Goal: Information Seeking & Learning: Find specific page/section

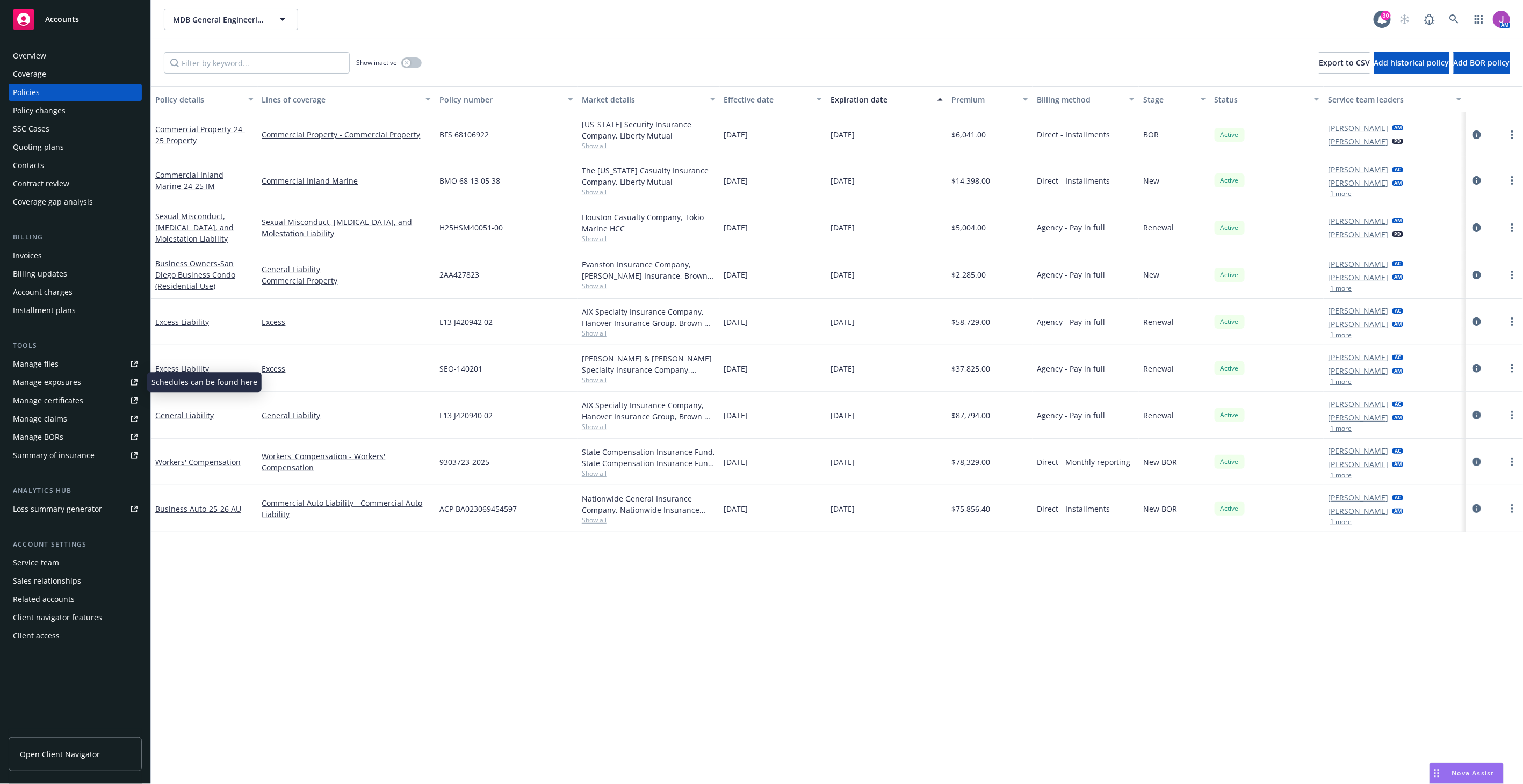
click at [54, 385] on div "Manage exposures" at bounding box center [47, 382] width 69 height 17
click at [198, 17] on span "MDB General Engineering, Inc" at bounding box center [219, 19] width 93 height 11
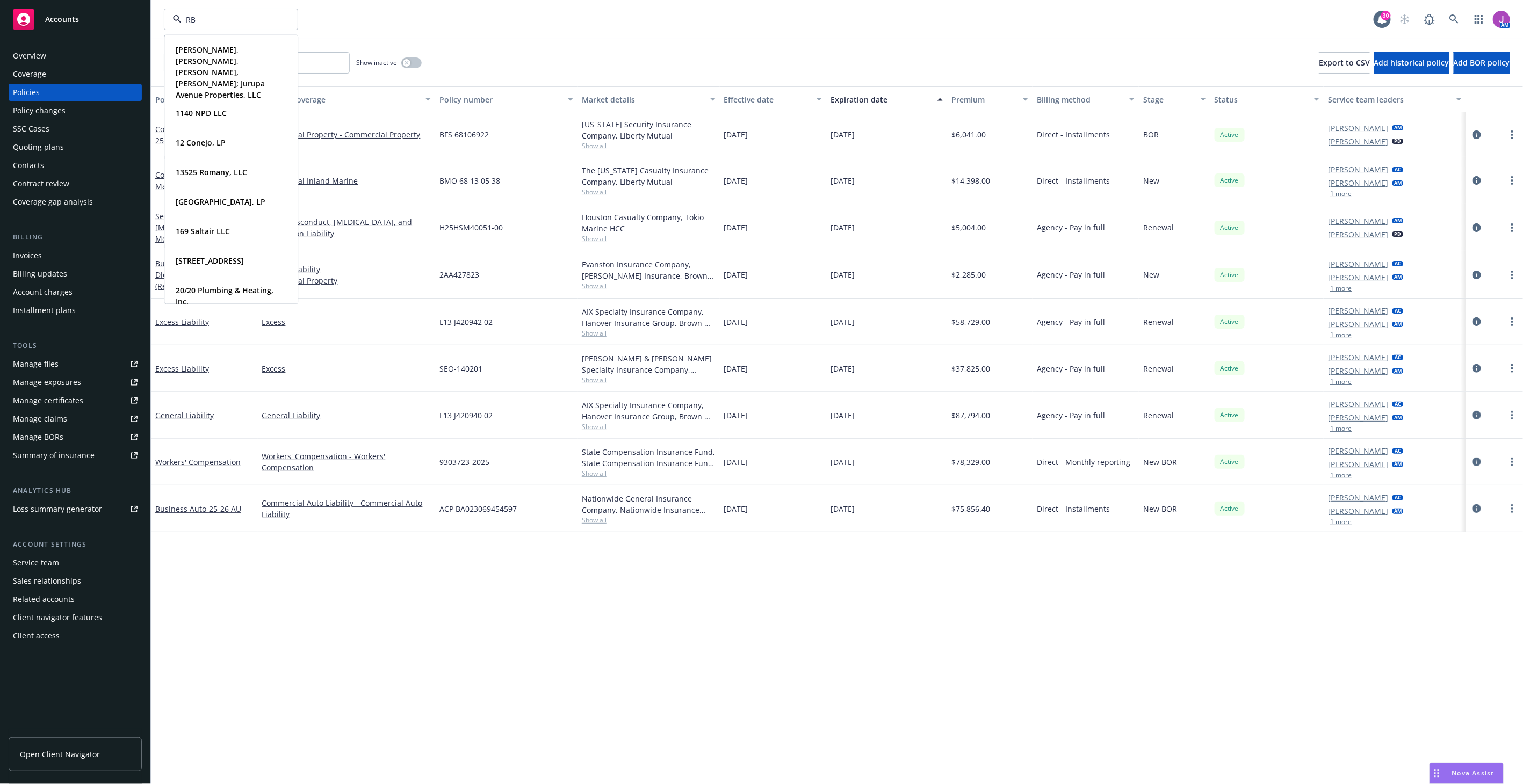
type input "RBT"
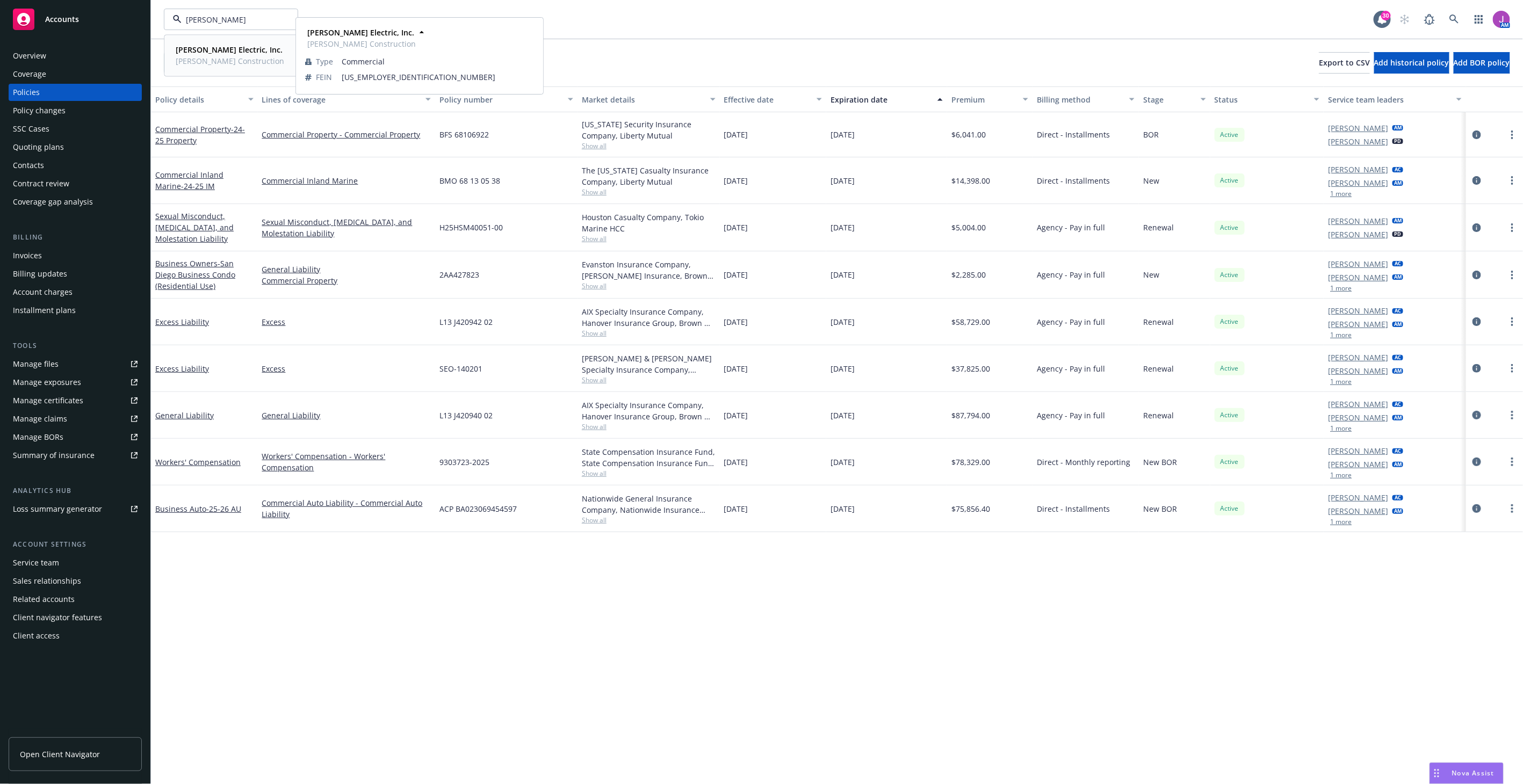
click at [199, 56] on span "[PERSON_NAME] Electric, Inc." at bounding box center [230, 49] width 108 height 11
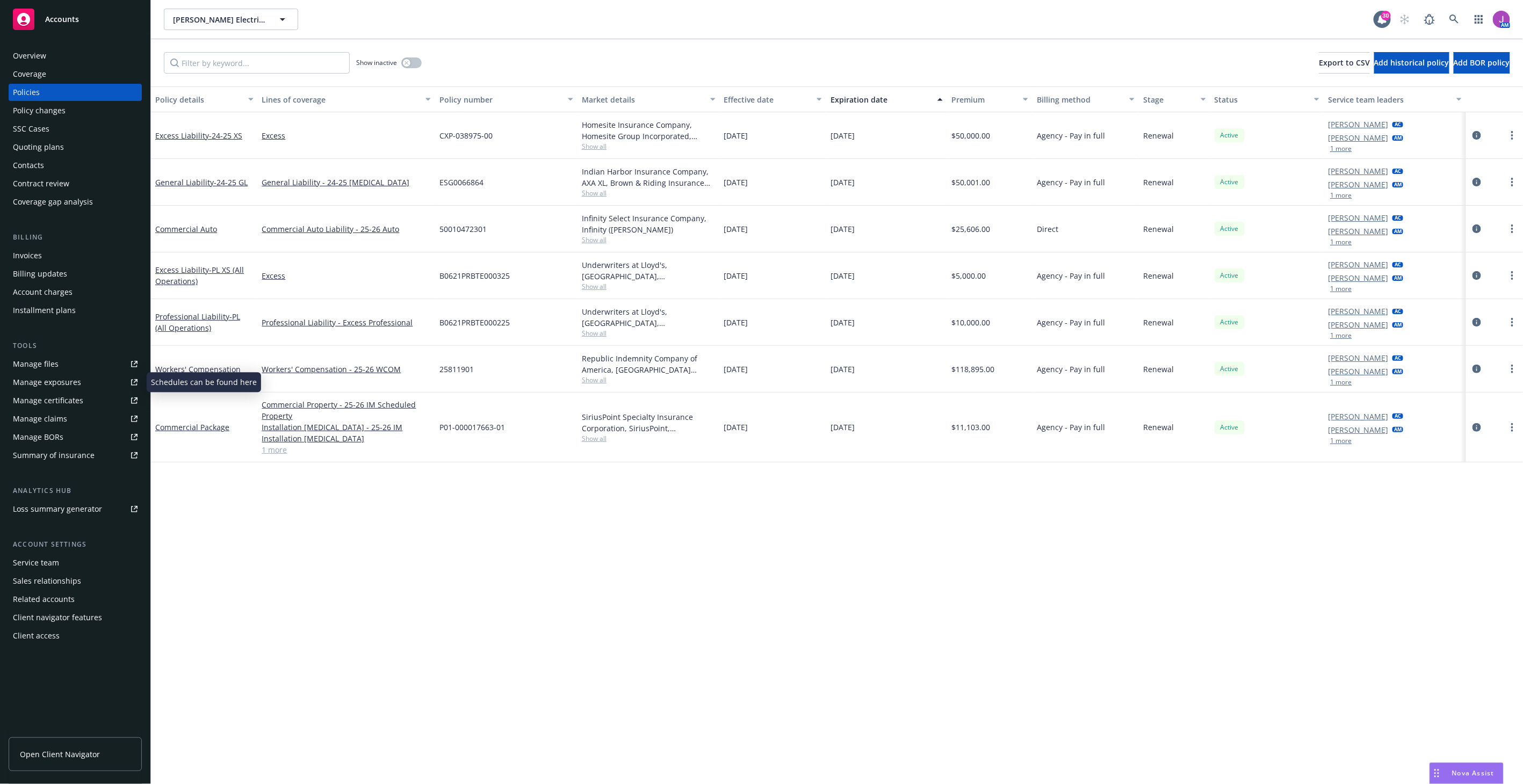
click at [35, 389] on div "Manage exposures" at bounding box center [47, 382] width 69 height 17
click at [51, 108] on div "Policy changes" at bounding box center [39, 111] width 53 height 17
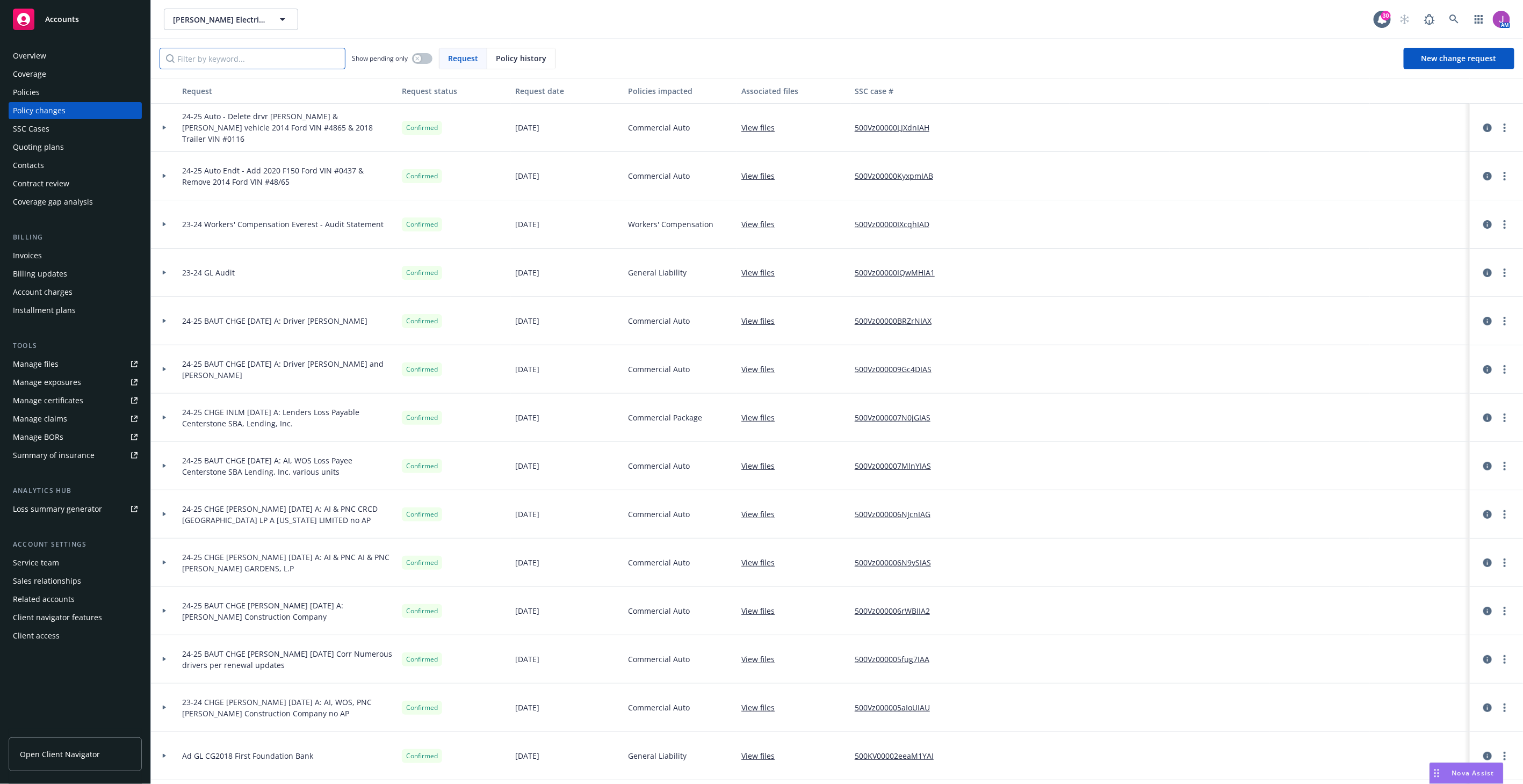
click at [253, 60] on input "Filter by keyword..." at bounding box center [252, 58] width 186 height 22
type input "1415"
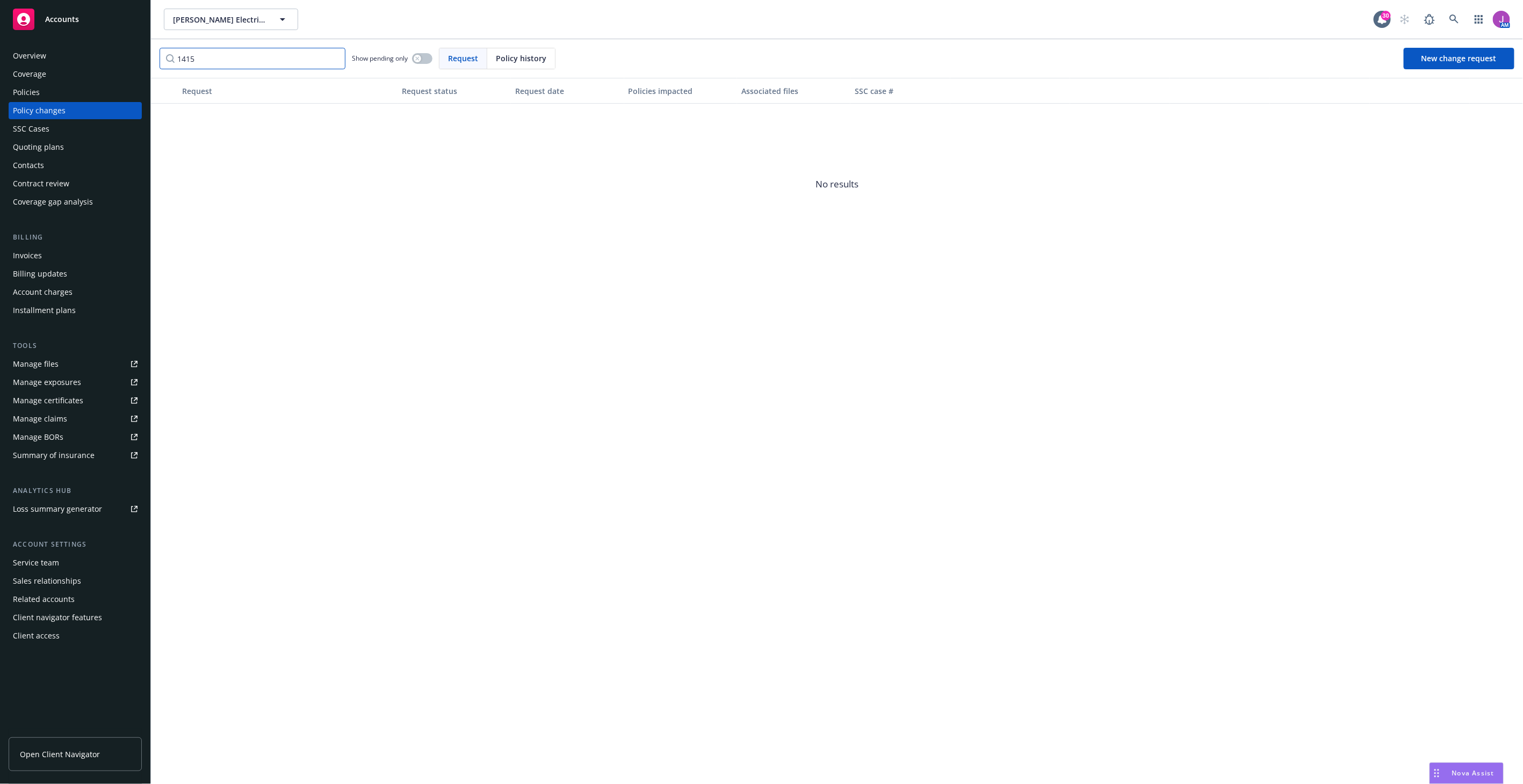
drag, startPoint x: 226, startPoint y: 61, endPoint x: 117, endPoint y: 58, distance: 109.0
click at [125, 61] on div "Accounts Overview Coverage Policies Policy changes SSC Cases Quoting plans Cont…" at bounding box center [762, 392] width 1523 height 784
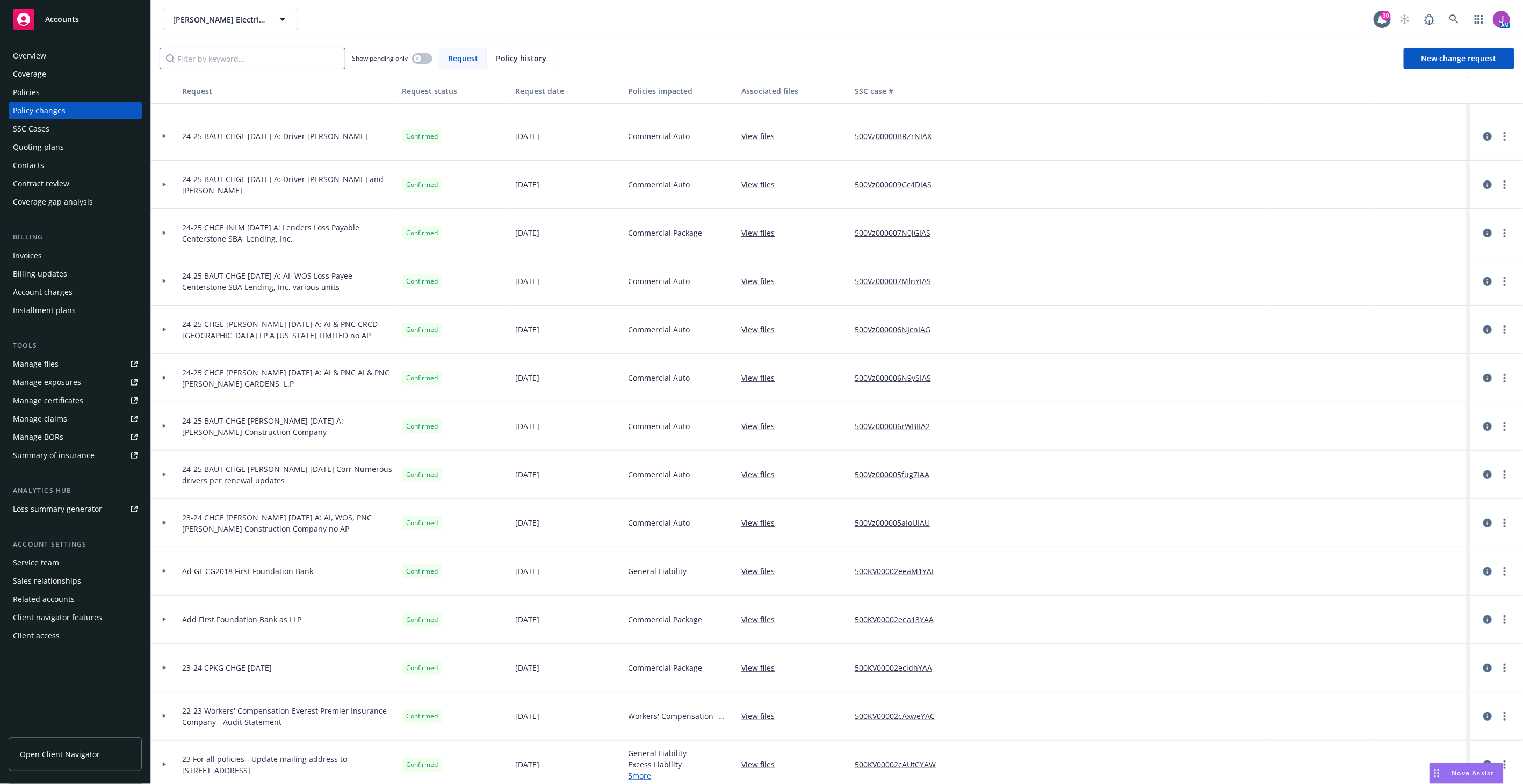
scroll to position [190, 0]
click at [165, 660] on div at bounding box center [164, 663] width 27 height 49
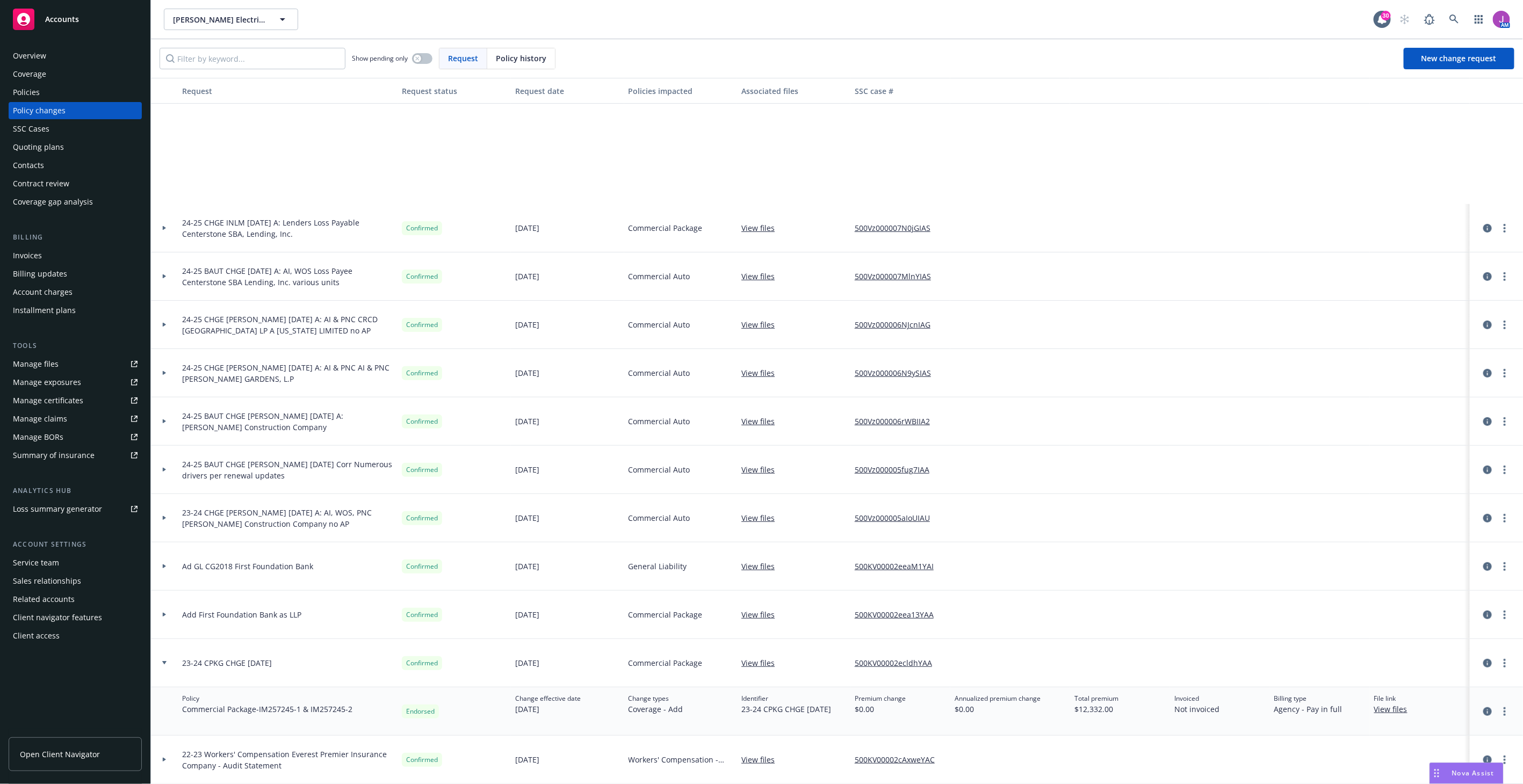
scroll to position [369, 0]
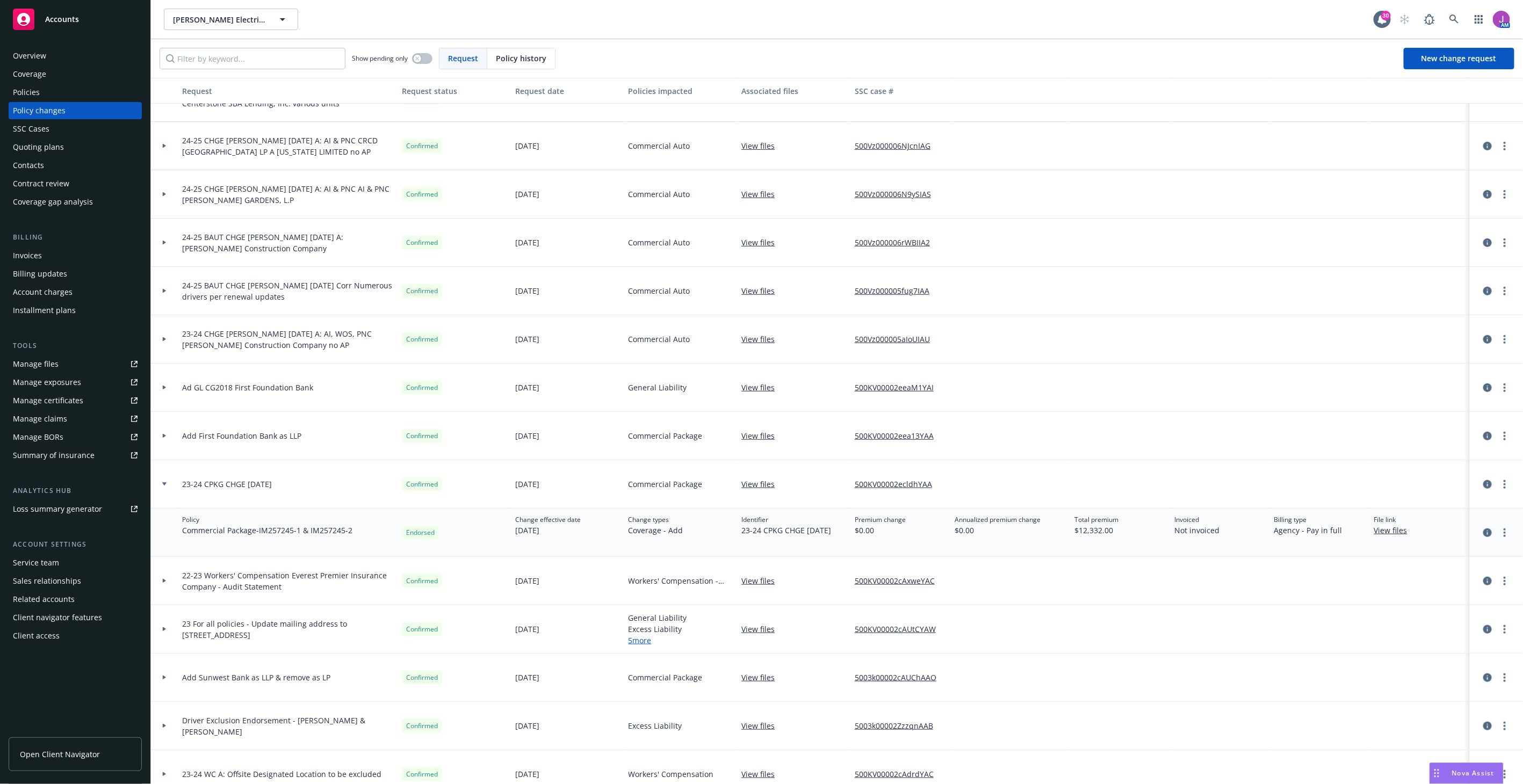
click at [742, 482] on link "View files" at bounding box center [762, 484] width 42 height 11
click at [30, 85] on div "Policies" at bounding box center [26, 93] width 27 height 17
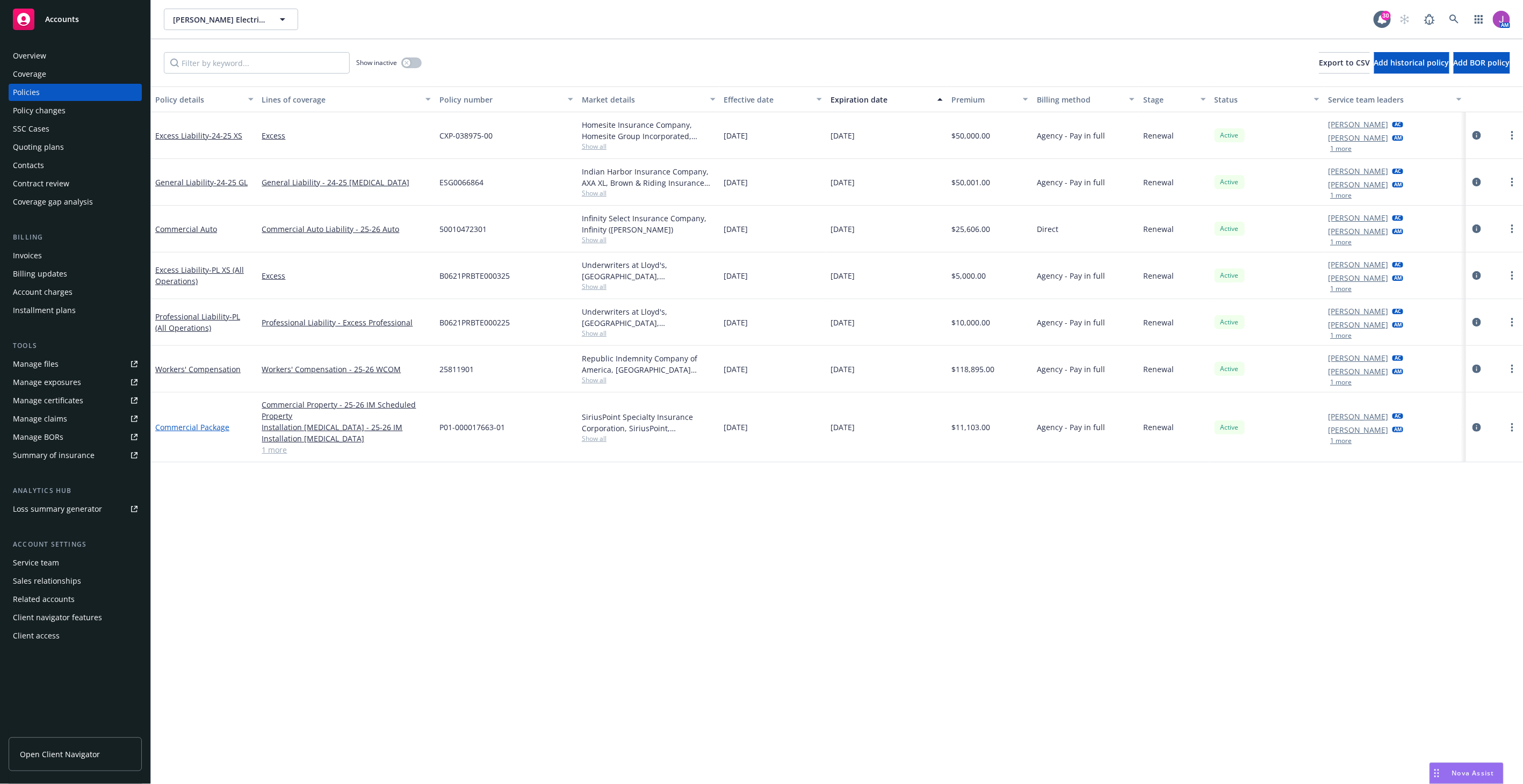
click at [167, 428] on link "Commercial Package" at bounding box center [192, 428] width 74 height 10
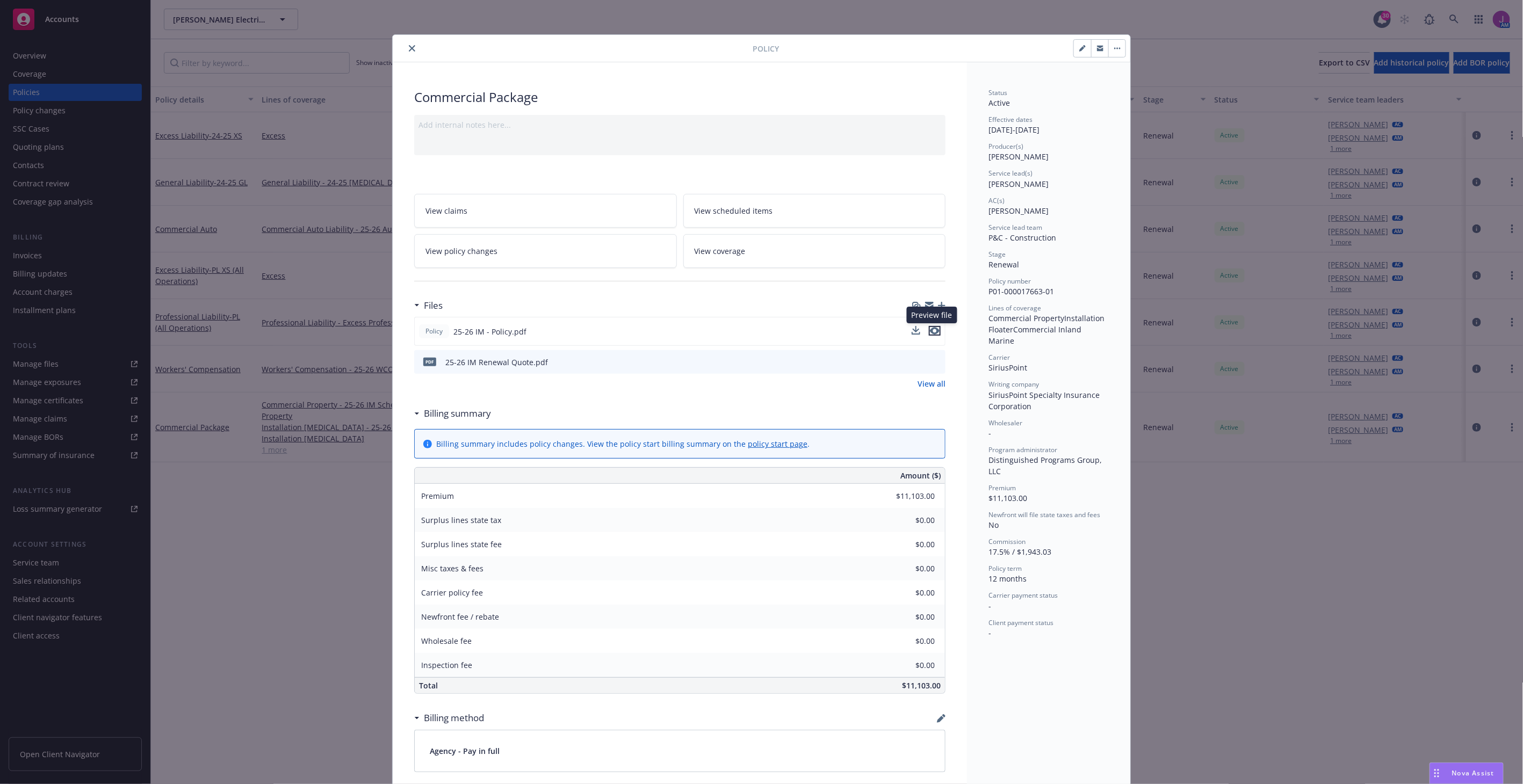
click at [930, 331] on icon "preview file" at bounding box center [934, 330] width 10 height 8
click at [409, 46] on icon "close" at bounding box center [411, 48] width 6 height 6
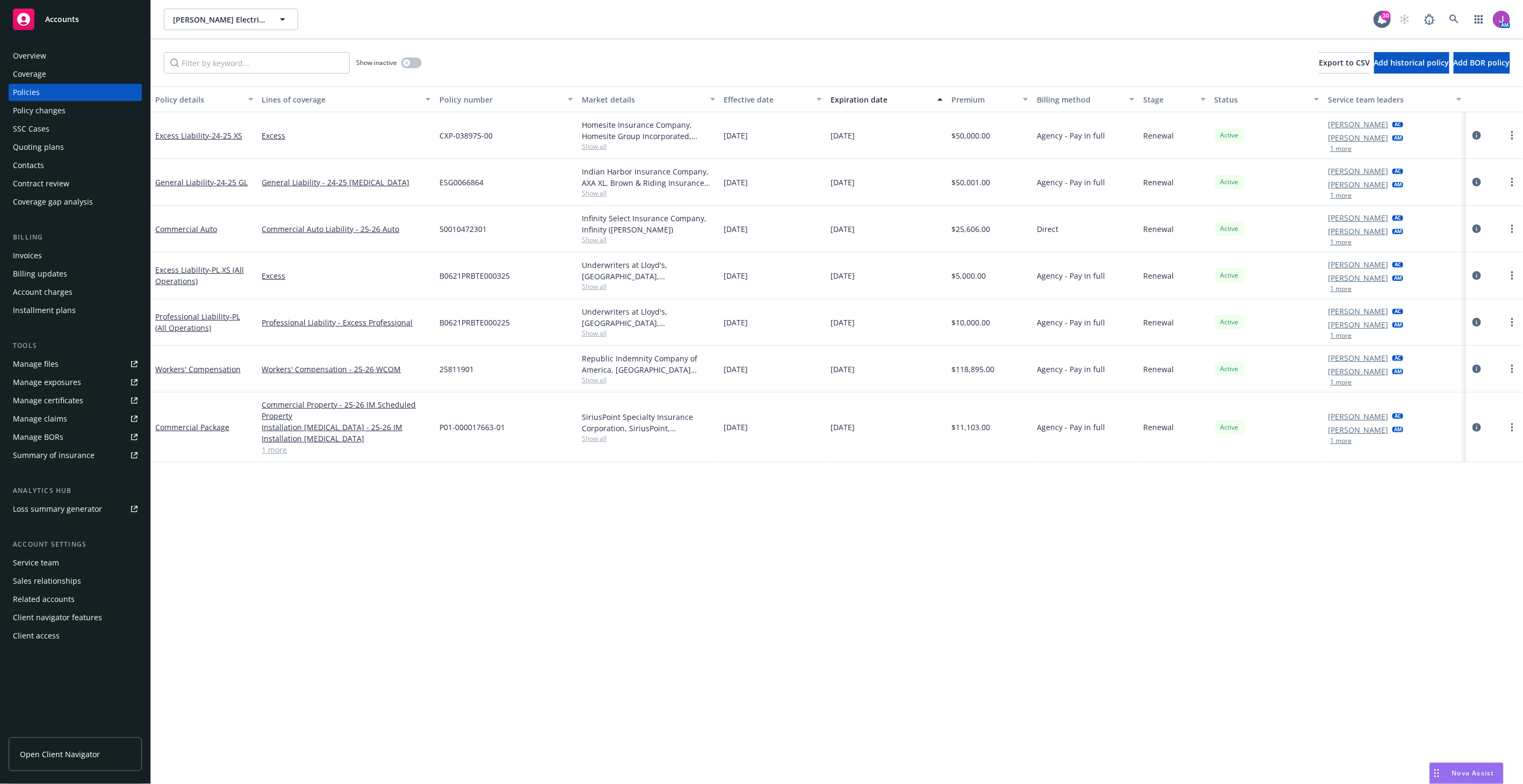
click at [57, 115] on div "Policy changes" at bounding box center [39, 111] width 53 height 17
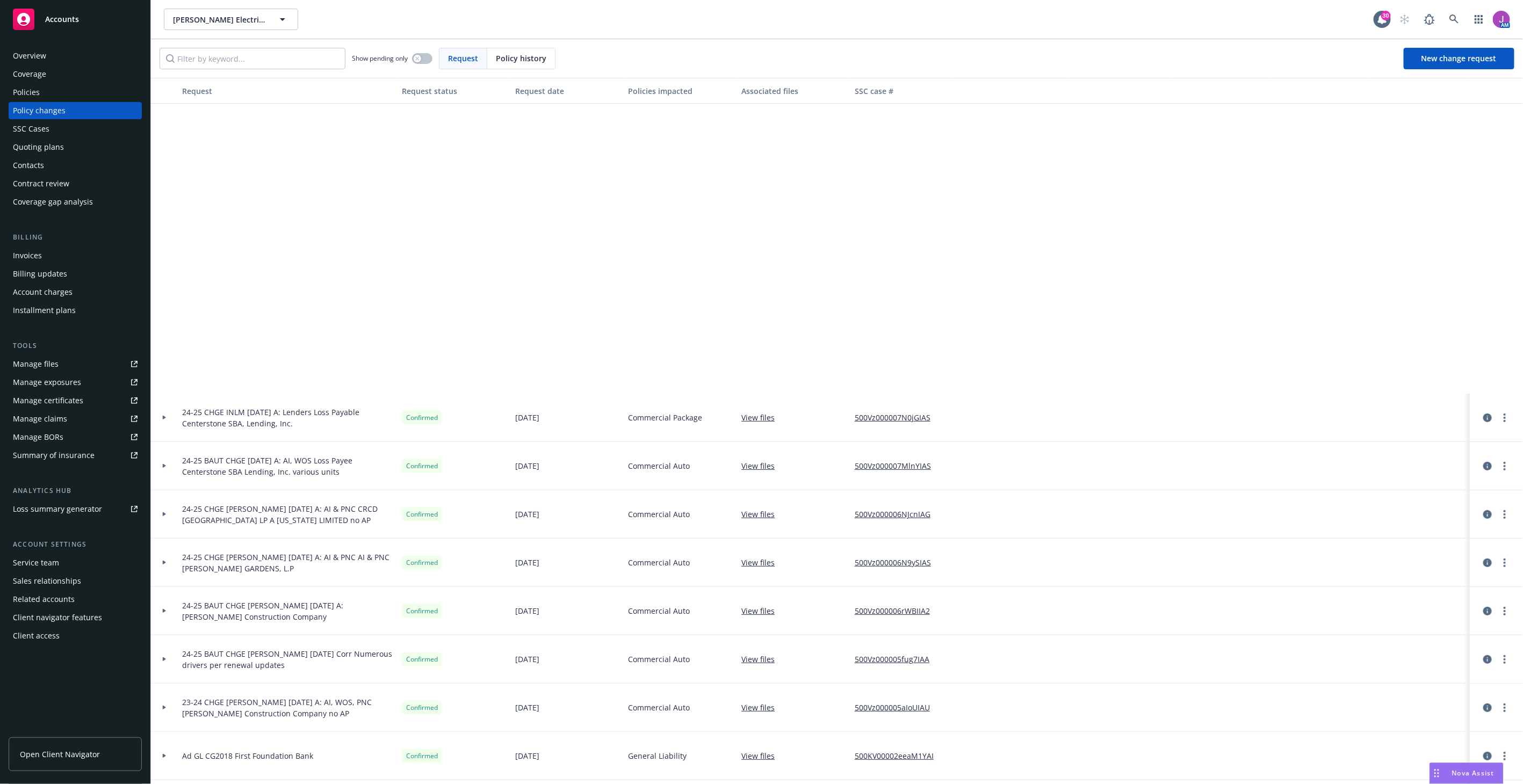
scroll to position [358, 0]
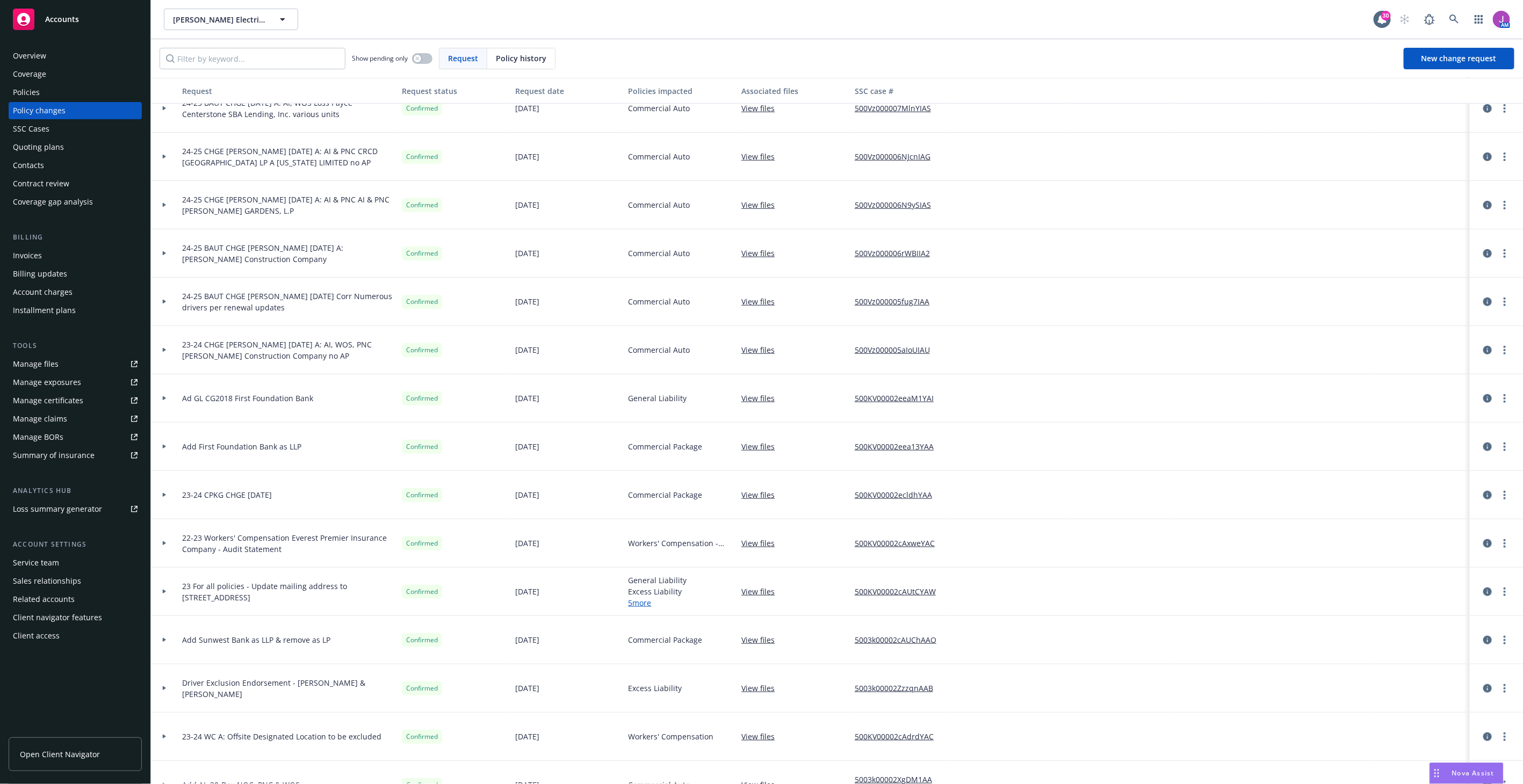
click at [163, 493] on icon at bounding box center [165, 495] width 3 height 4
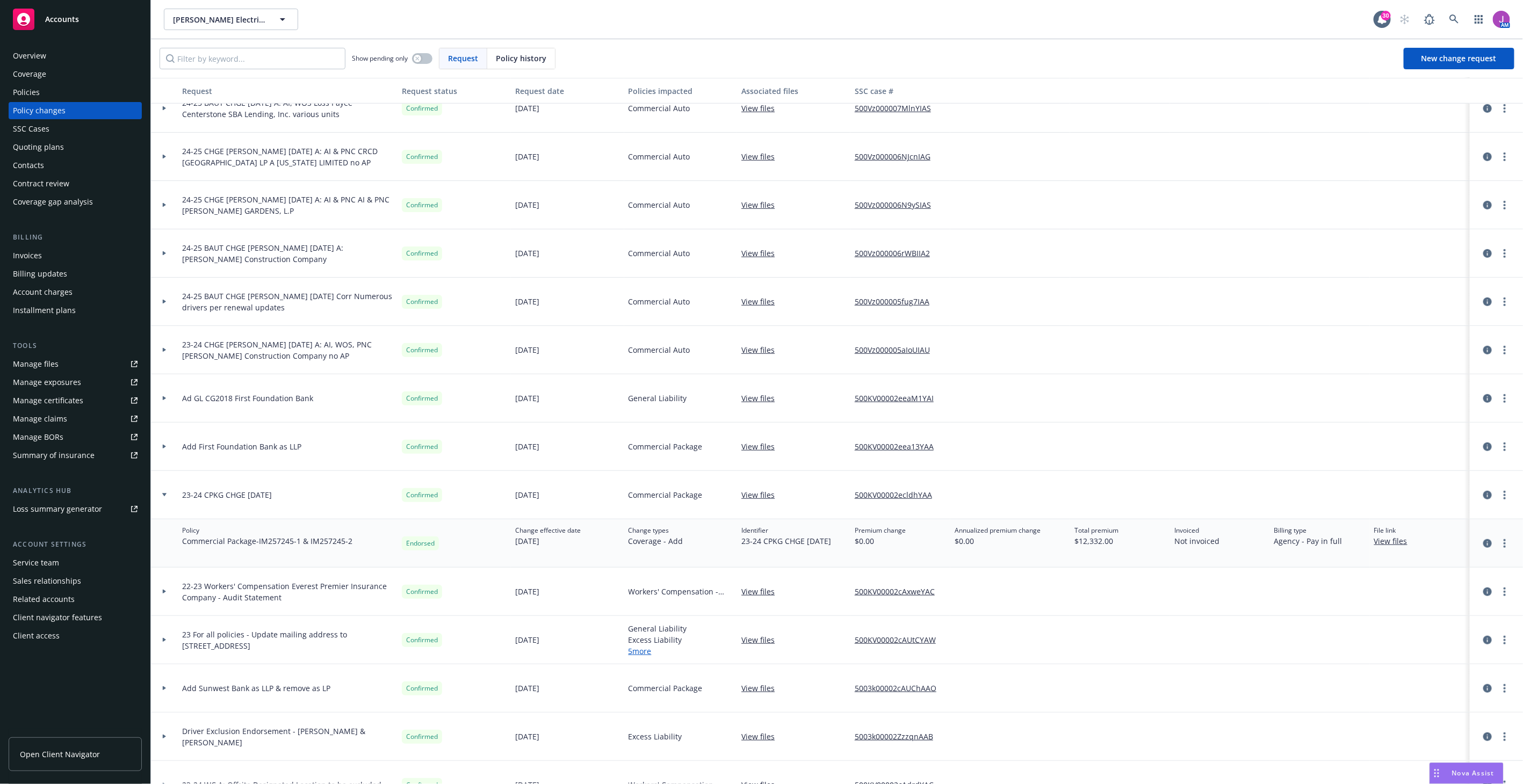
click at [744, 494] on link "View files" at bounding box center [762, 494] width 42 height 11
click at [163, 640] on icon at bounding box center [165, 640] width 3 height 4
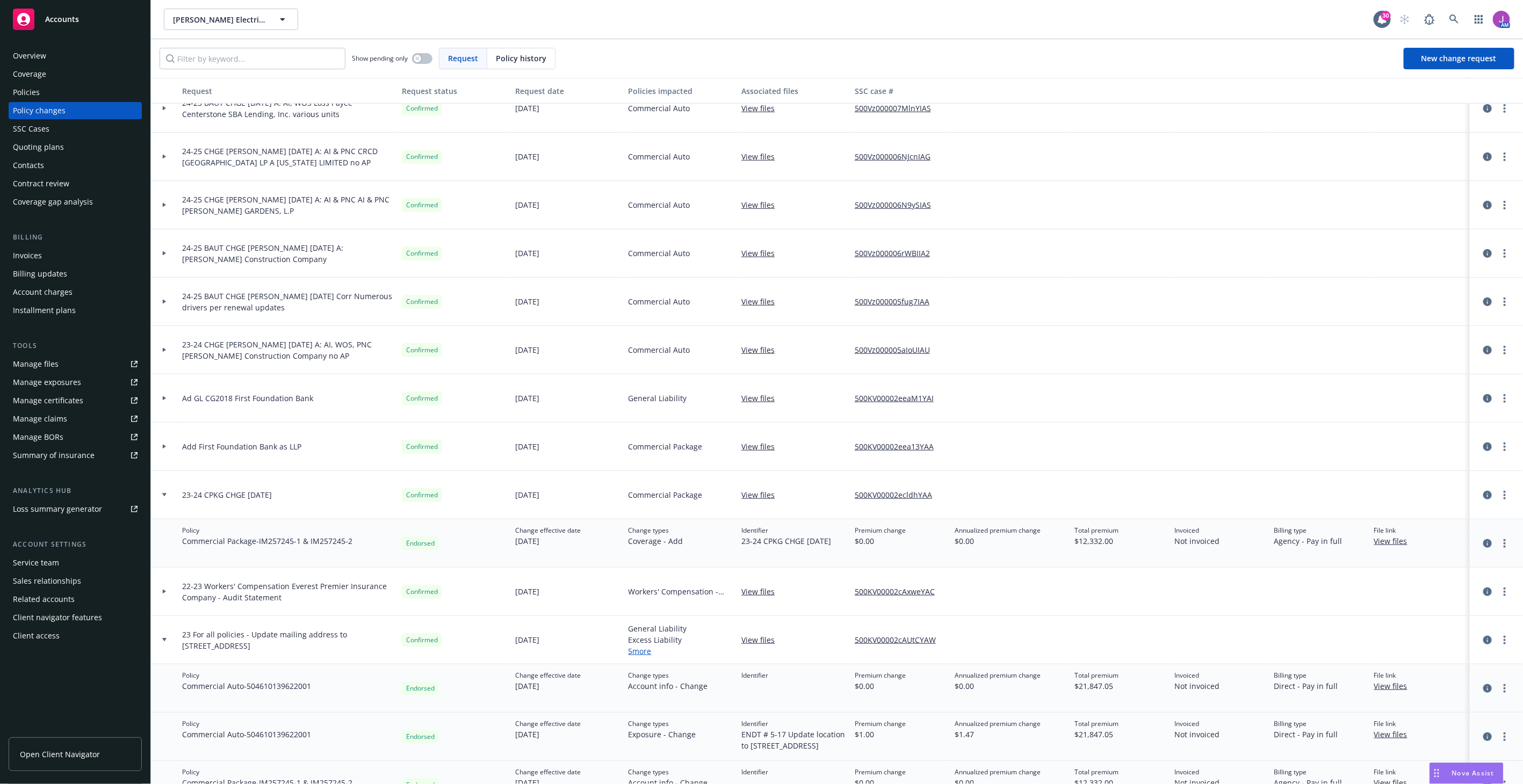
click at [163, 640] on icon at bounding box center [164, 640] width 4 height 3
click at [167, 445] on div at bounding box center [164, 447] width 18 height 3
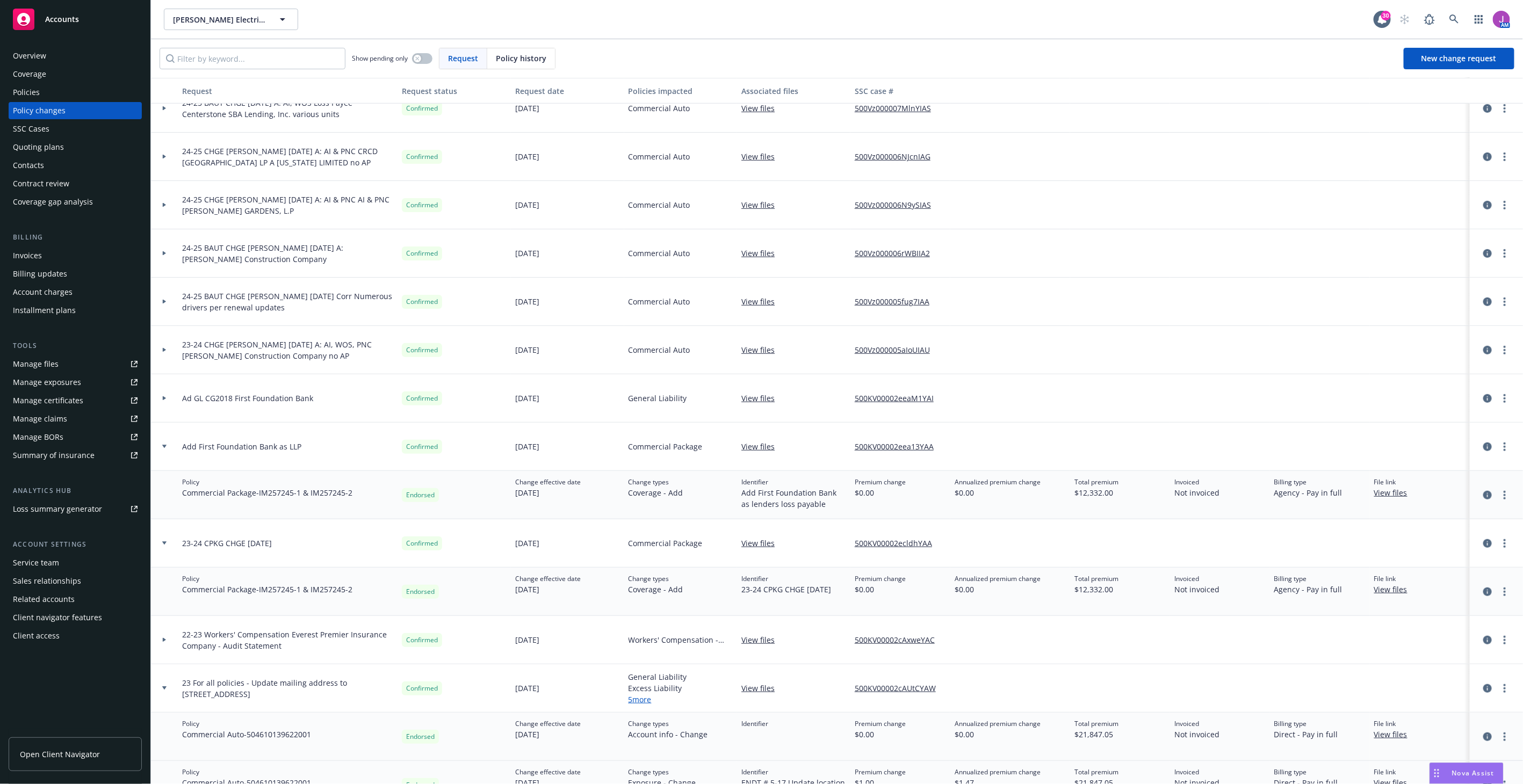
click at [167, 445] on div at bounding box center [164, 447] width 18 height 3
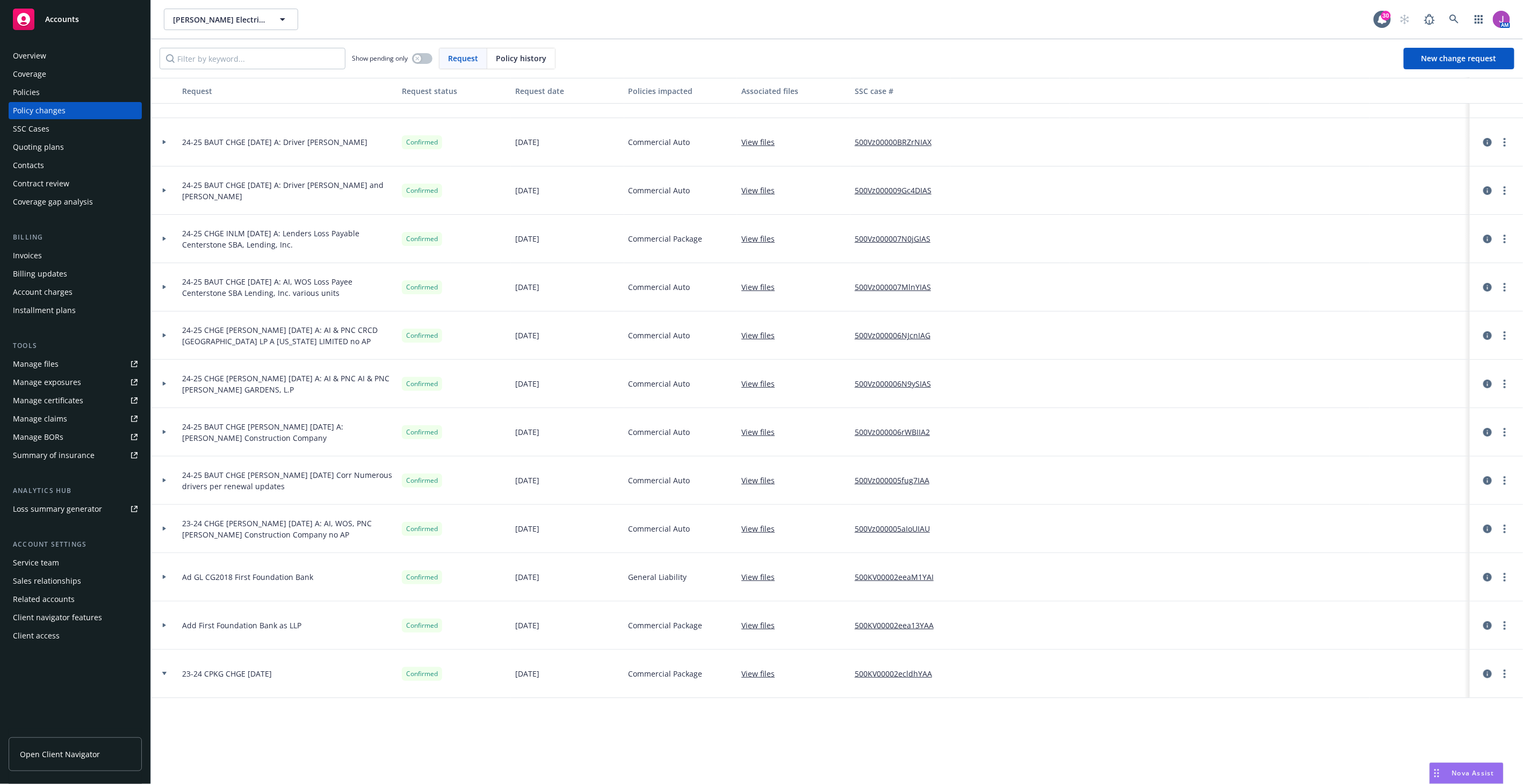
scroll to position [0, 0]
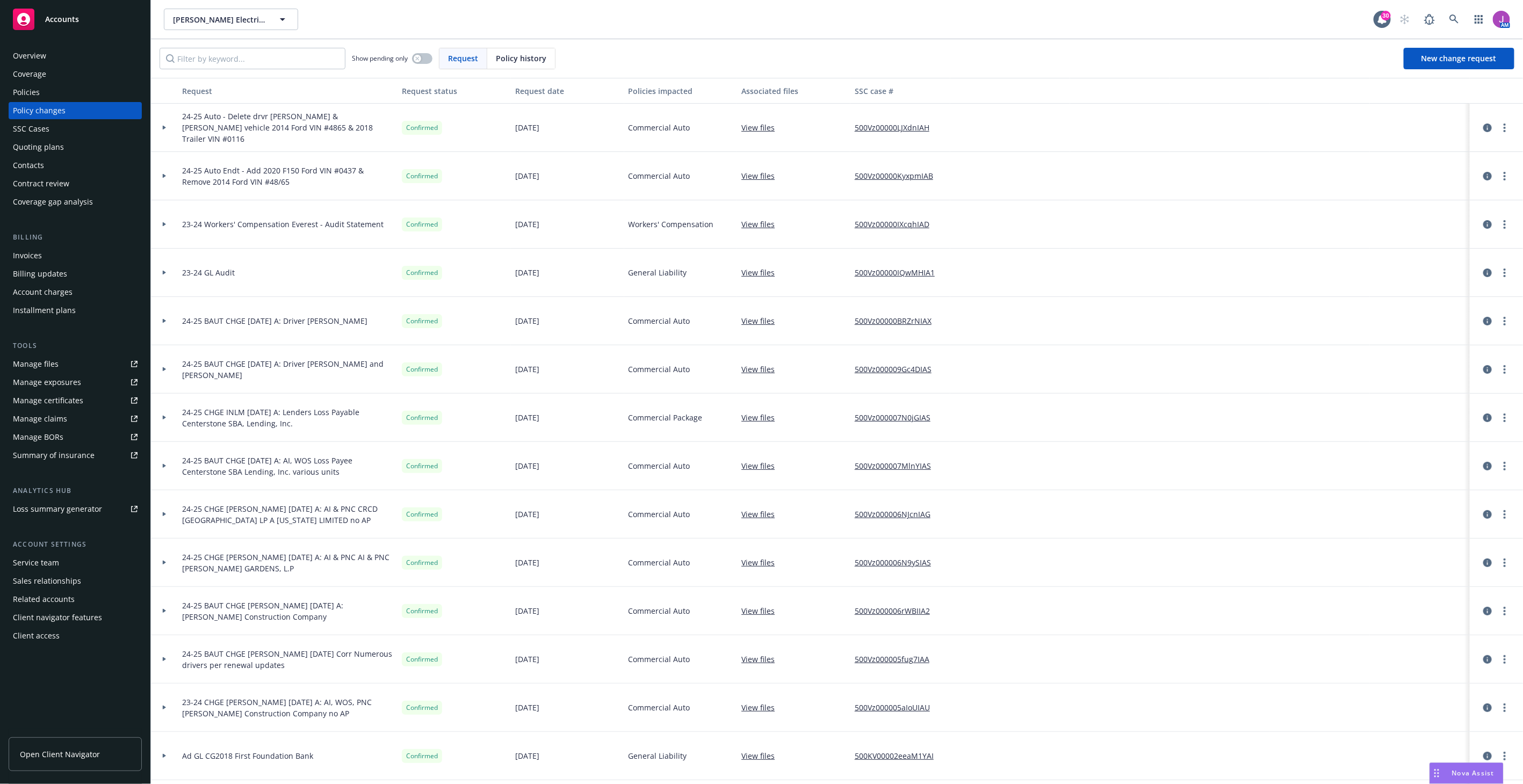
click at [33, 54] on div "Overview" at bounding box center [29, 56] width 33 height 17
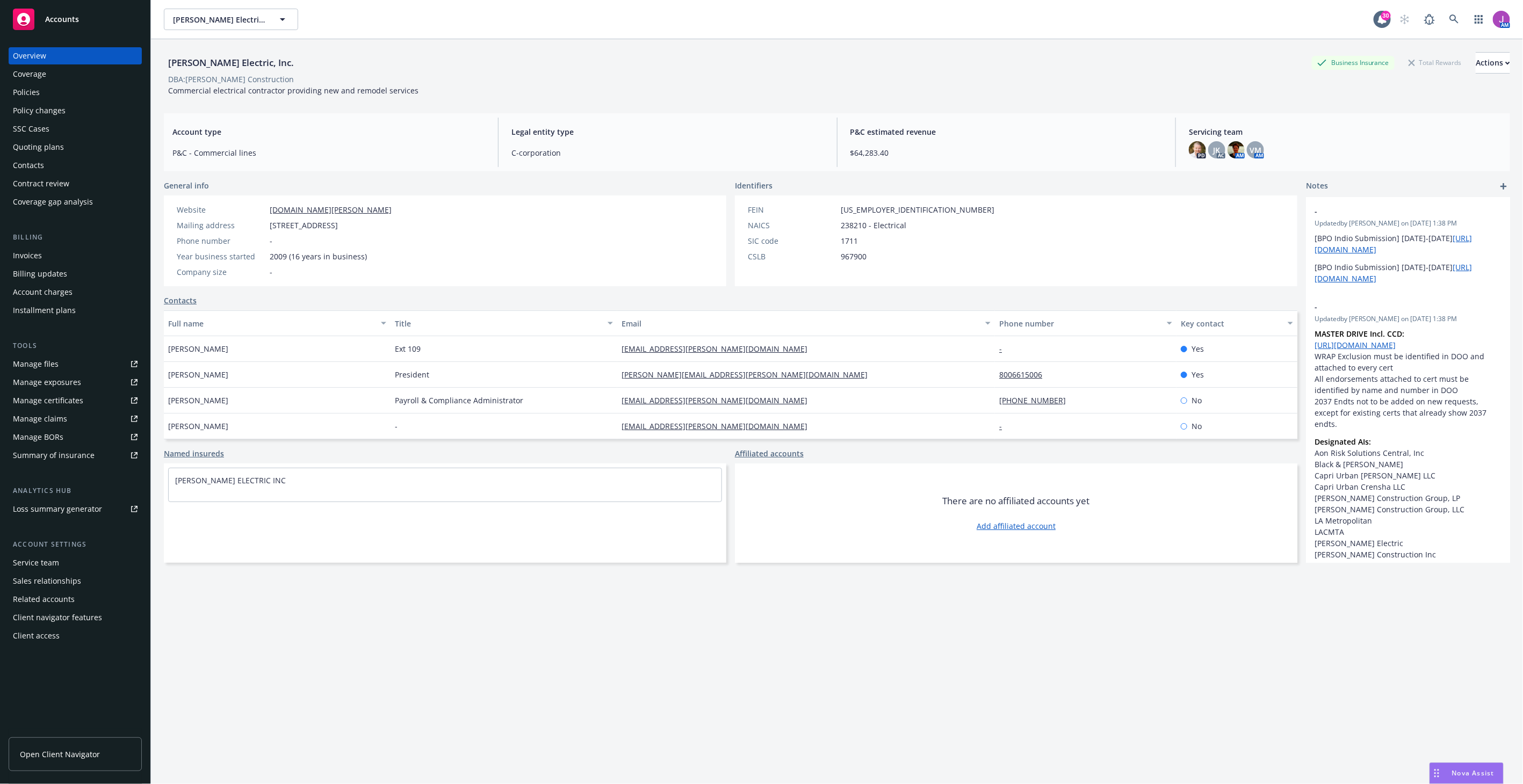
click at [55, 94] on div "Policies" at bounding box center [75, 93] width 125 height 17
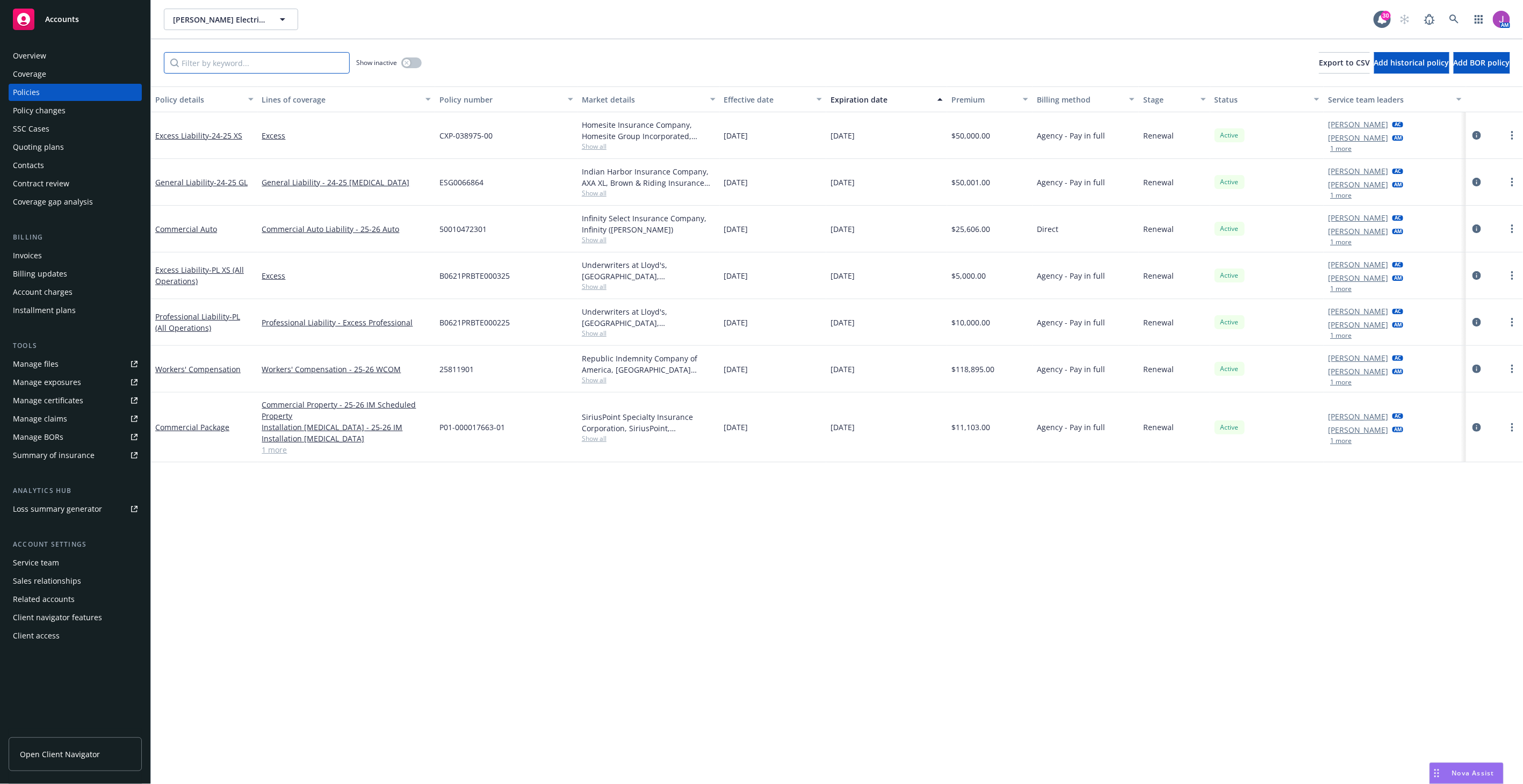
click at [303, 62] on input "Filter by keyword..." at bounding box center [257, 62] width 186 height 22
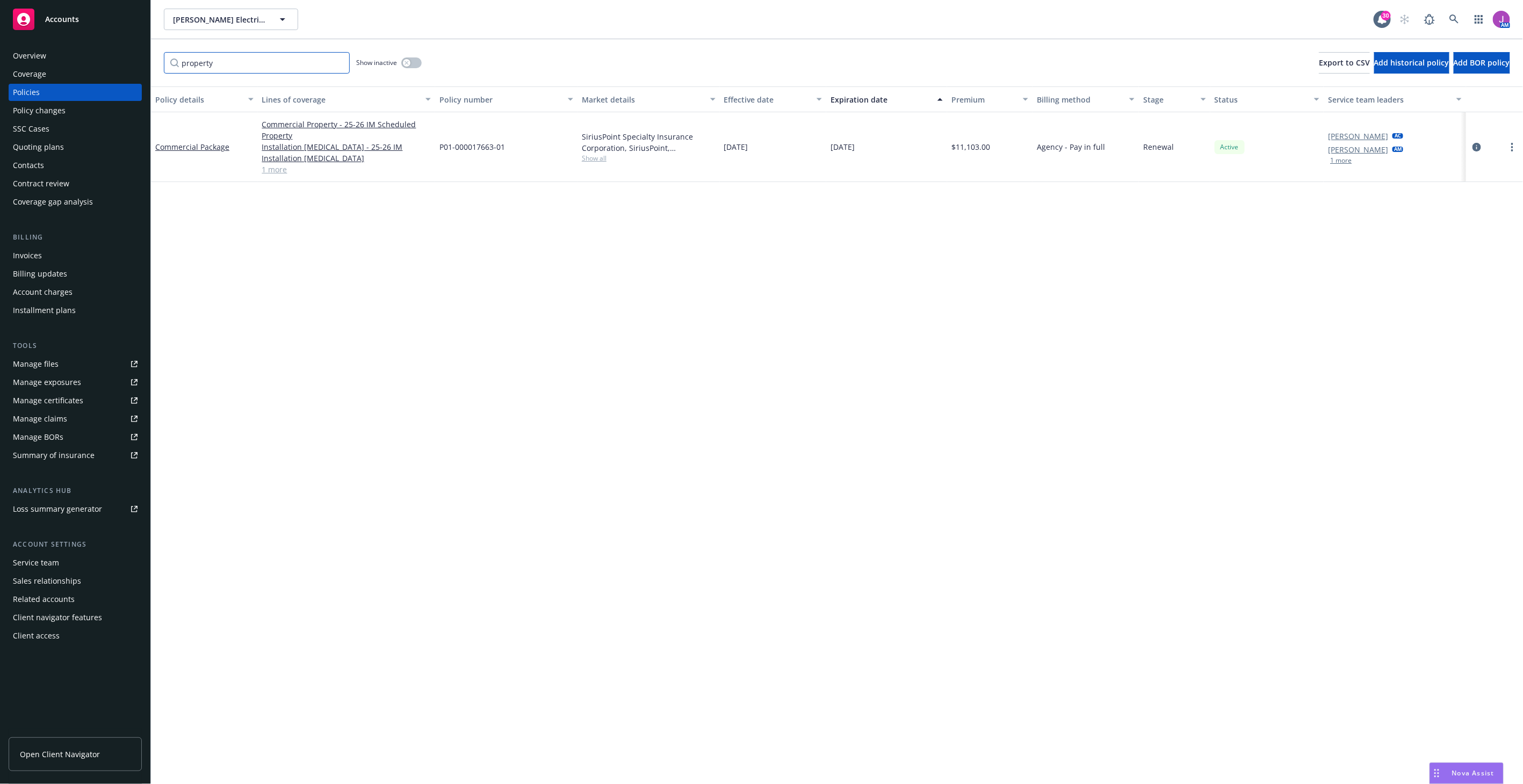
type input "property"
click at [395, 75] on div "property Show inactive Export to CSV Add historical policy Add BOR policy" at bounding box center [837, 62] width 1372 height 48
click at [413, 57] on button "button" at bounding box center [412, 62] width 21 height 10
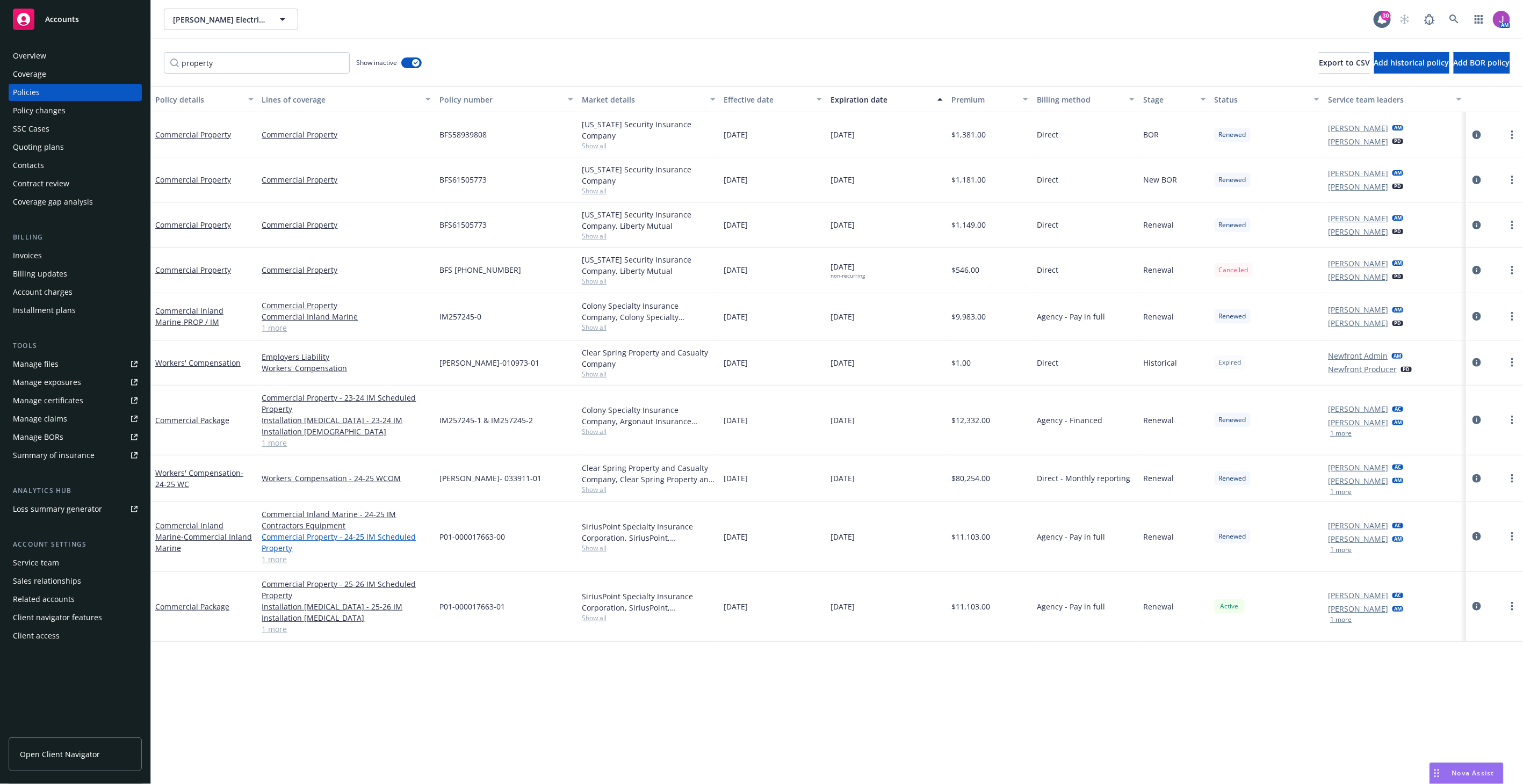
click at [271, 533] on link "Commercial Property - 24-25 IM Scheduled Property" at bounding box center [346, 543] width 169 height 23
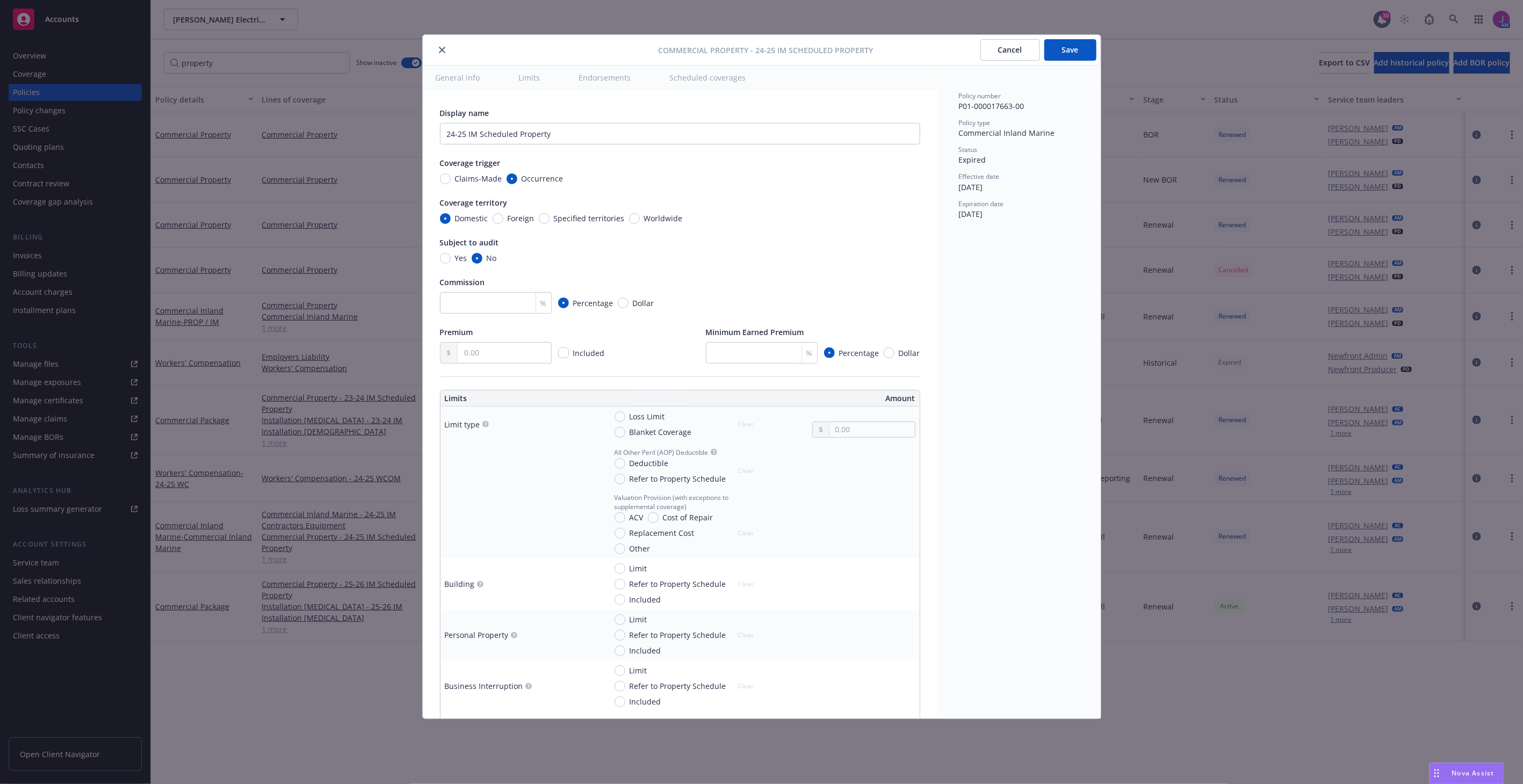
type textarea "x"
click at [445, 50] on button "close" at bounding box center [441, 49] width 13 height 13
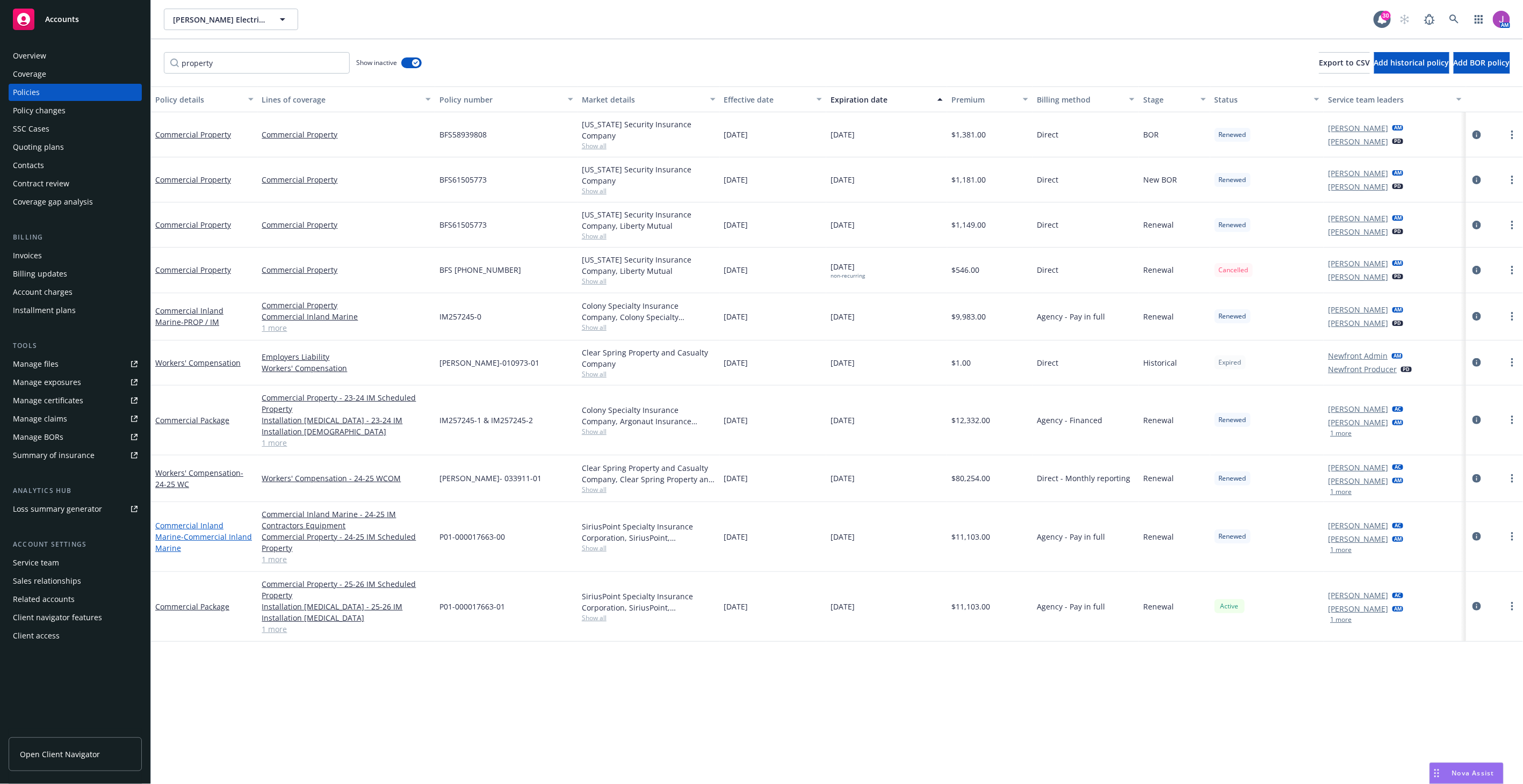
click at [194, 535] on span "- Commercial Inland Marine" at bounding box center [204, 542] width 97 height 22
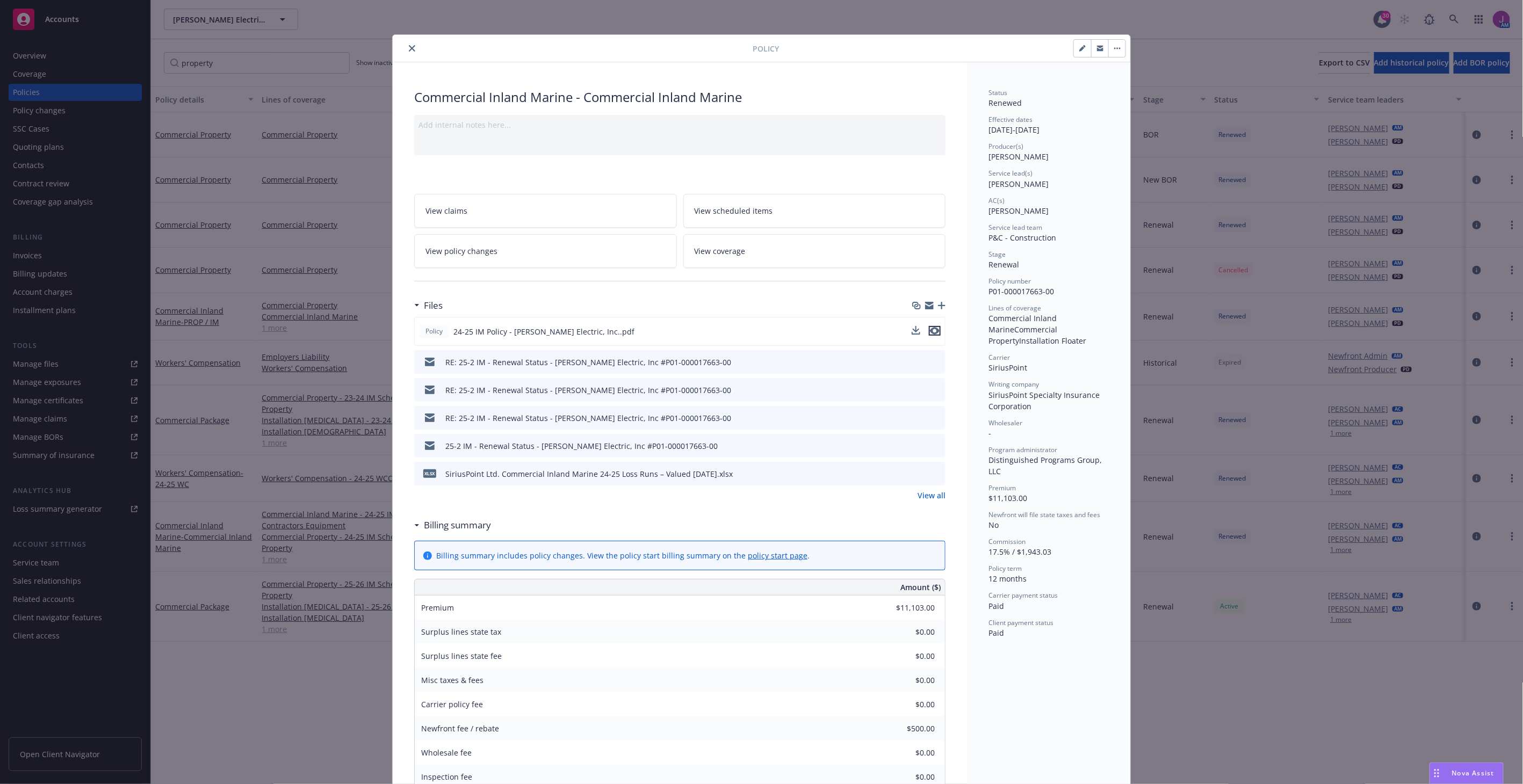
click at [933, 330] on icon "preview file" at bounding box center [934, 330] width 10 height 8
click at [412, 50] on button "close" at bounding box center [412, 48] width 13 height 13
click at [265, 55] on input "property" at bounding box center [257, 62] width 186 height 22
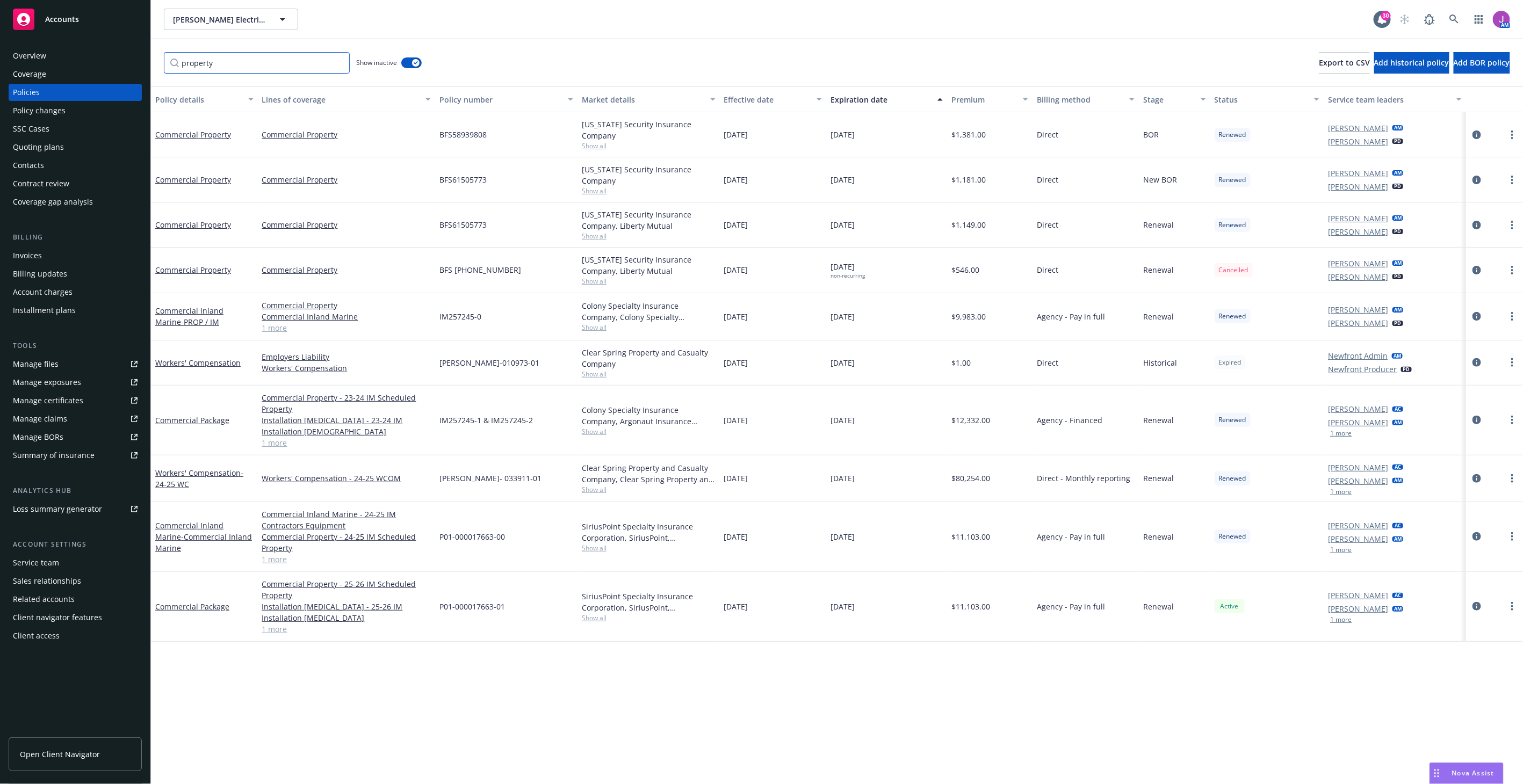
drag, startPoint x: 225, startPoint y: 55, endPoint x: 134, endPoint y: 56, distance: 91.0
click at [135, 55] on div "Accounts Overview Coverage Policies Policy changes SSC Cases Quoting plans Cont…" at bounding box center [762, 392] width 1523 height 784
paste input "IM257245-1"
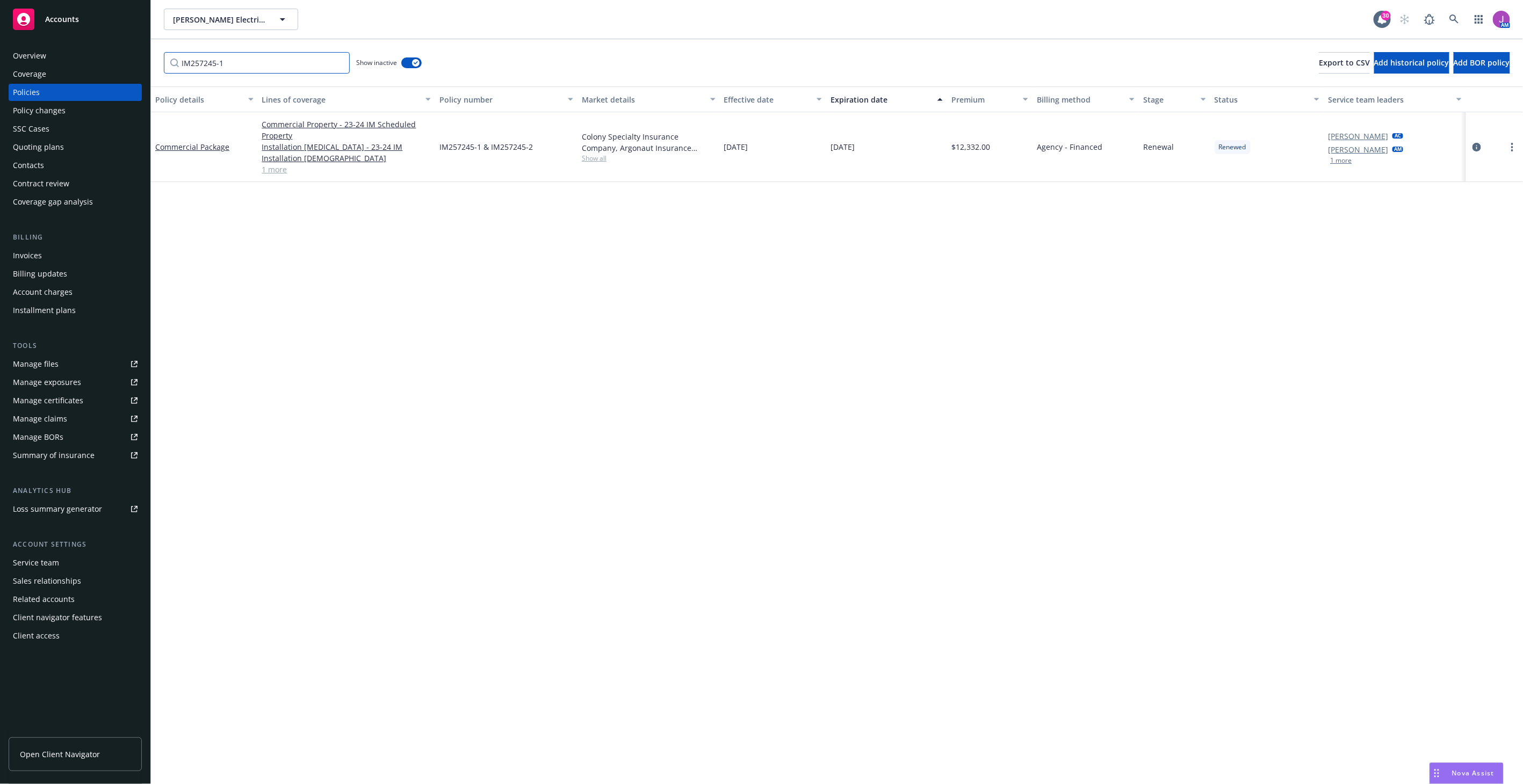
type input "IM257245-1"
click at [206, 153] on div "Commercial Package" at bounding box center [204, 147] width 107 height 70
click at [201, 147] on link "Commercial Package" at bounding box center [192, 147] width 74 height 10
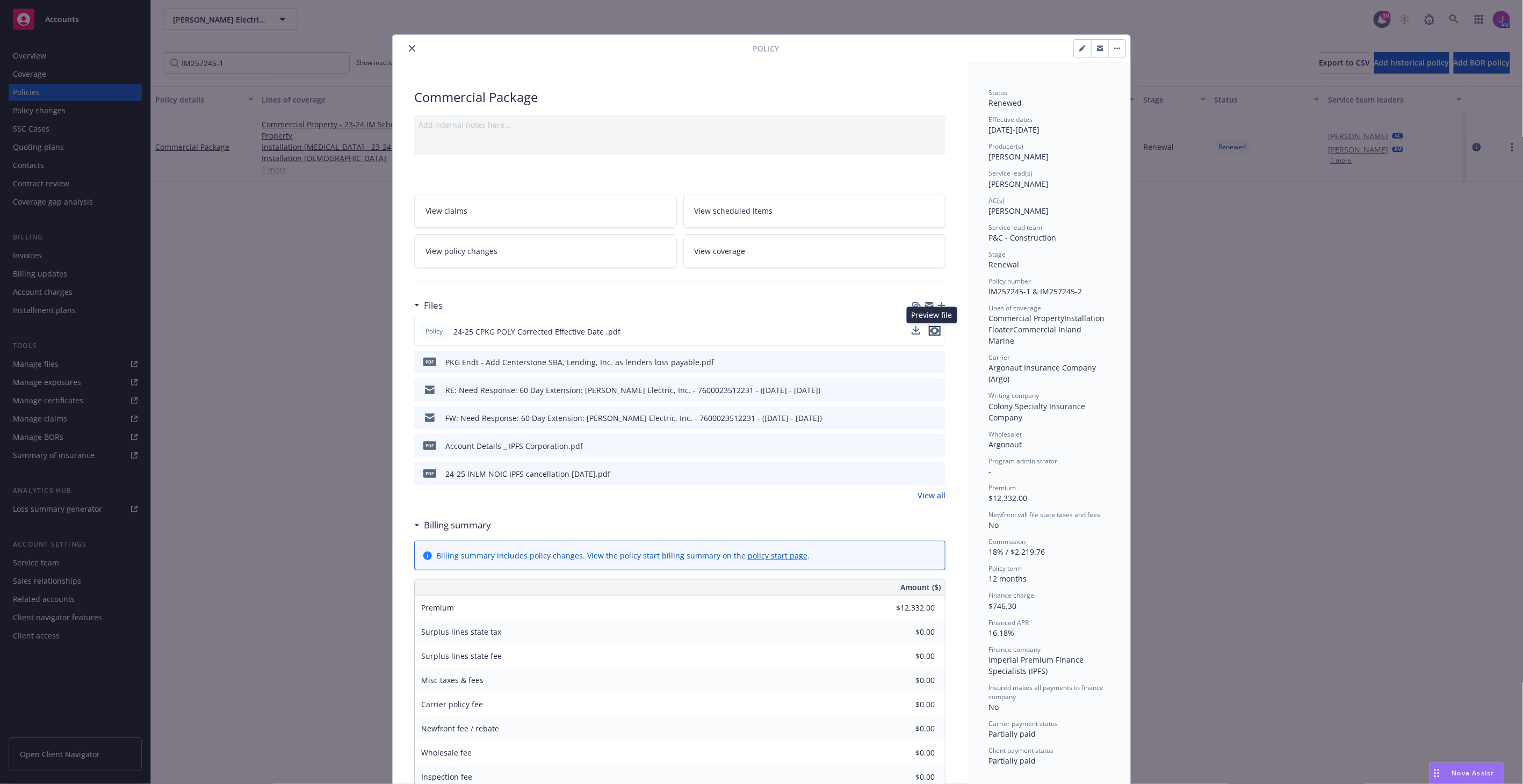
click at [931, 330] on icon "preview file" at bounding box center [934, 330] width 10 height 8
click at [932, 360] on icon "preview file" at bounding box center [935, 362] width 10 height 8
click at [461, 245] on span "View policy changes" at bounding box center [461, 251] width 72 height 11
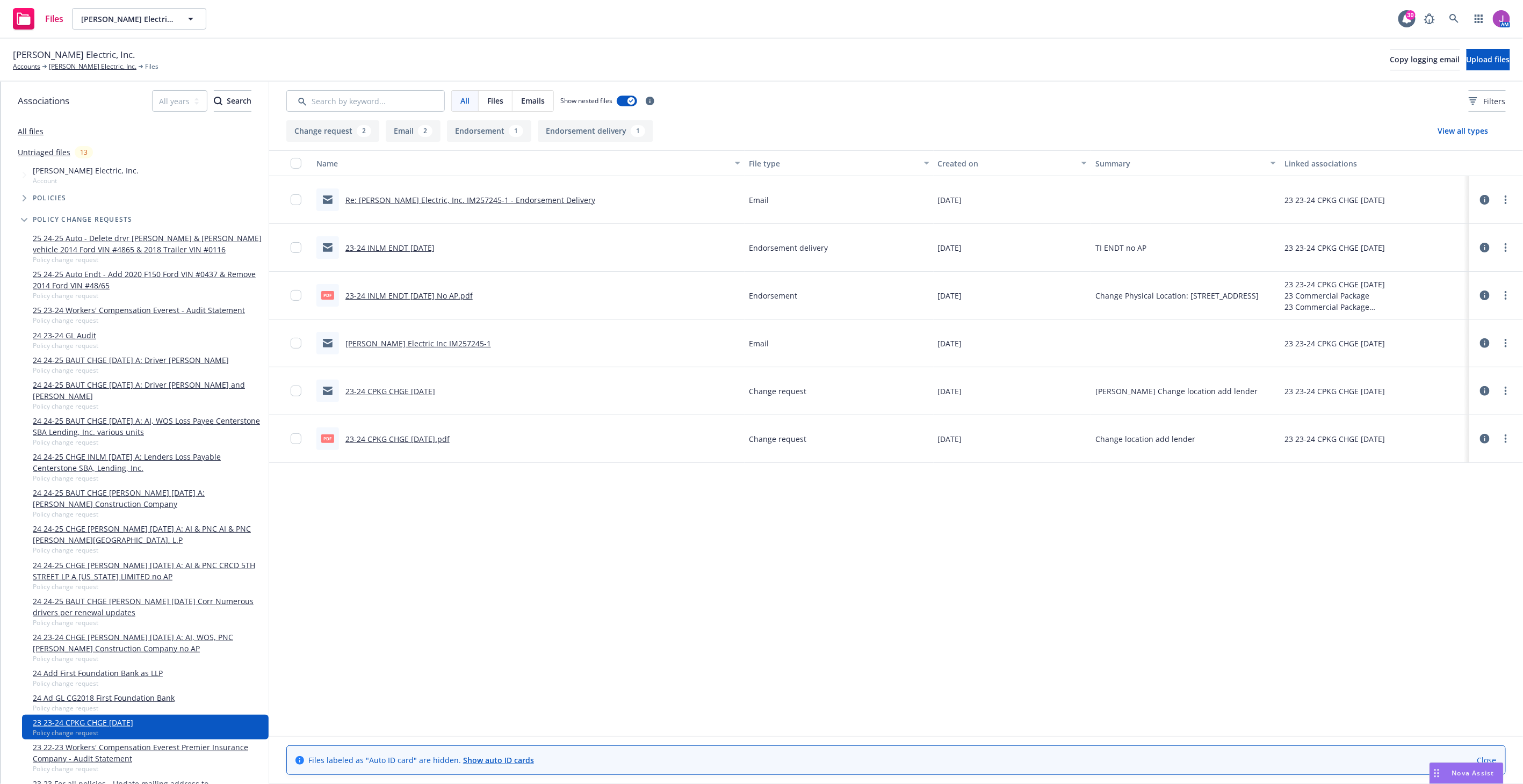
click at [402, 294] on link "23-24 INLM ENDT 12/15/2023 No AP.pdf" at bounding box center [409, 296] width 127 height 10
click at [422, 199] on link "Re: RBT Electric, Inc. IM257245-1 - Endorsement Delivery" at bounding box center [470, 200] width 250 height 10
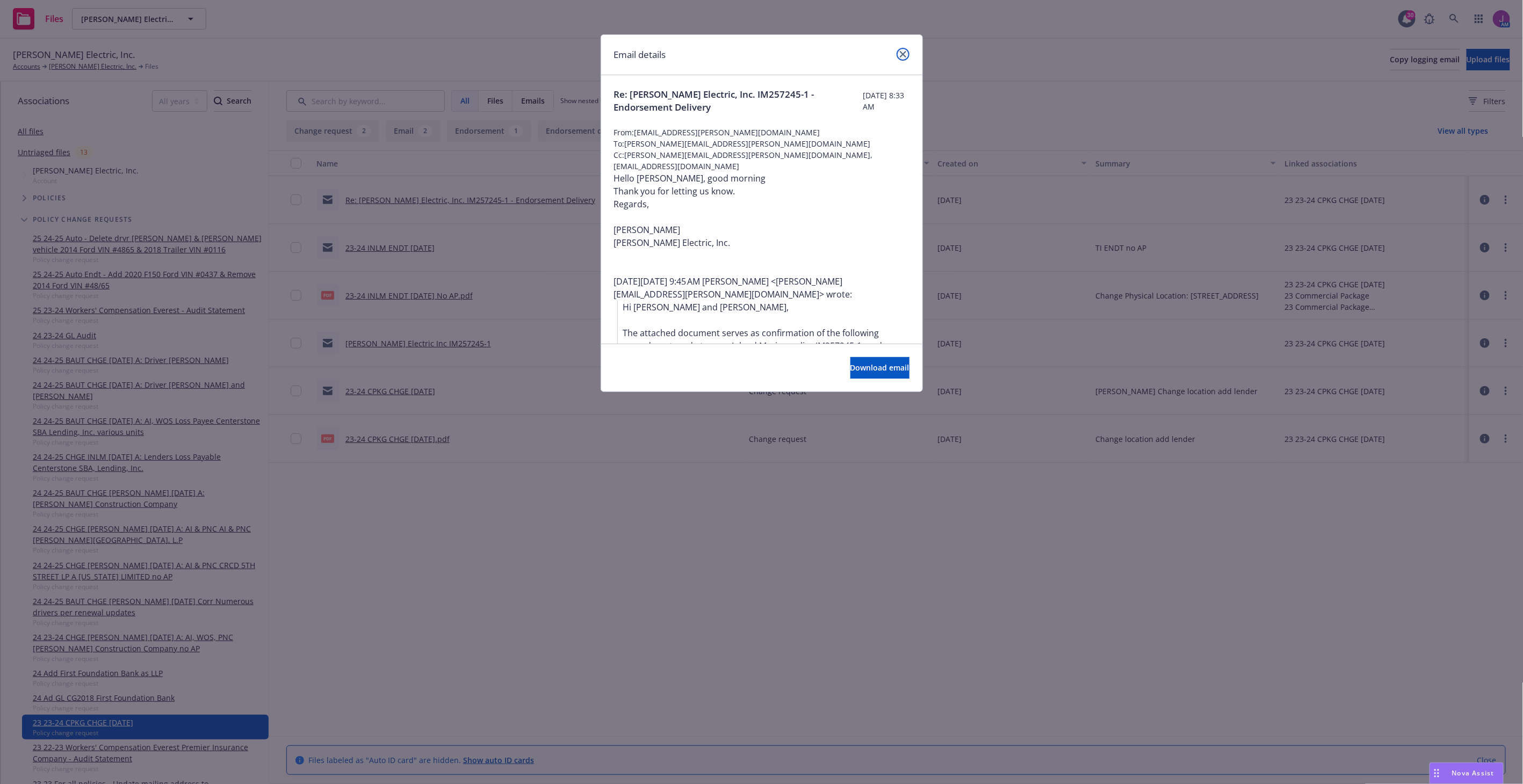
click at [908, 55] on link "close" at bounding box center [903, 54] width 13 height 13
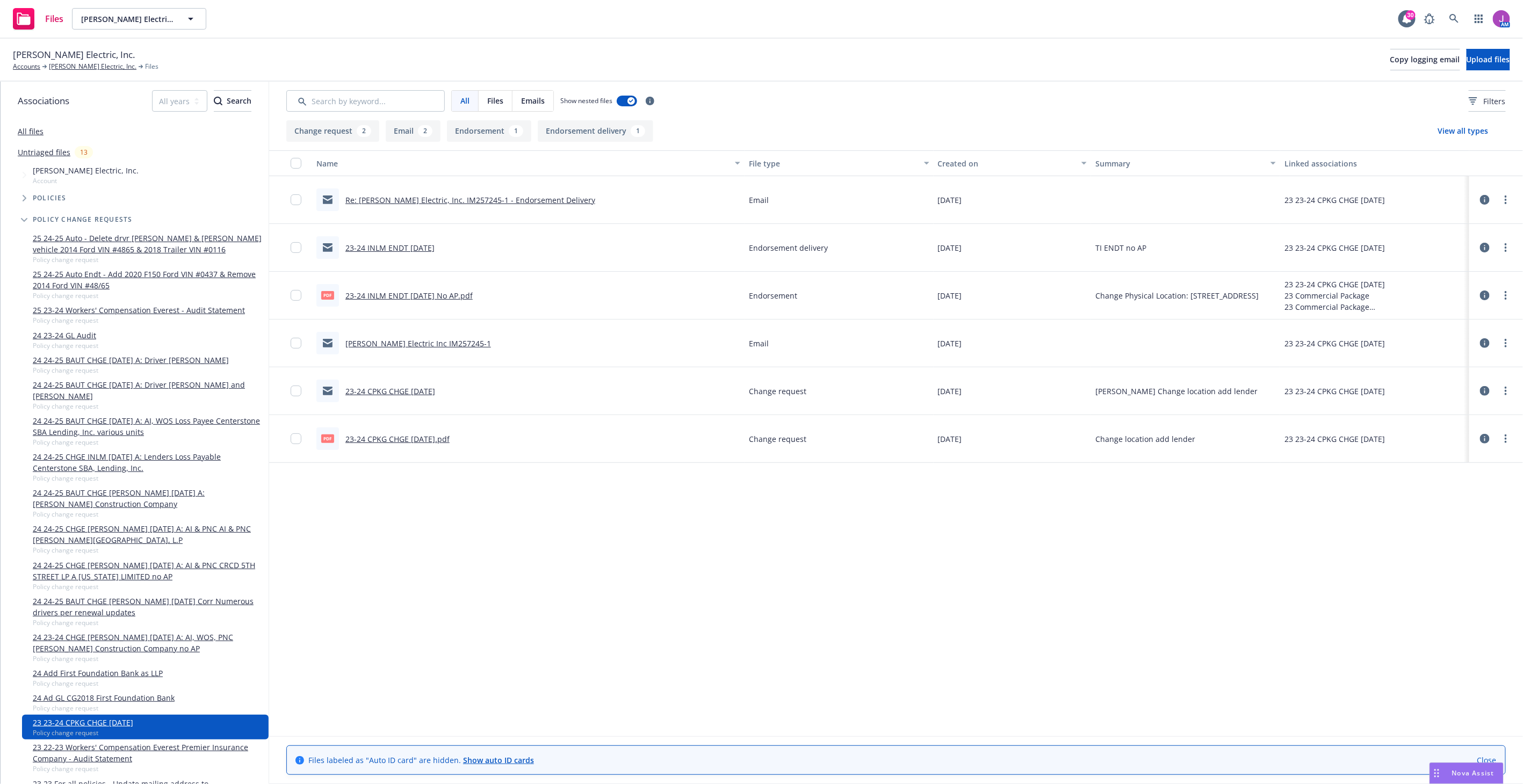
click at [405, 249] on link "23-24 INLM ENDT 12/15/2023" at bounding box center [389, 248] width 89 height 10
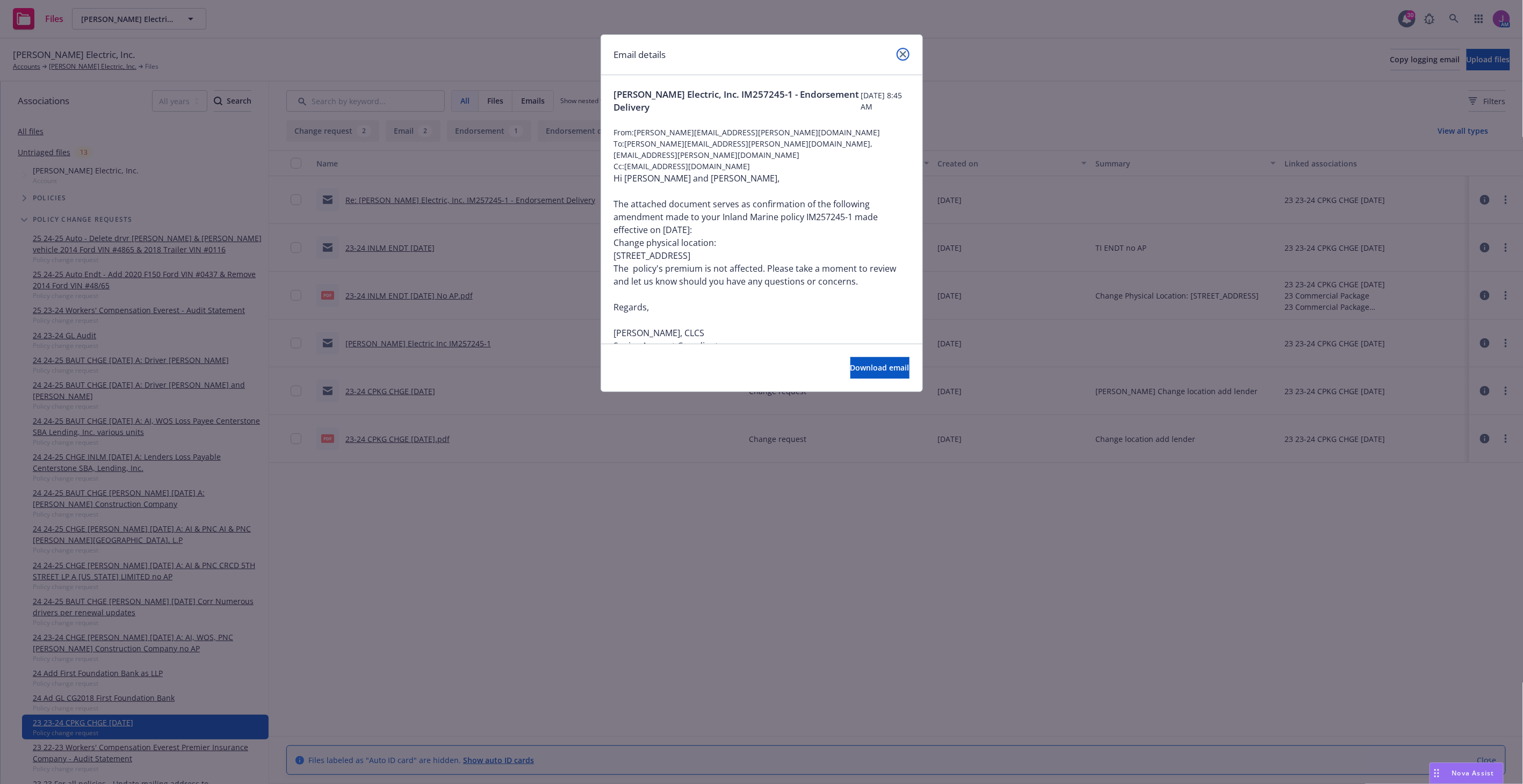
click at [904, 52] on icon "close" at bounding box center [903, 54] width 6 height 6
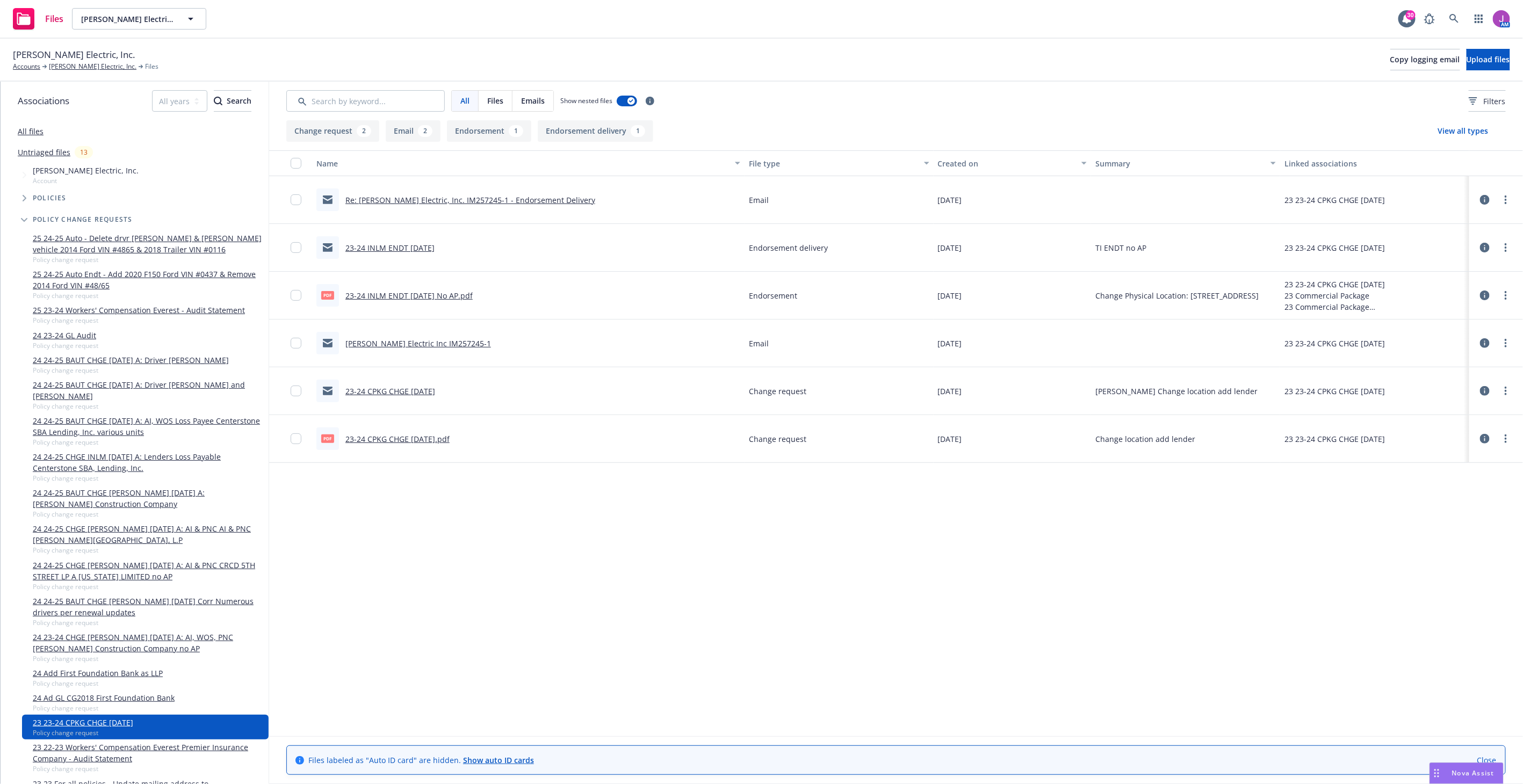
click at [392, 340] on link "RBT Electric Inc IM257245-1" at bounding box center [418, 343] width 146 height 10
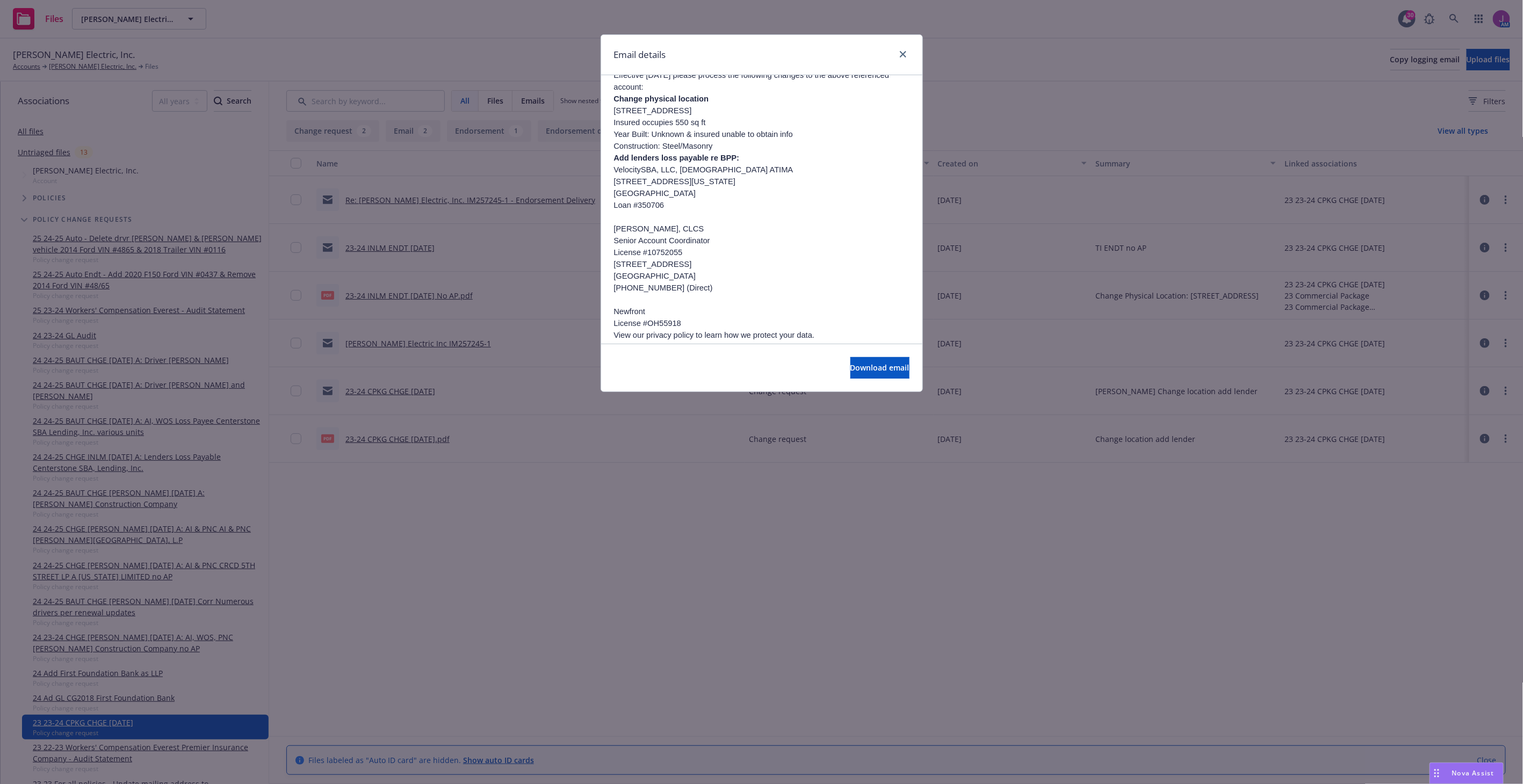
scroll to position [500, 0]
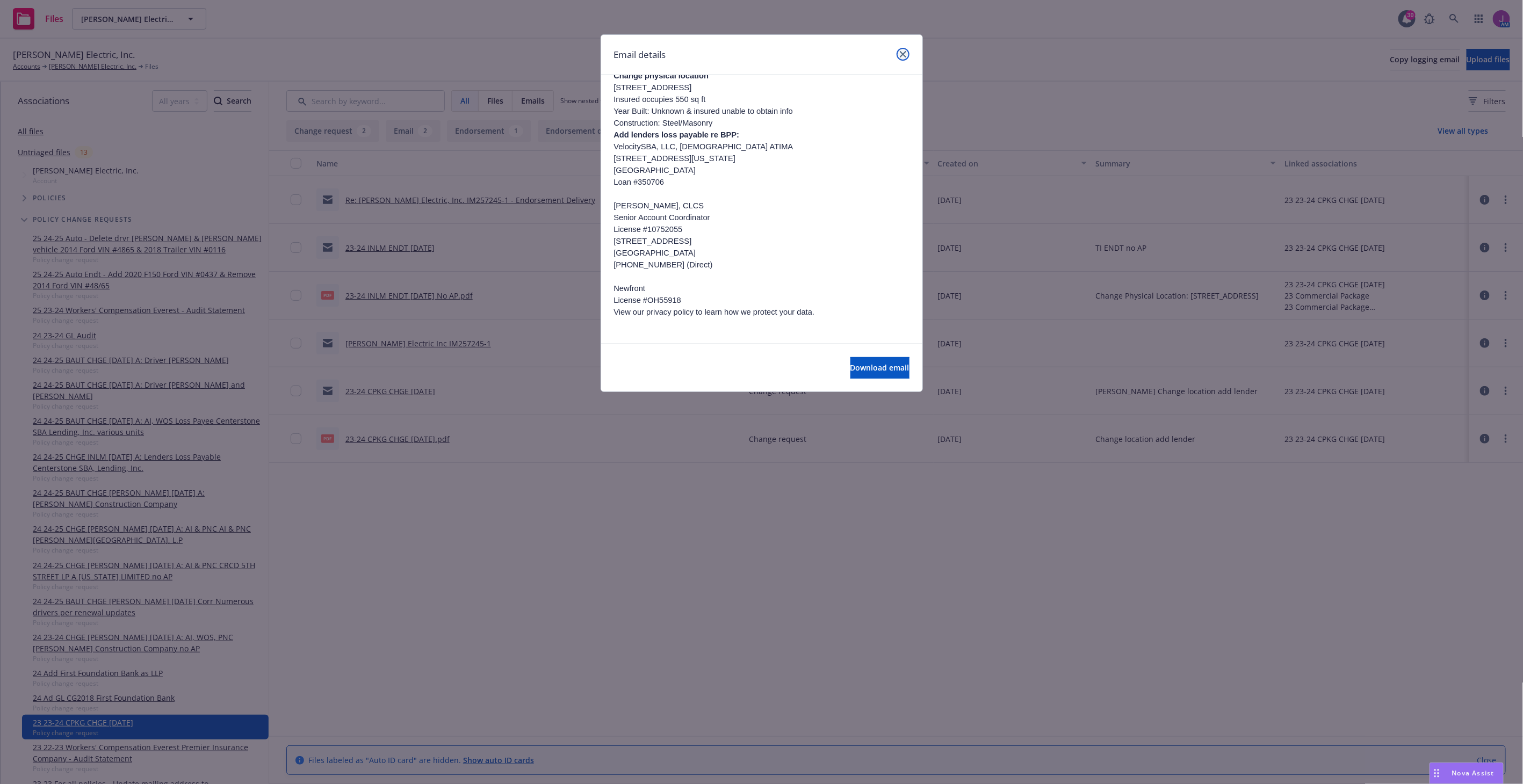
click at [905, 55] on icon "close" at bounding box center [903, 54] width 6 height 6
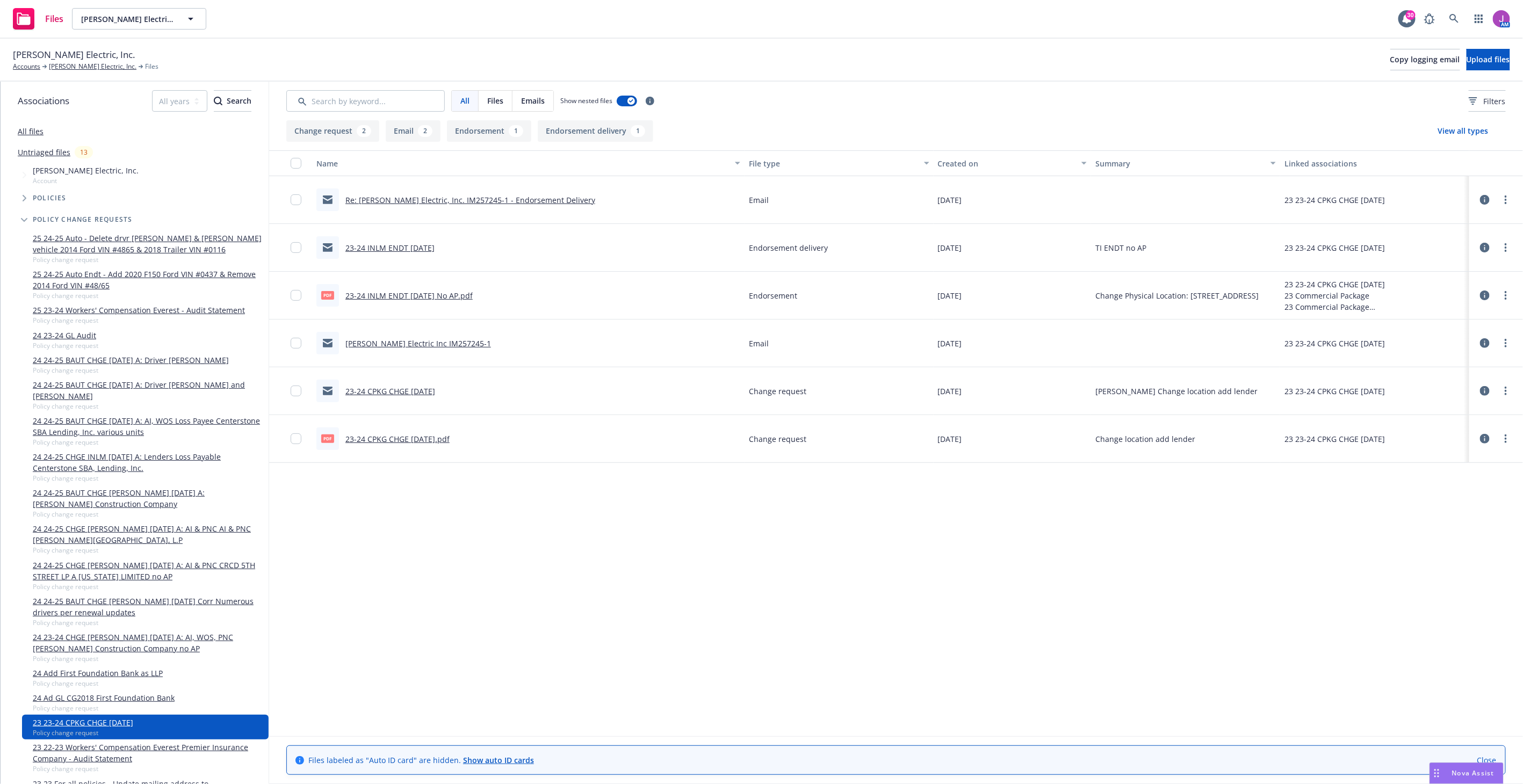
click at [403, 343] on link "RBT Electric Inc IM257245-1" at bounding box center [418, 343] width 146 height 10
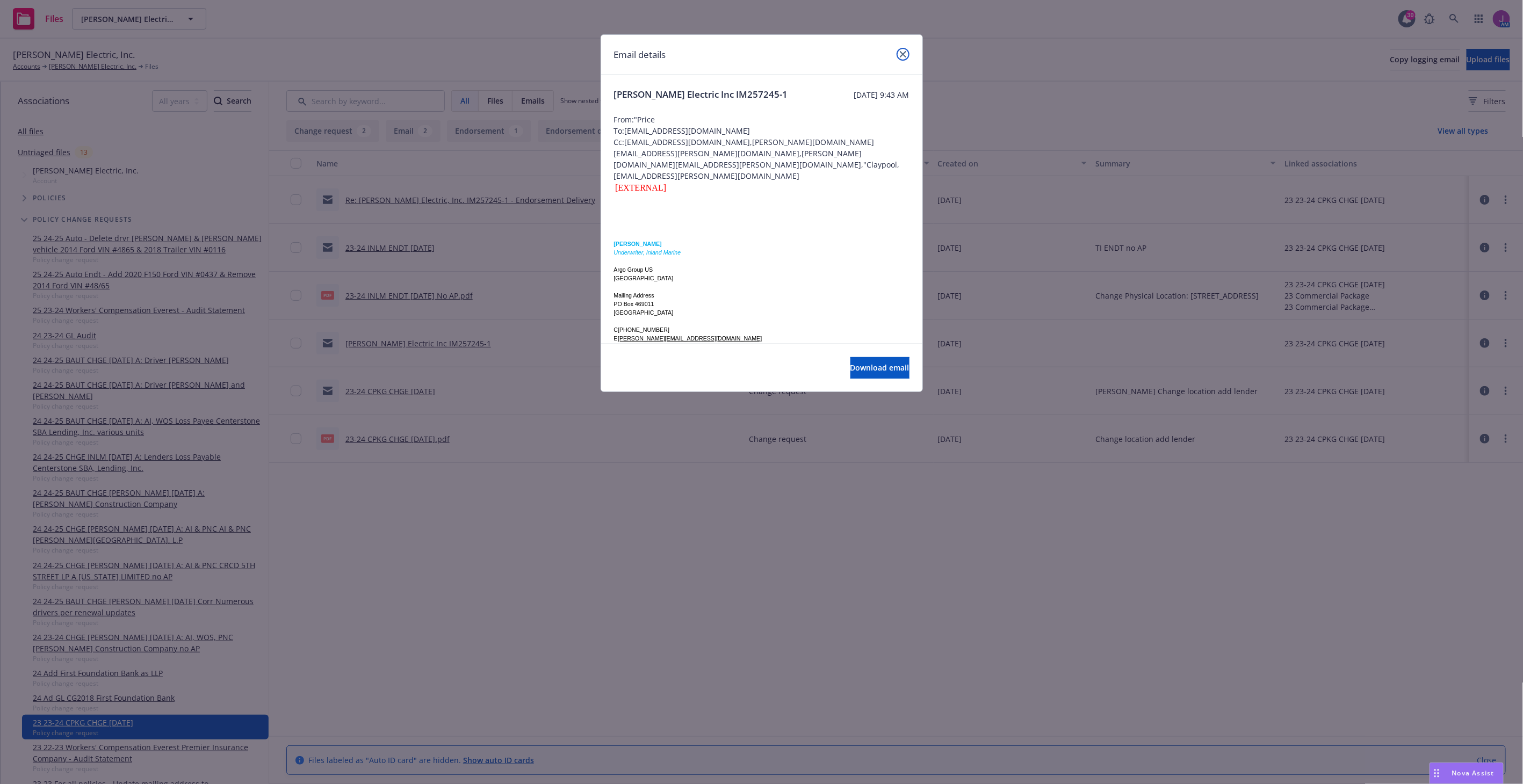
click at [905, 55] on icon "close" at bounding box center [903, 54] width 6 height 6
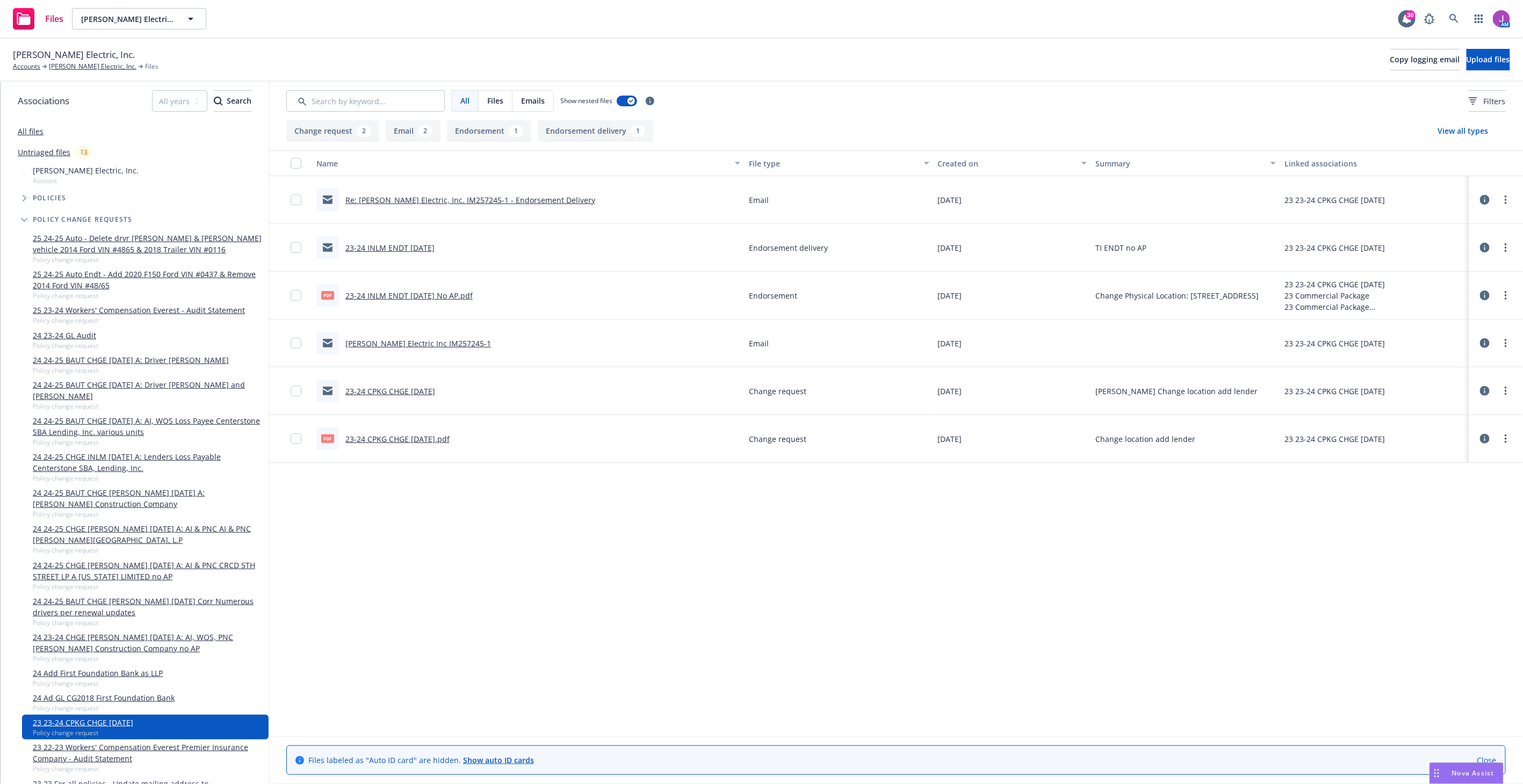
click at [401, 435] on link "23-24 CPKG CHGE 12/15/23.pdf" at bounding box center [397, 440] width 104 height 10
click at [423, 390] on link "23-24 CPKG CHGE 12/15/2023" at bounding box center [389, 391] width 89 height 10
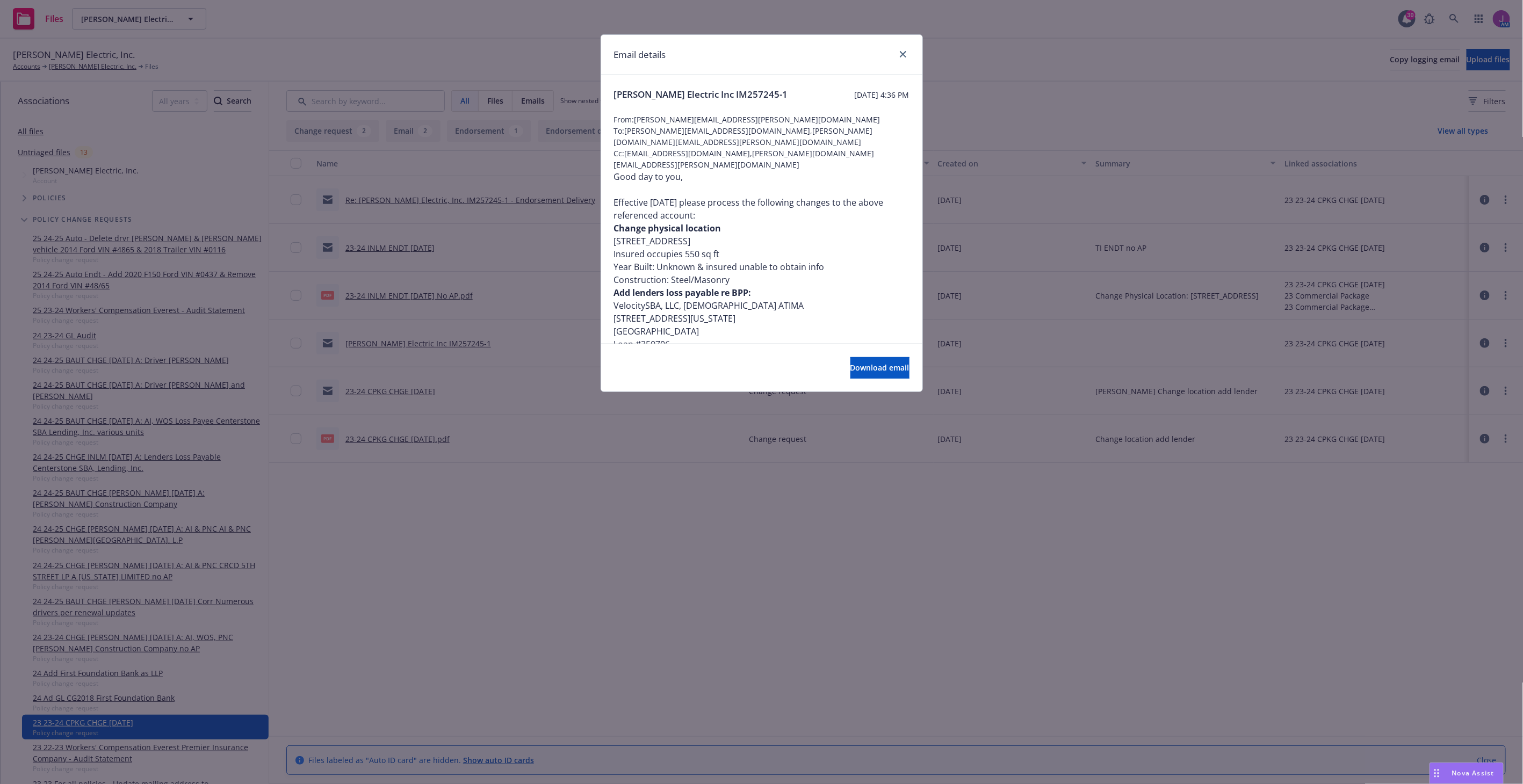
drag, startPoint x: 615, startPoint y: 228, endPoint x: 815, endPoint y: 232, distance: 200.0
click at [815, 235] on li "1415 W Commonwealth Ave Fullerton, CA 92833 Insured occupies 550 sq ft Year Bui…" at bounding box center [762, 260] width 296 height 51
copy li "1415 W Commonwealth Ave Fullerton, CA 92833"
click at [901, 51] on icon "close" at bounding box center [903, 54] width 6 height 6
click at [901, 51] on div "RBT Electric, Inc. Accounts RBT Electric, Inc. Files Copy logging email Upload …" at bounding box center [762, 59] width 1497 height 23
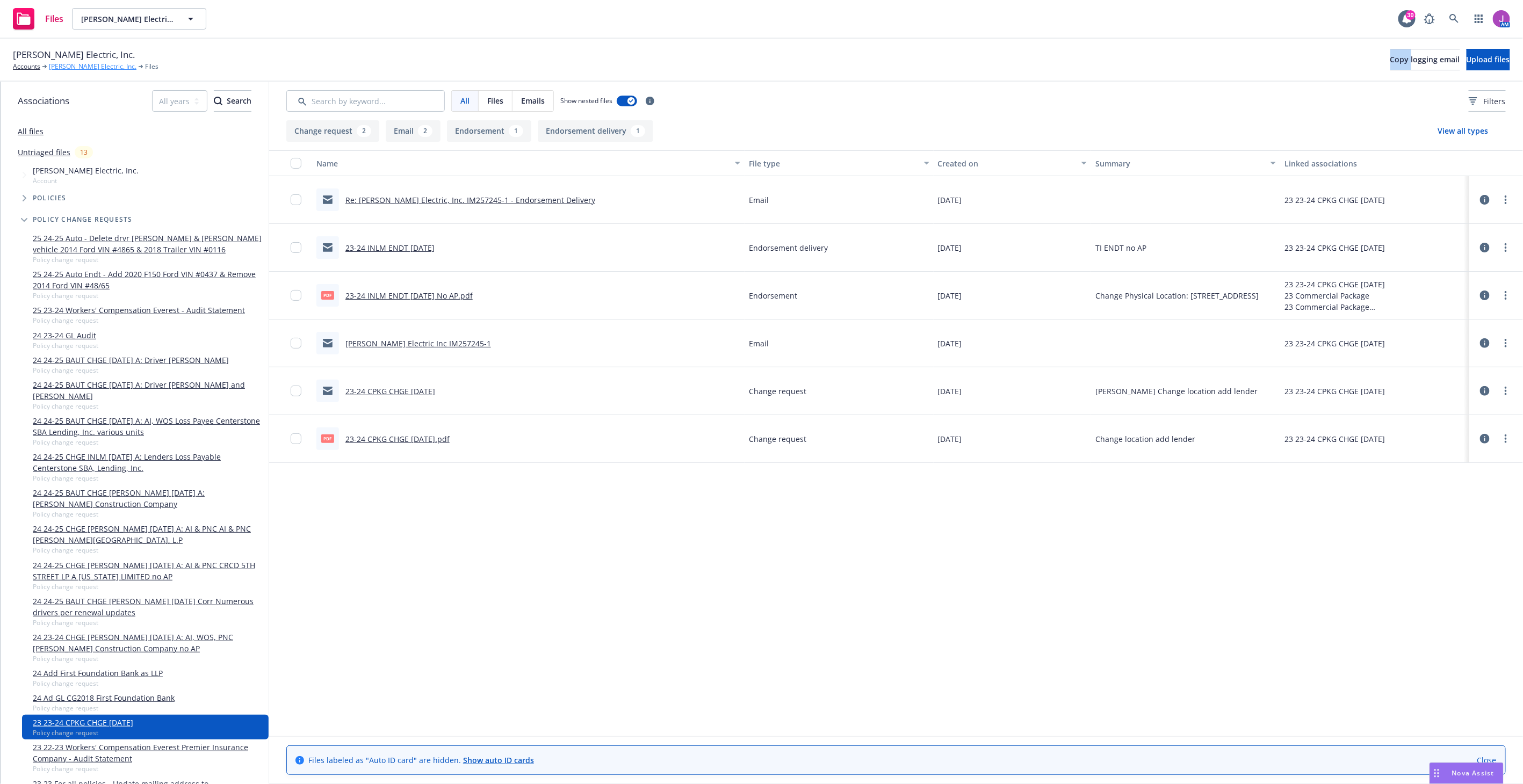
click at [77, 66] on link "[PERSON_NAME] Electric, Inc." at bounding box center [92, 66] width 88 height 10
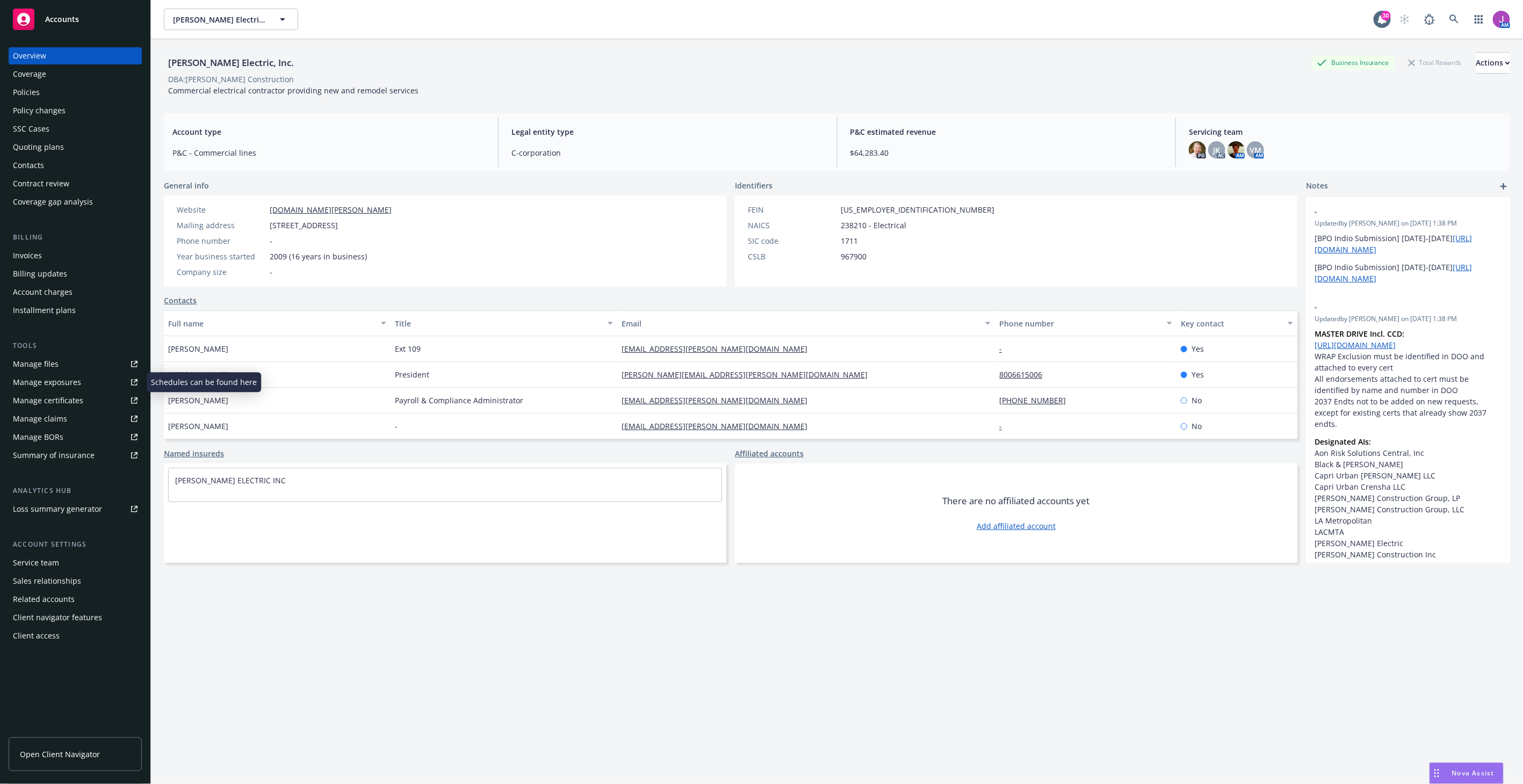
click at [60, 388] on div "Manage exposures" at bounding box center [47, 382] width 69 height 17
click at [42, 110] on div "Policy changes" at bounding box center [39, 111] width 53 height 17
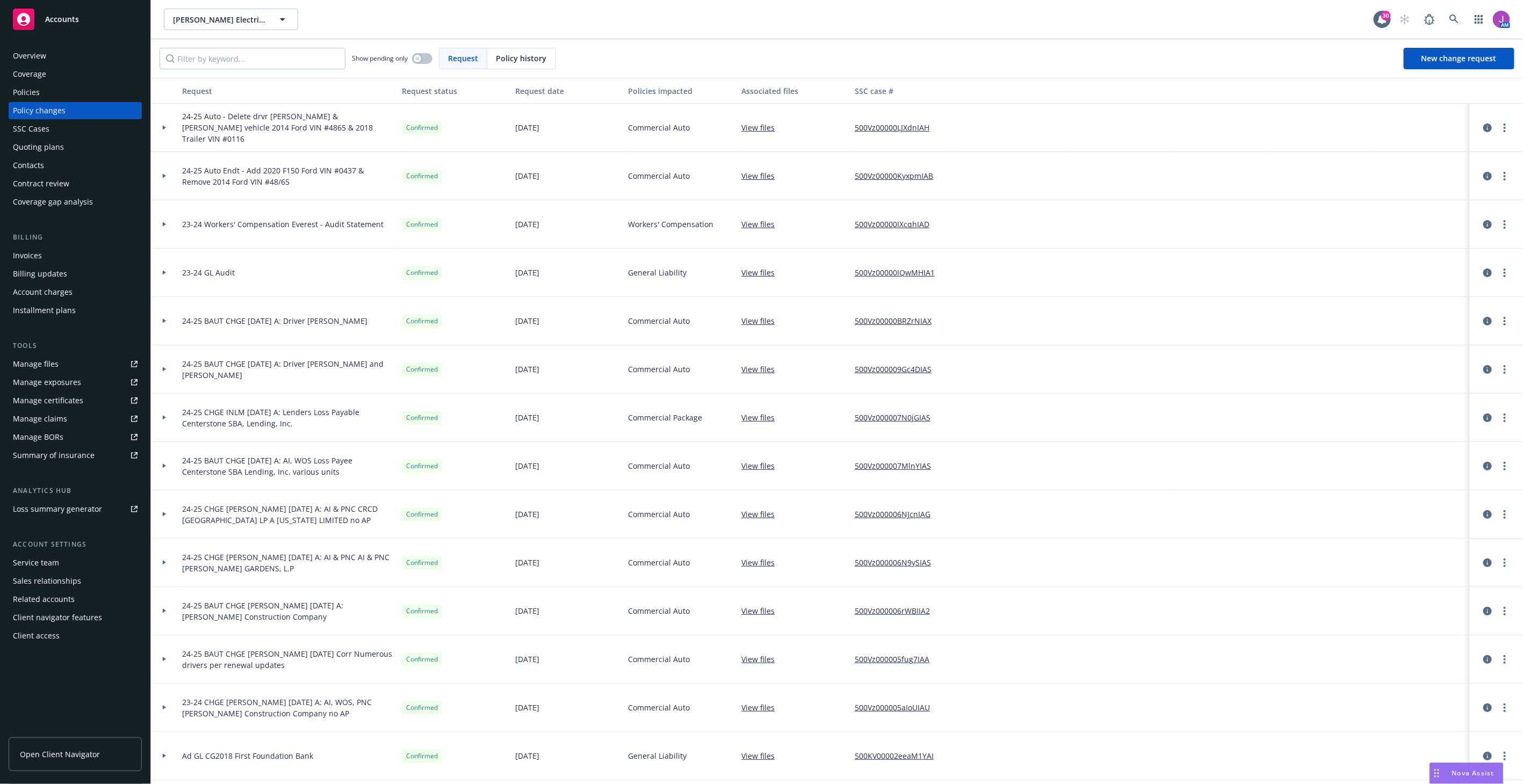
click at [29, 91] on div "Policies" at bounding box center [26, 93] width 27 height 17
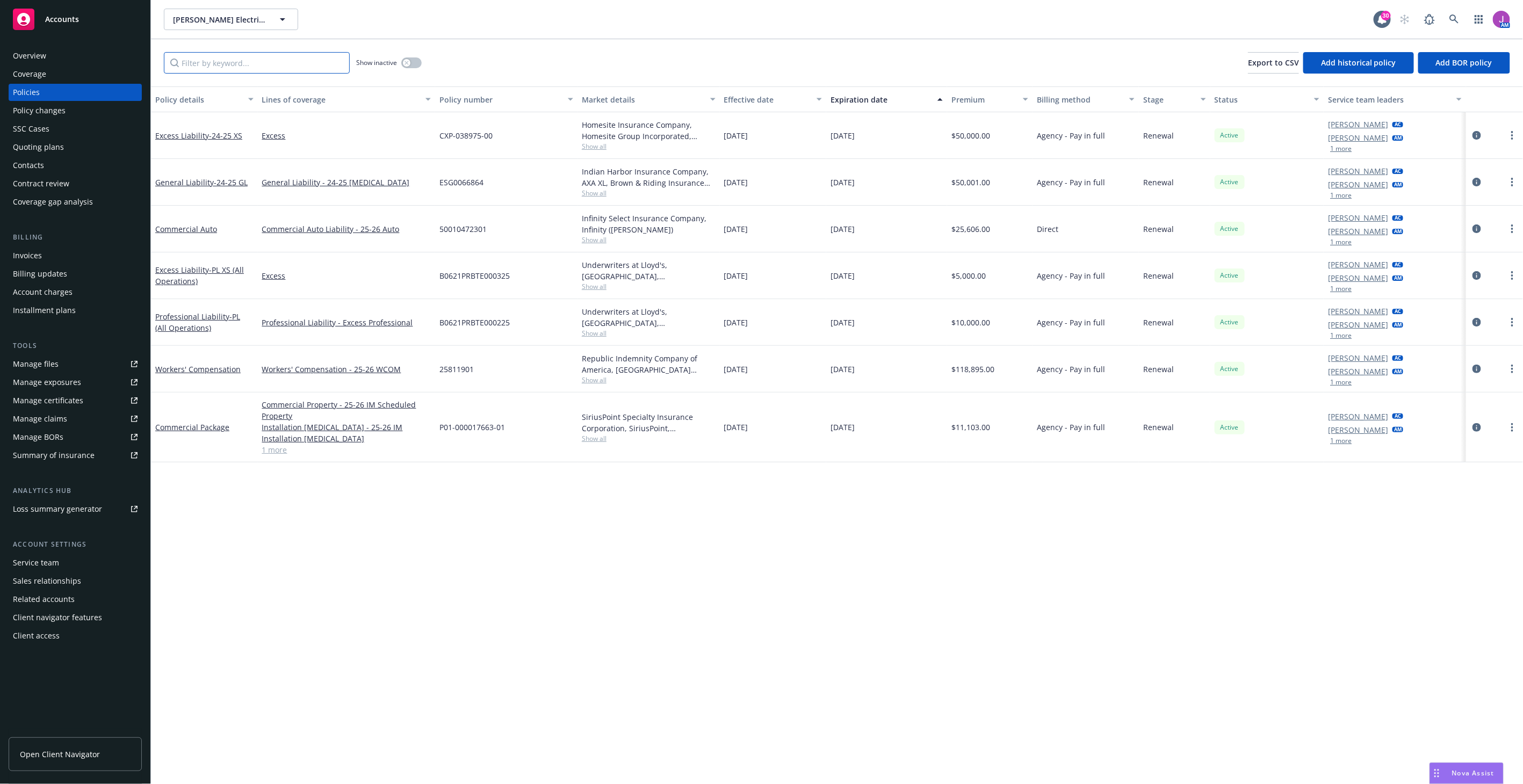
click at [283, 62] on input "Filter by keyword..." at bounding box center [257, 62] width 186 height 22
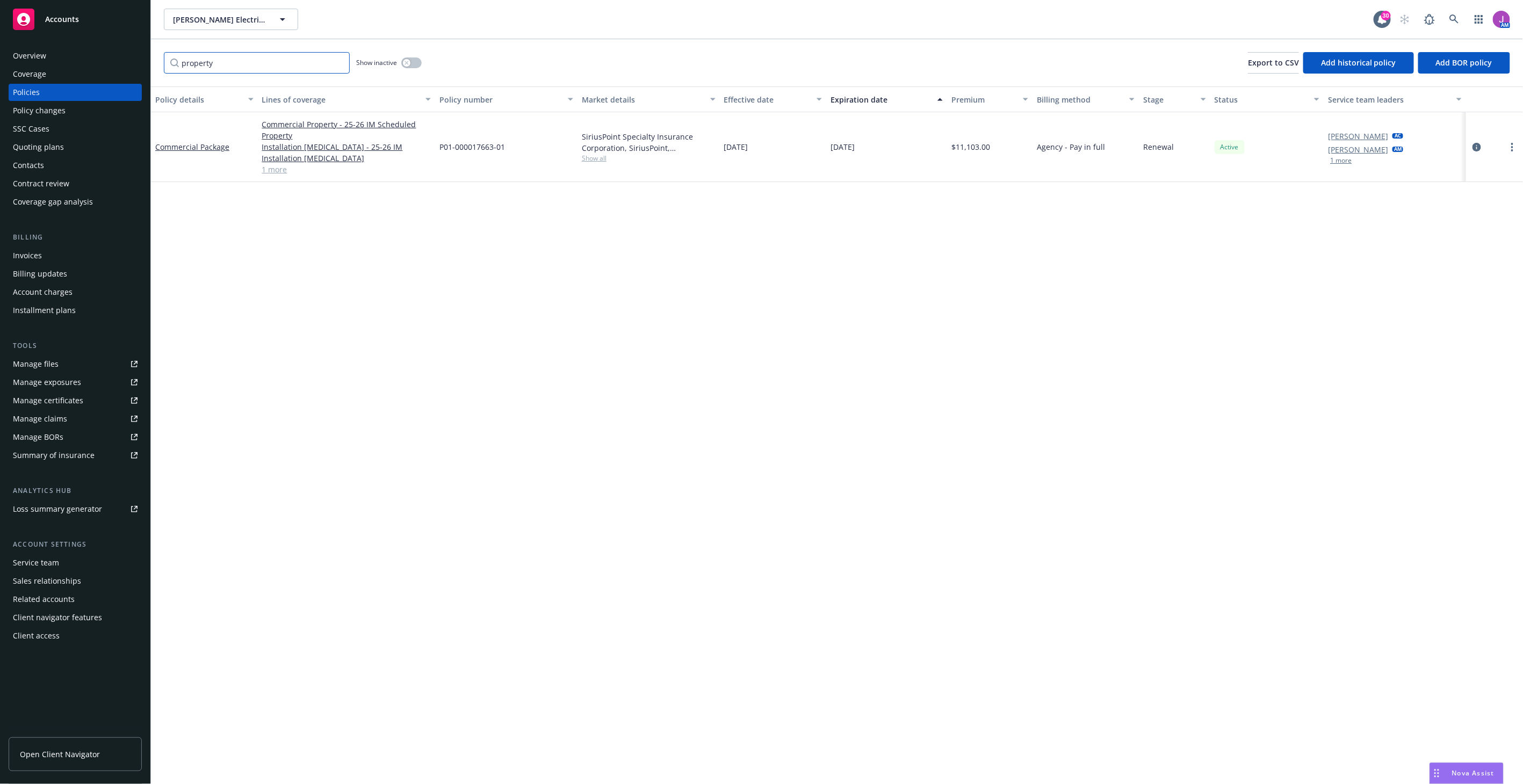
type input "property"
click at [410, 57] on button "button" at bounding box center [412, 62] width 21 height 10
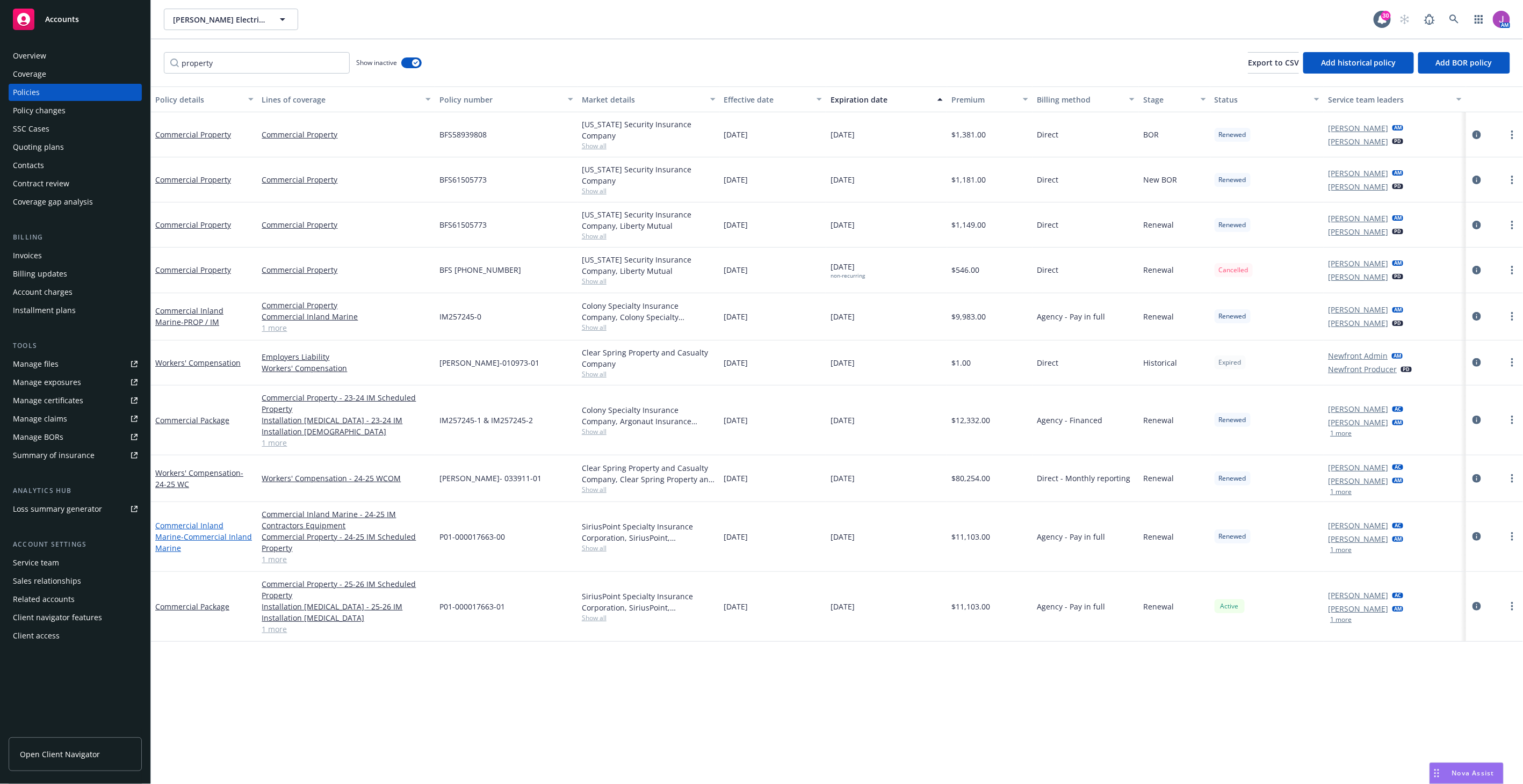
click at [183, 536] on span "- Commercial Inland Marine" at bounding box center [204, 542] width 97 height 22
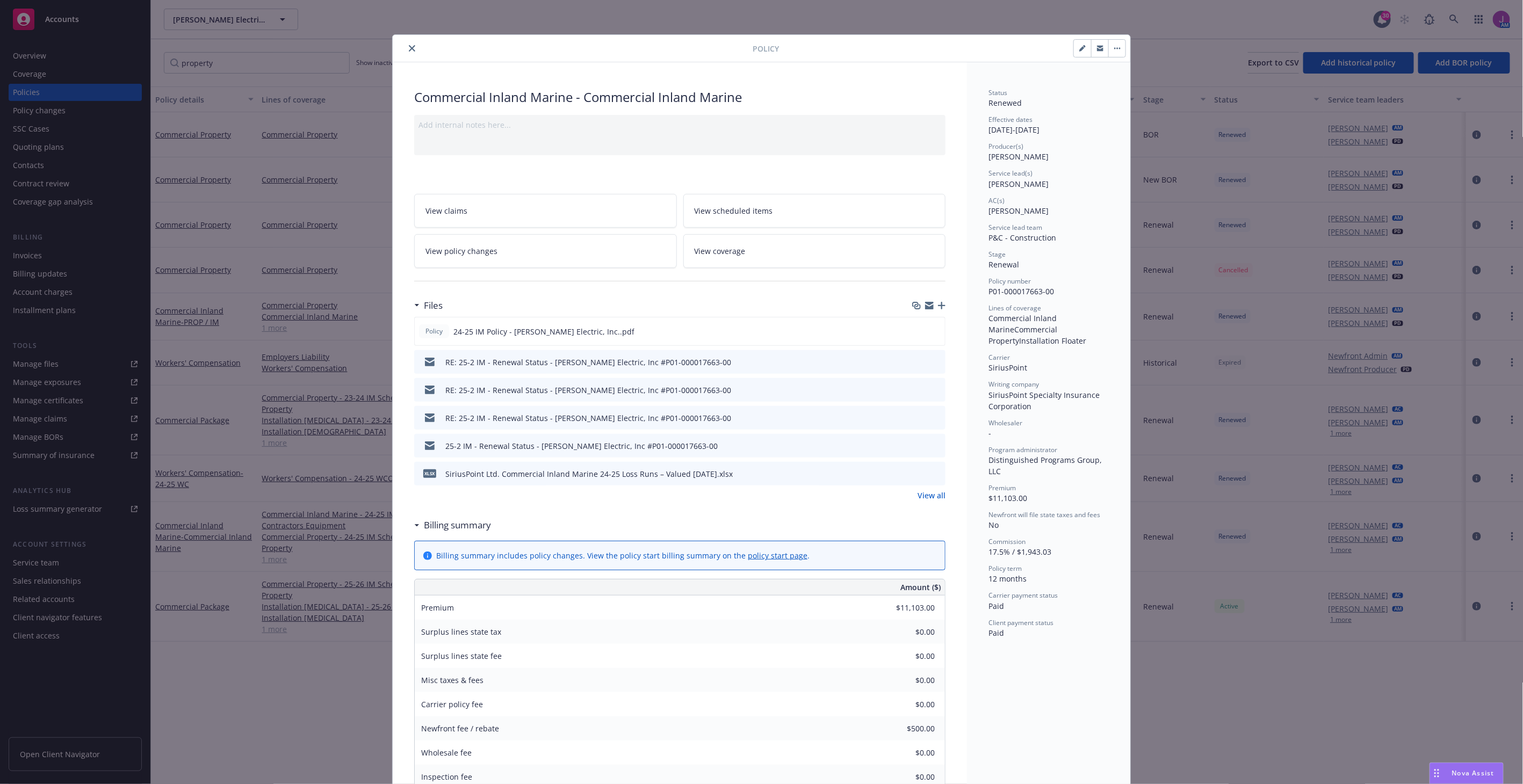
click at [471, 252] on span "View policy changes" at bounding box center [461, 251] width 72 height 11
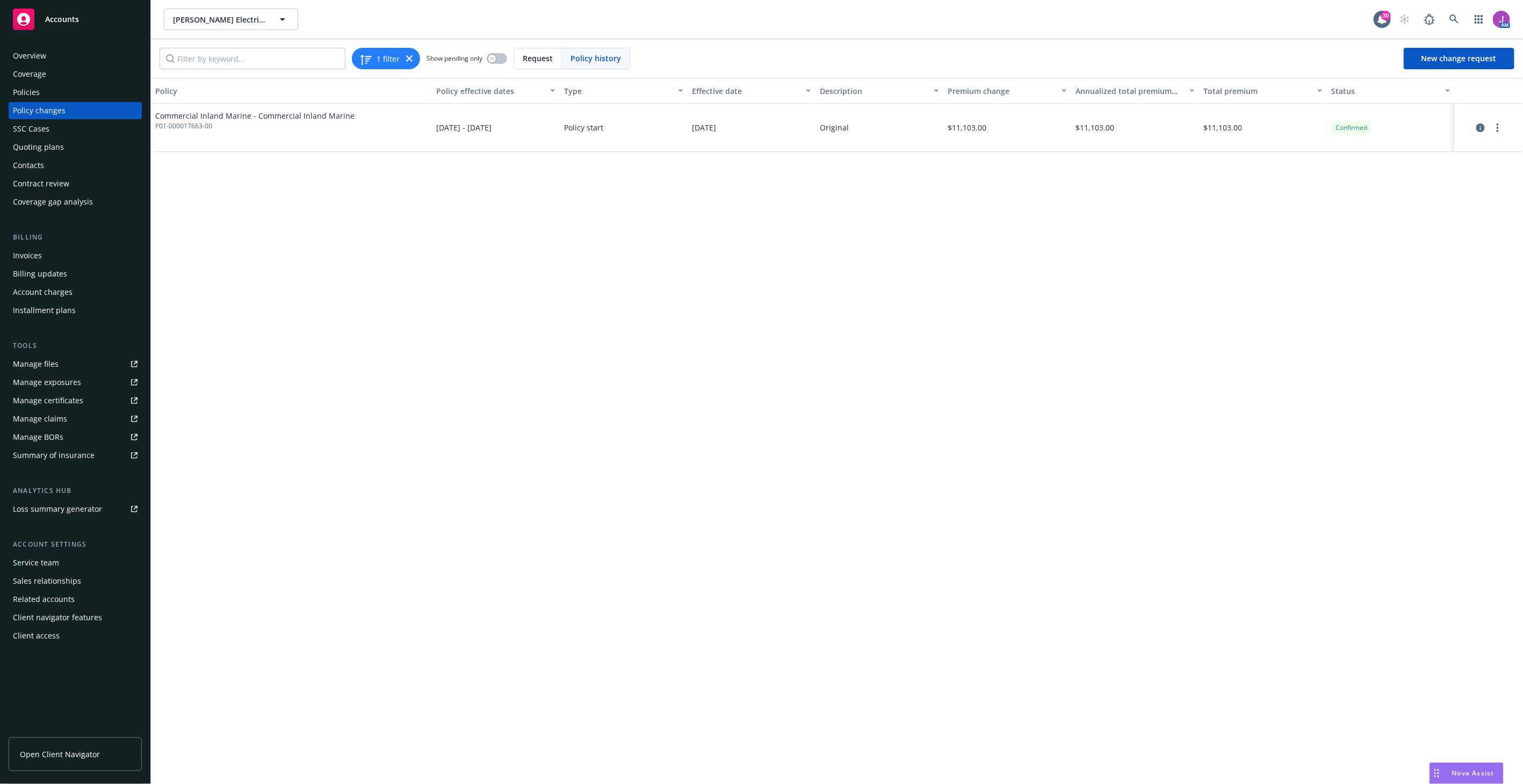
click at [67, 88] on div "Policies" at bounding box center [75, 93] width 125 height 17
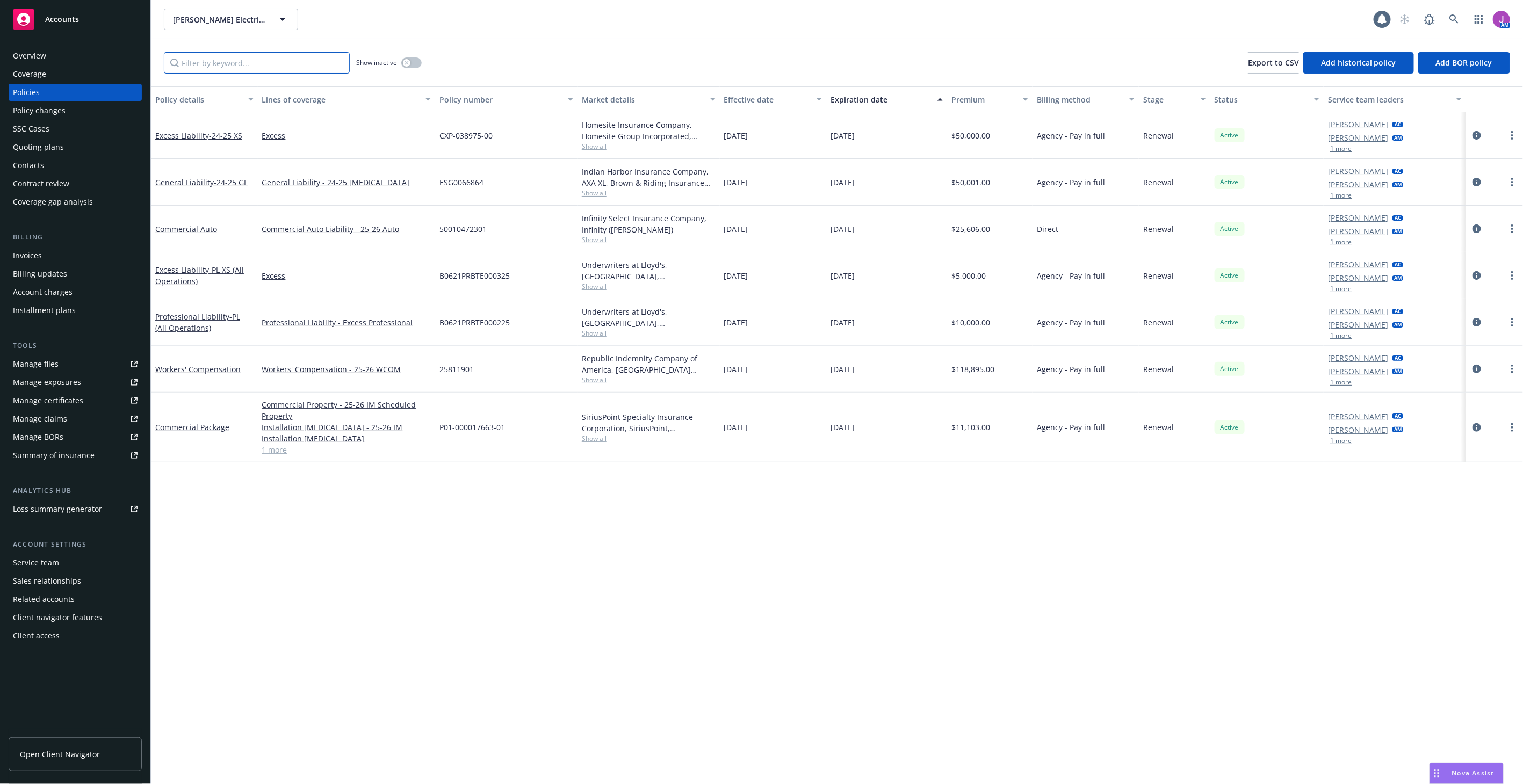
click at [239, 66] on input "Filter by keyword..." at bounding box center [257, 62] width 186 height 22
type input "p"
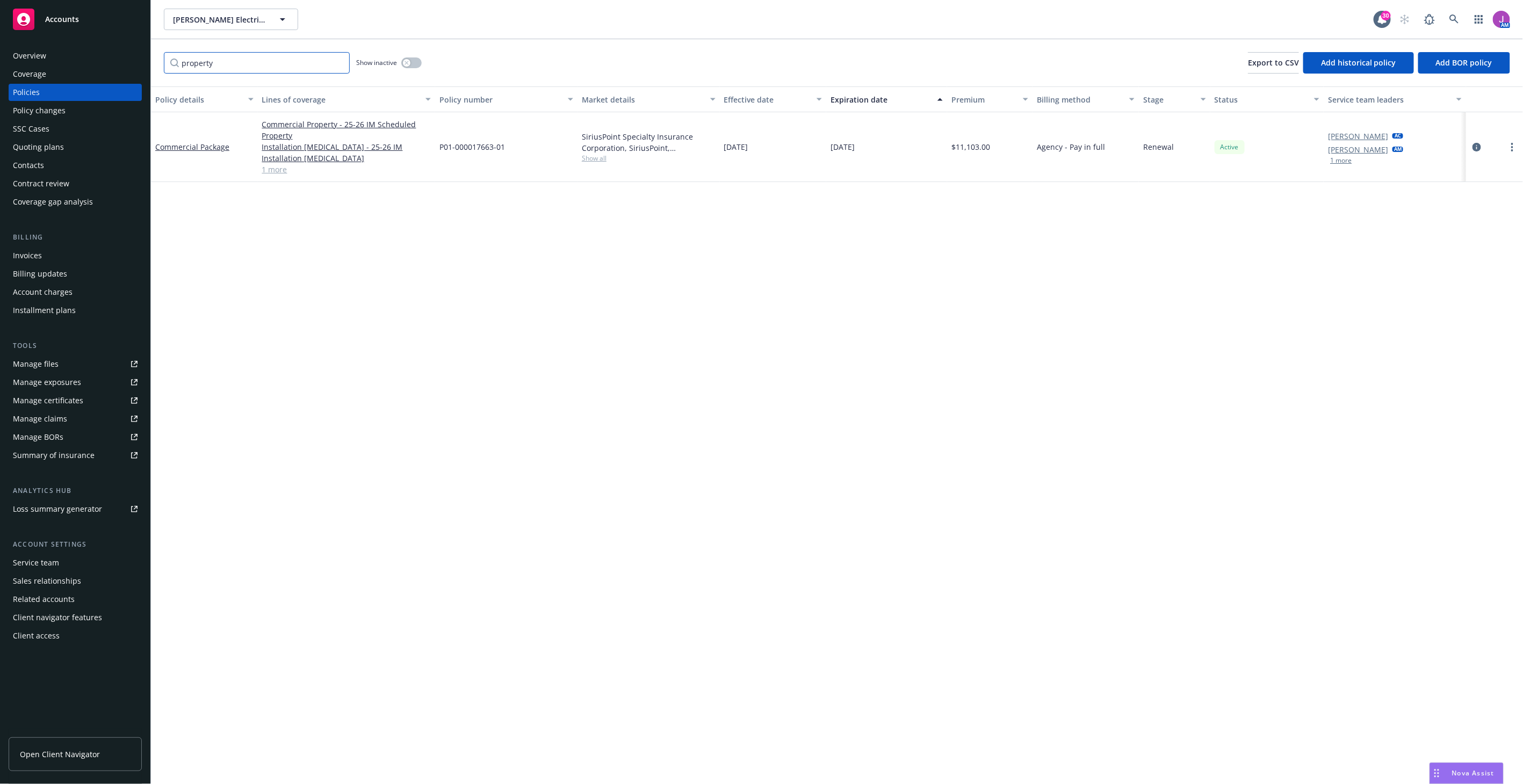
type input "property"
click at [413, 62] on button "button" at bounding box center [412, 62] width 21 height 10
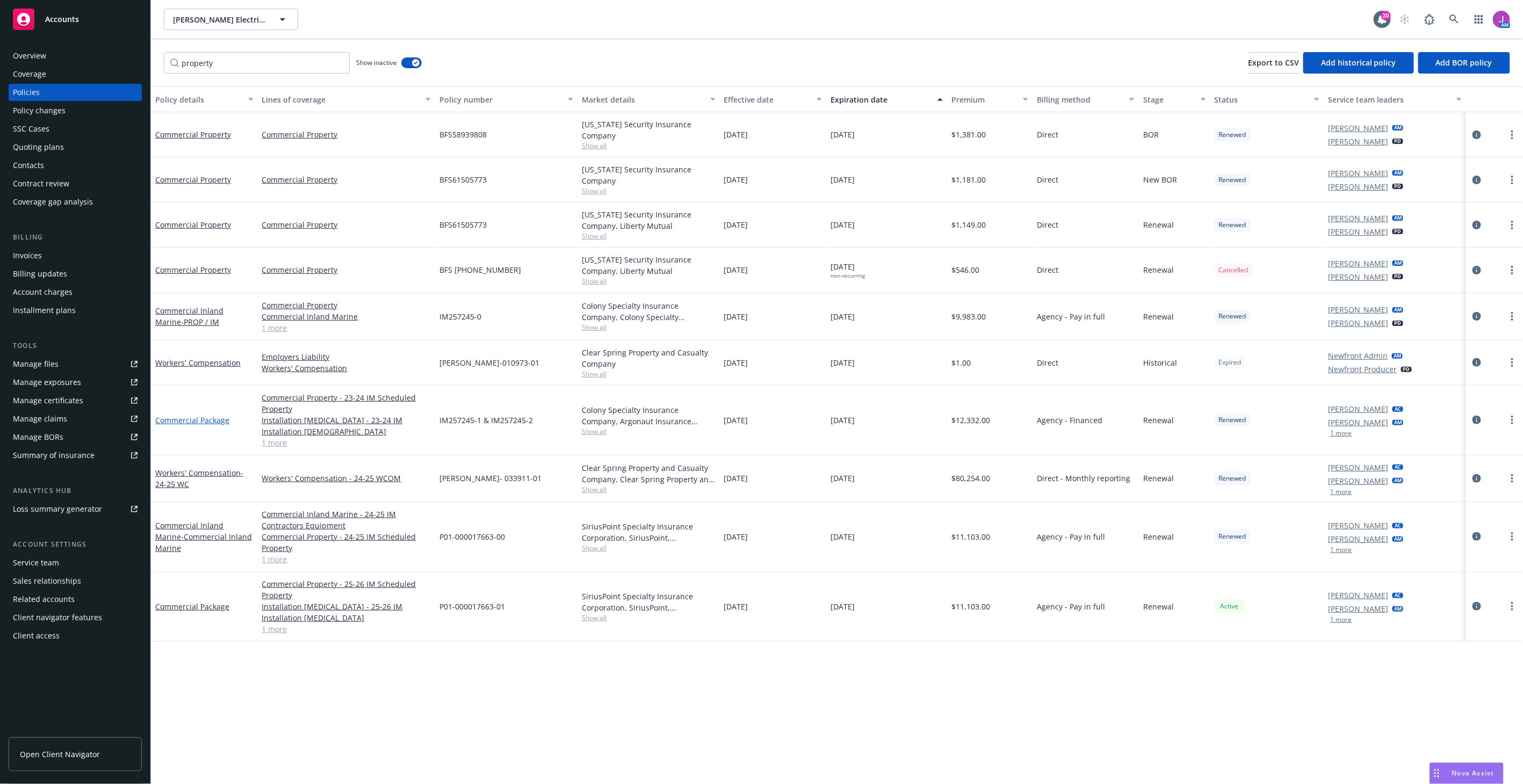
click at [185, 415] on link "Commercial Package" at bounding box center [192, 421] width 74 height 10
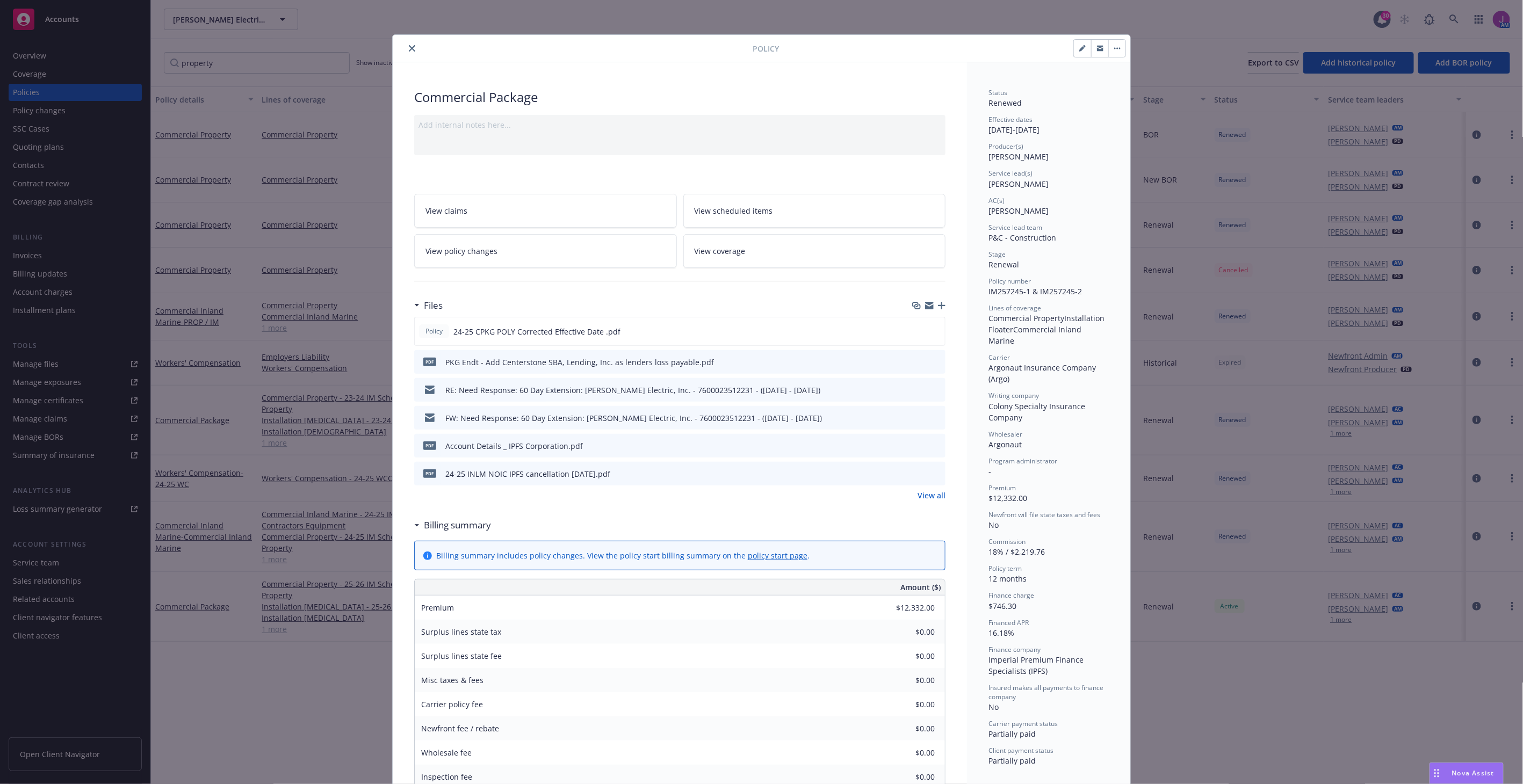
click at [461, 254] on span "View policy changes" at bounding box center [461, 251] width 72 height 11
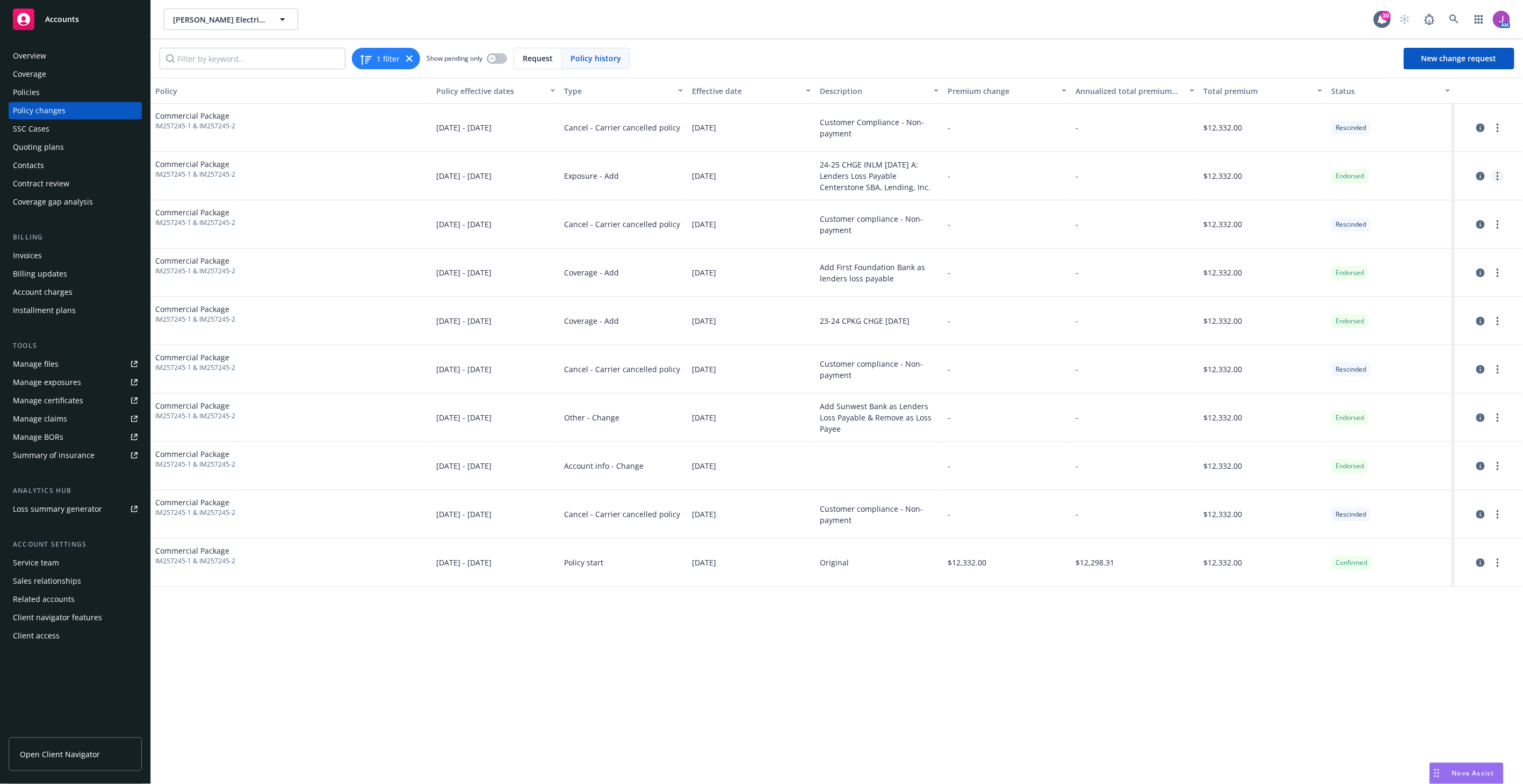
click at [1497, 175] on icon "more" at bounding box center [1498, 176] width 2 height 9
click at [1180, 173] on div "-" at bounding box center [1134, 176] width 127 height 49
click at [1480, 178] on icon "circleInformation" at bounding box center [1481, 176] width 9 height 9
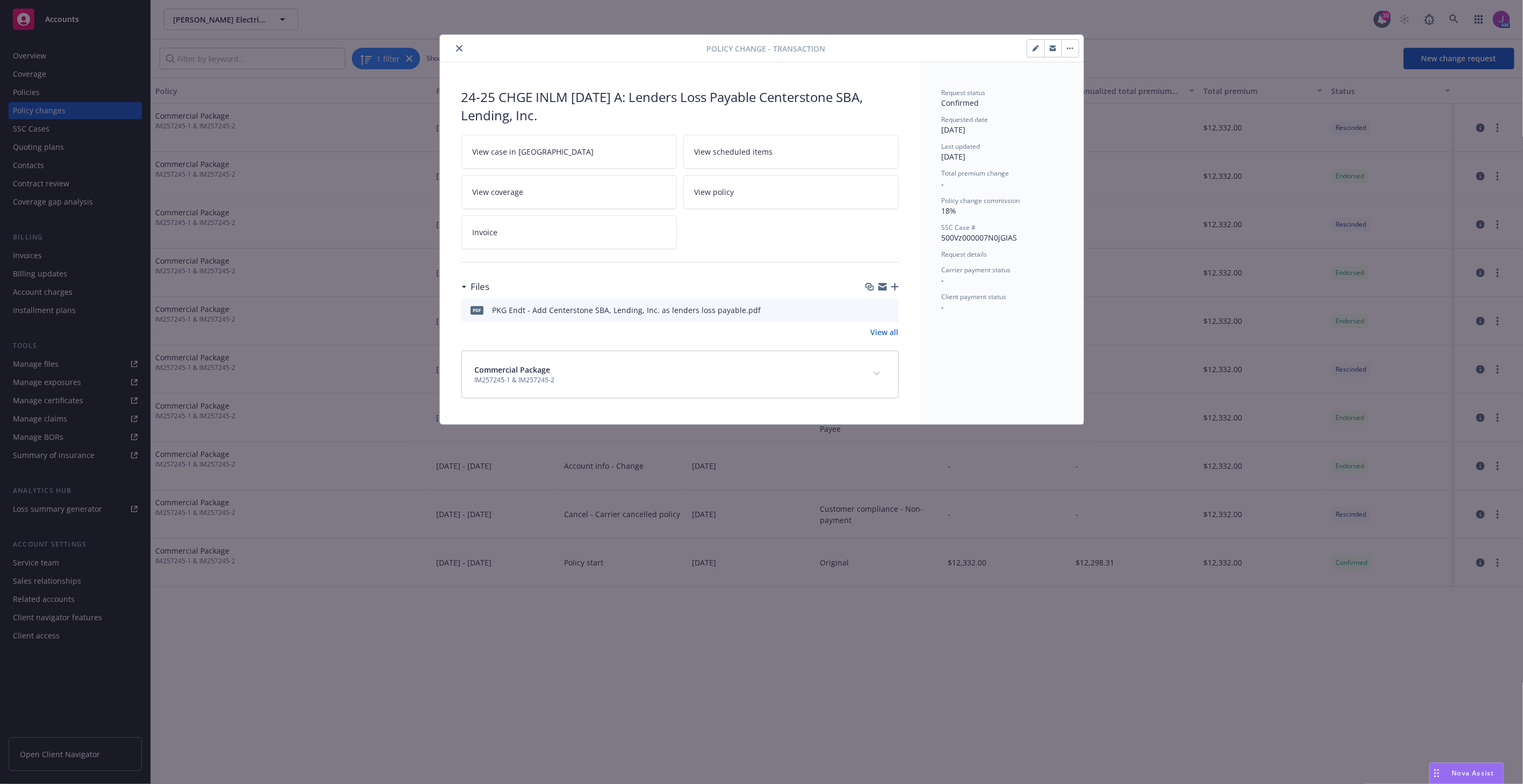
click at [887, 310] on icon "preview file" at bounding box center [888, 309] width 10 height 8
click at [458, 45] on icon "close" at bounding box center [459, 48] width 6 height 6
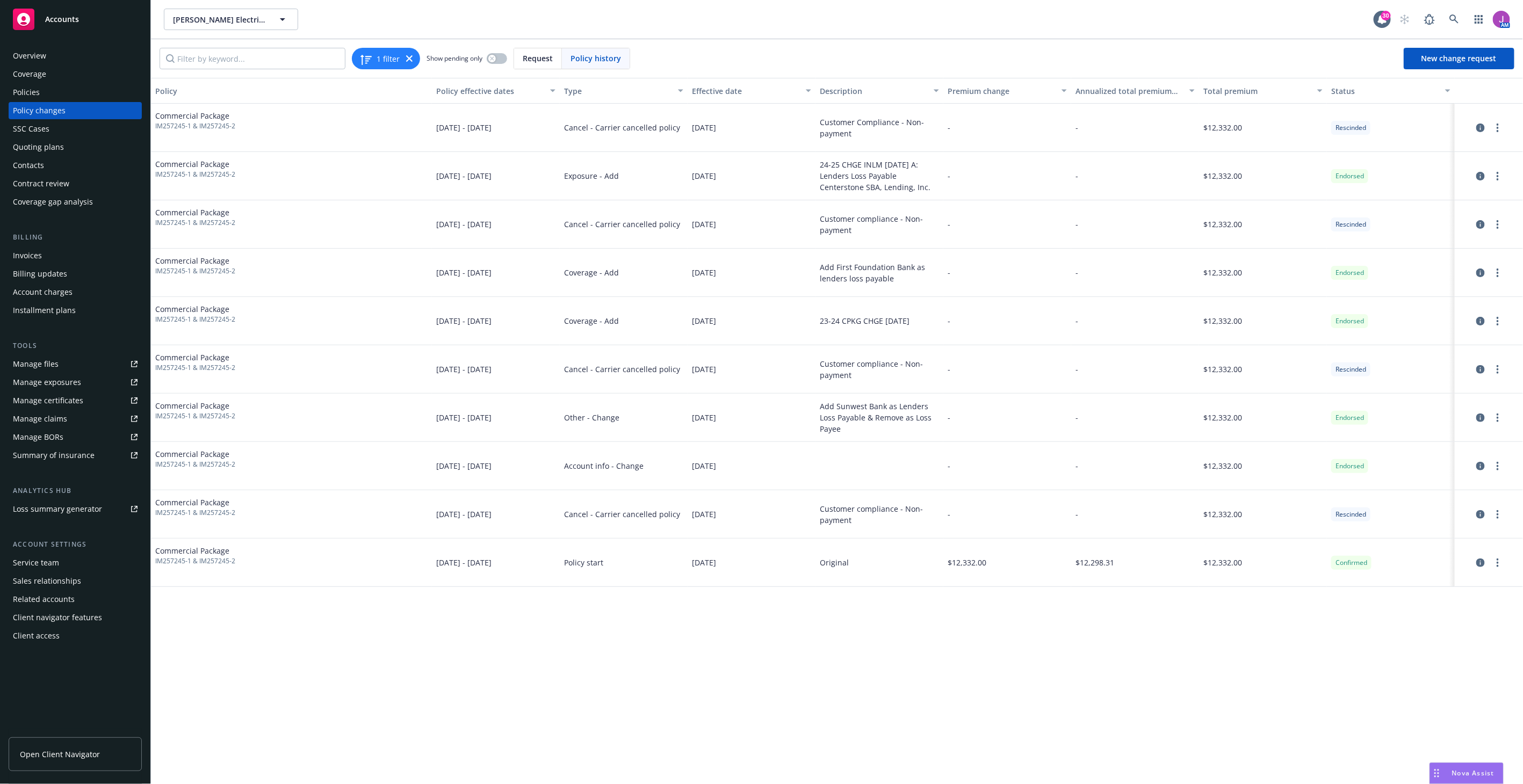
click at [26, 363] on div "Manage files" at bounding box center [36, 364] width 46 height 17
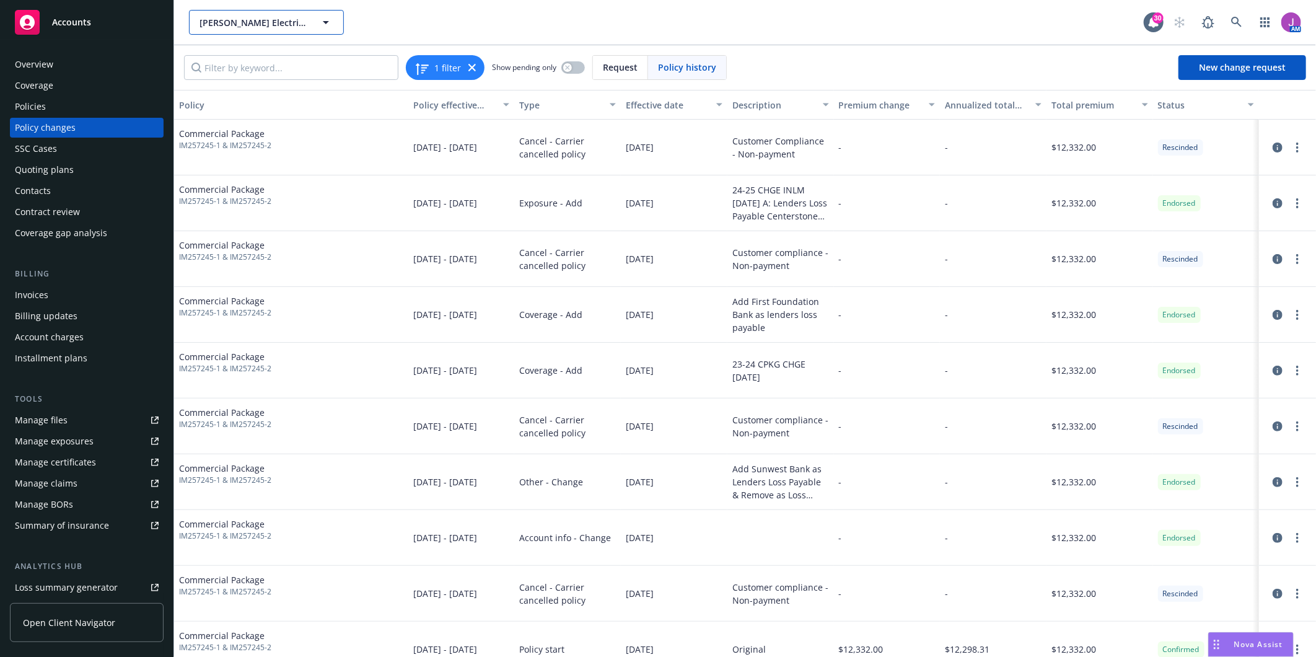
click at [234, 23] on span "[PERSON_NAME] Electric, Inc." at bounding box center [252, 22] width 107 height 13
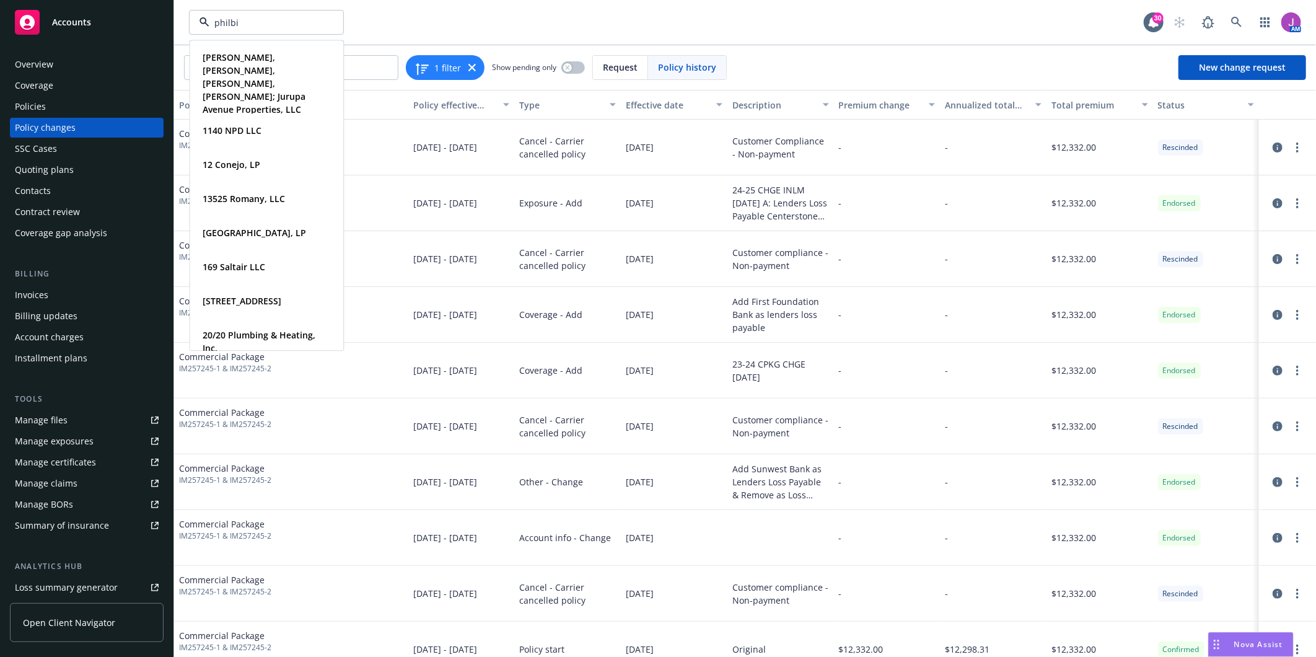
type input "philbin"
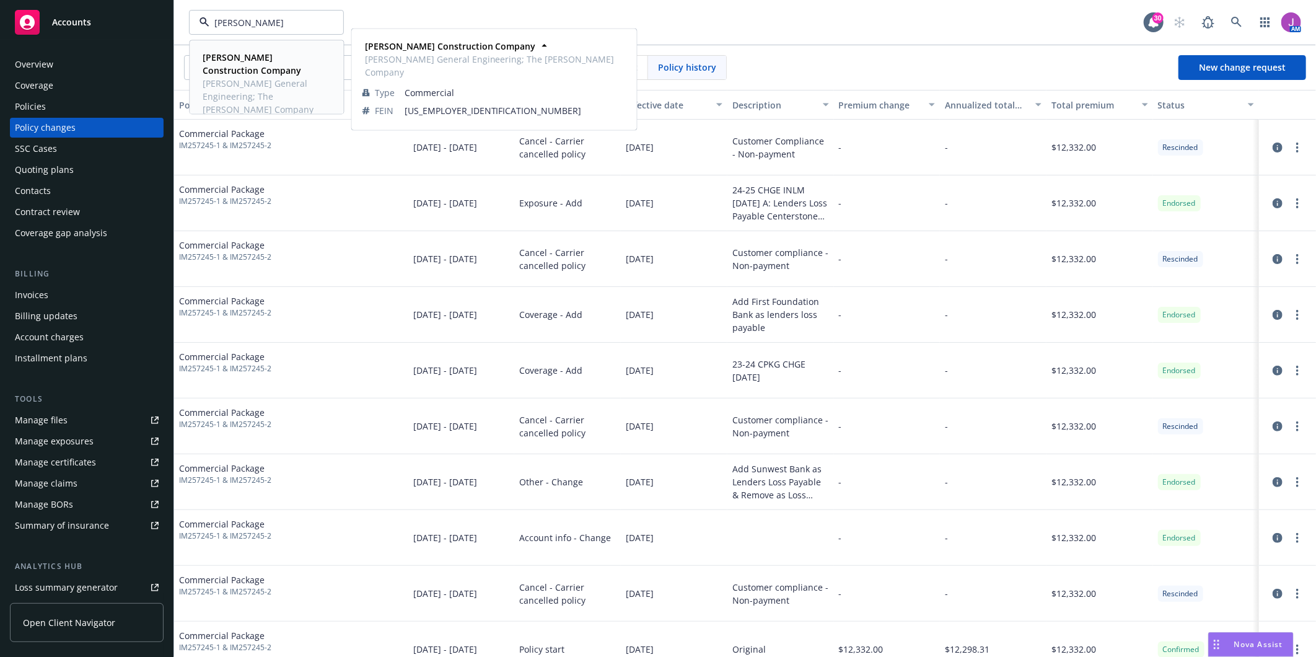
click at [236, 100] on span "Philbin General Engineering; The Philbin Company" at bounding box center [265, 96] width 125 height 39
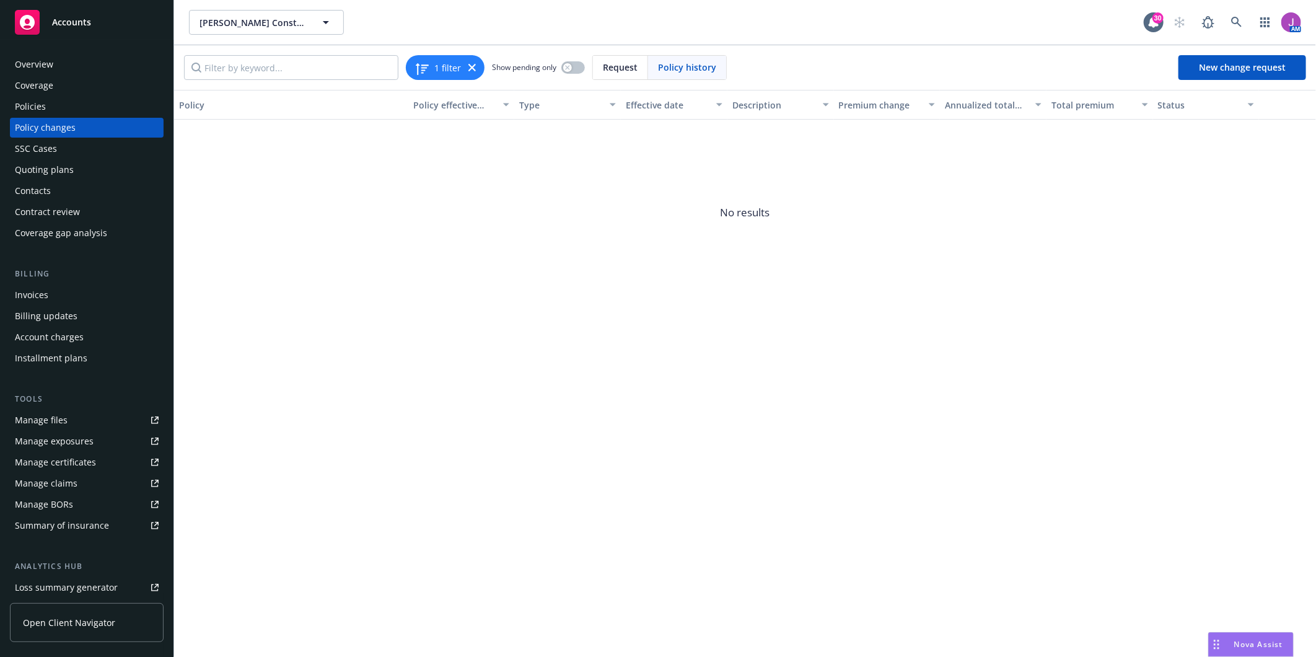
click at [58, 112] on div "Policies" at bounding box center [87, 107] width 144 height 20
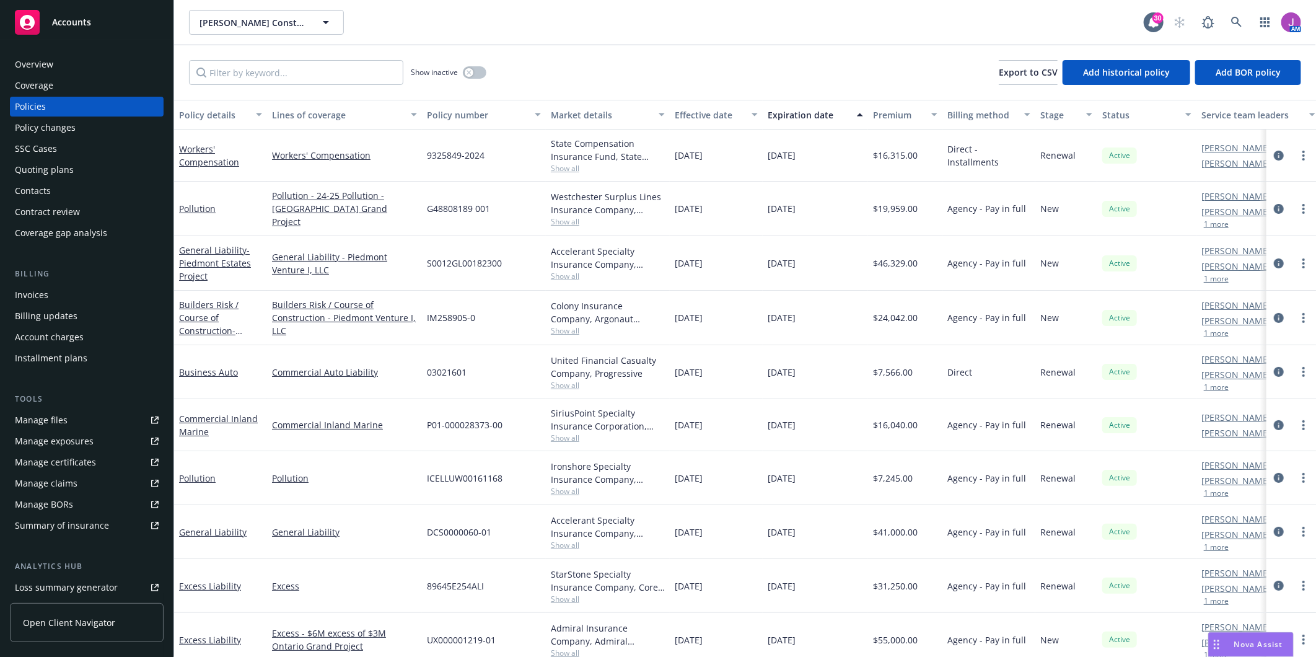
click at [465, 473] on span "ICELLUW00161168" at bounding box center [465, 477] width 76 height 13
click at [269, 59] on div "Show inactive Export to CSV Add historical policy Add BOR policy" at bounding box center [745, 72] width 1142 height 55
click at [269, 67] on input "Filter by keyword..." at bounding box center [296, 72] width 214 height 25
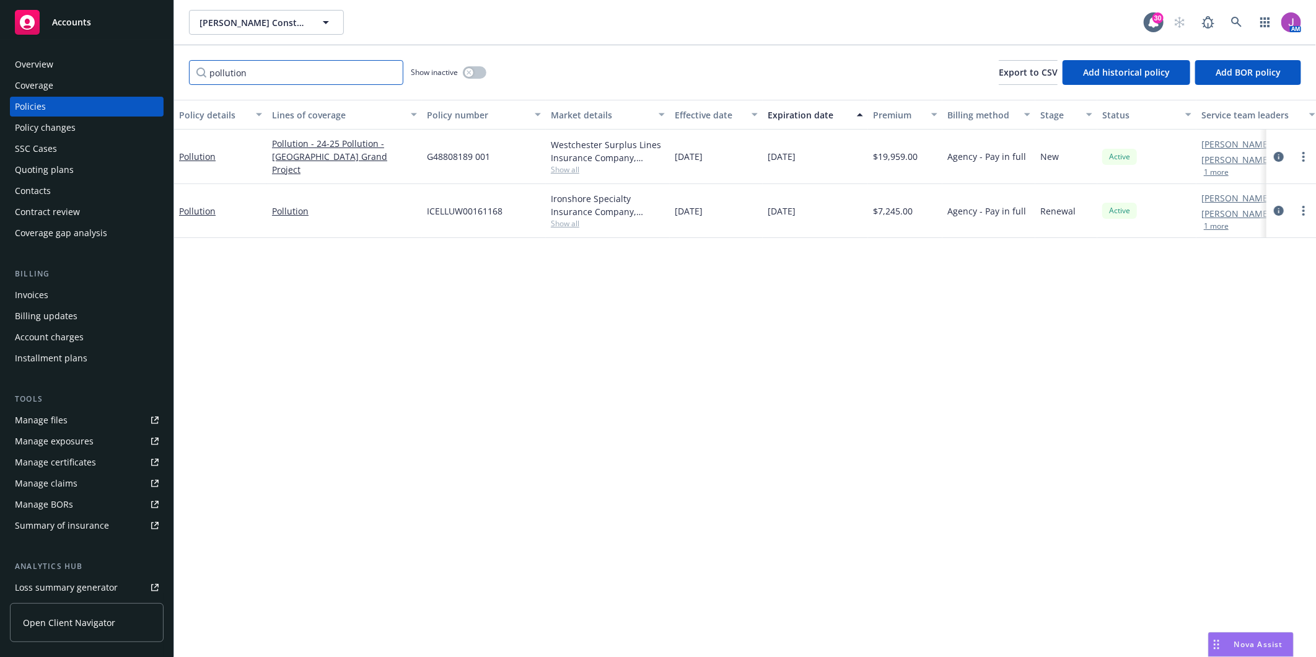
type input "pollution"
click at [453, 152] on span "G48808189 001" at bounding box center [458, 156] width 63 height 13
drag, startPoint x: 453, startPoint y: 152, endPoint x: 438, endPoint y: 156, distance: 15.5
click at [436, 156] on span "G48808189 001" at bounding box center [458, 156] width 63 height 13
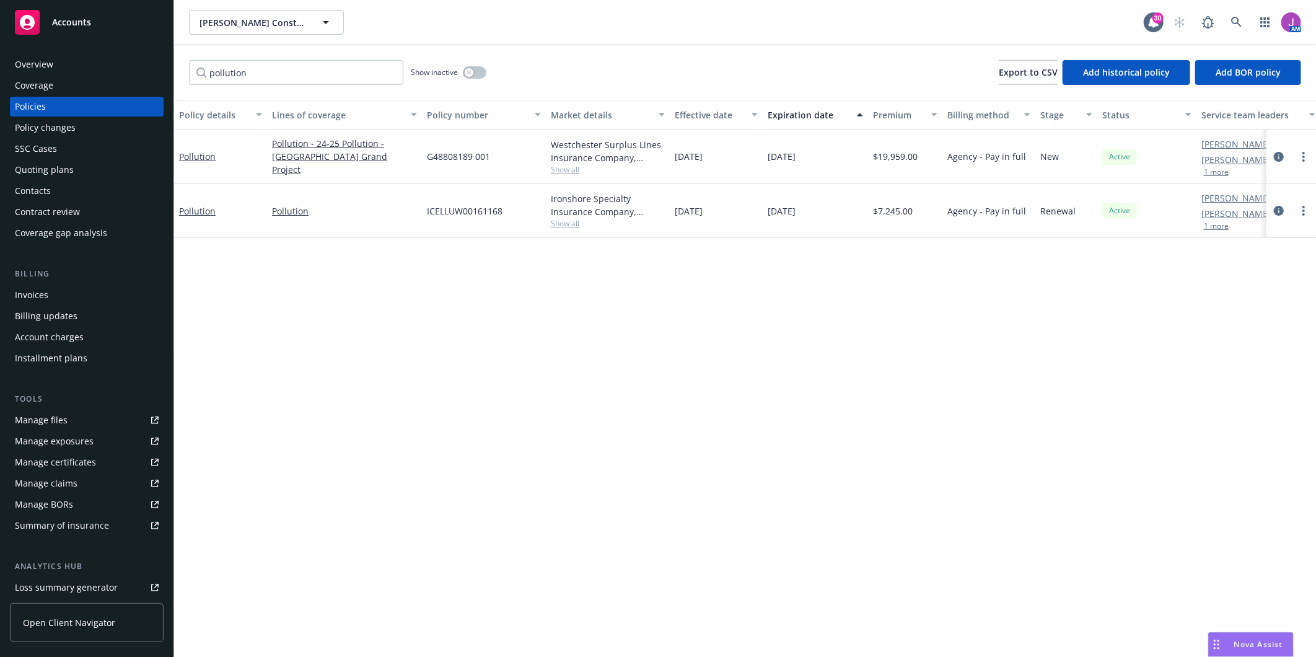
click at [438, 156] on span "G48808189 001" at bounding box center [458, 156] width 63 height 13
drag, startPoint x: 438, startPoint y: 156, endPoint x: 431, endPoint y: 153, distance: 7.5
click at [437, 153] on span "G48808189 001" at bounding box center [458, 156] width 63 height 13
click at [428, 153] on span "G48808189 001" at bounding box center [458, 156] width 63 height 13
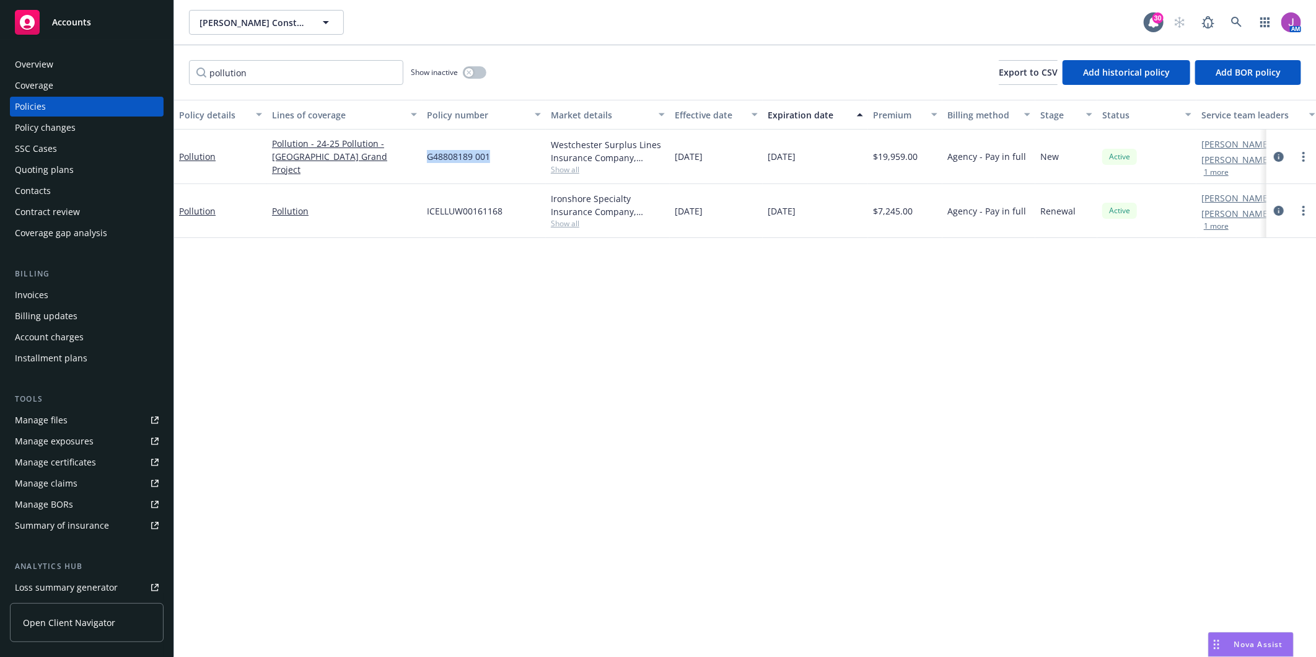
drag, startPoint x: 427, startPoint y: 153, endPoint x: 518, endPoint y: 156, distance: 91.1
click at [518, 156] on div "G48808189 001" at bounding box center [484, 156] width 124 height 55
copy span "G48808189 001"
click at [59, 121] on div "Policy changes" at bounding box center [45, 128] width 61 height 20
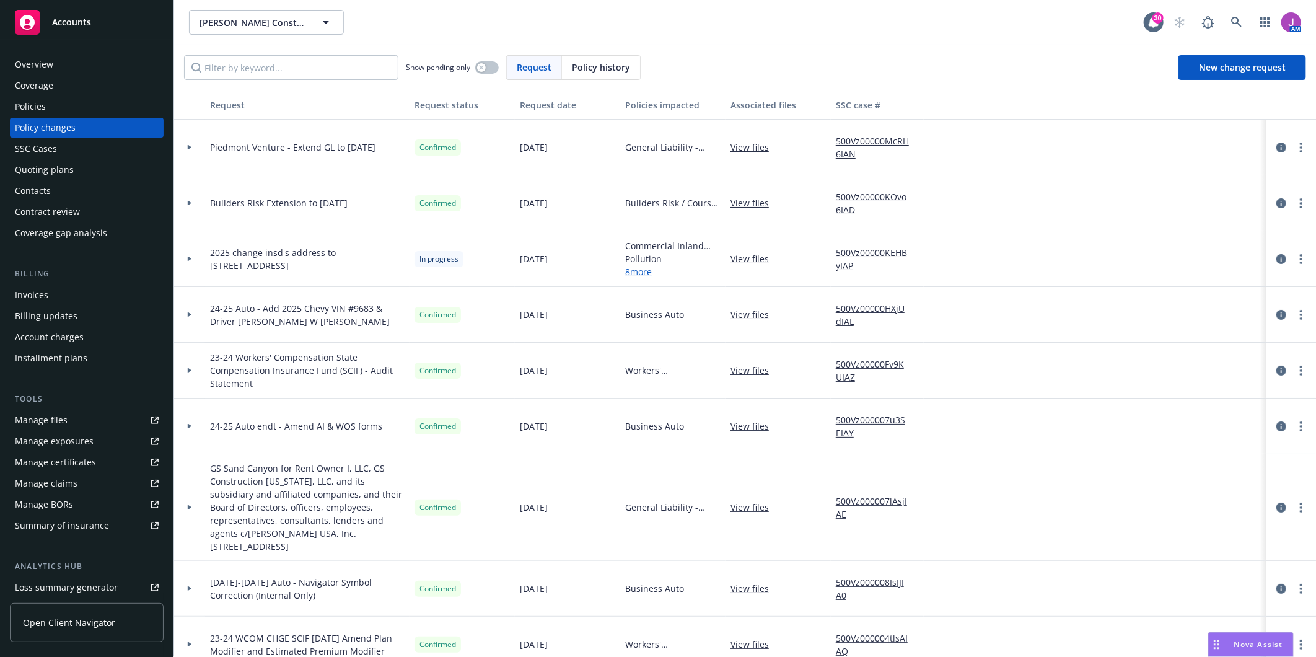
click at [189, 261] on icon at bounding box center [189, 258] width 5 height 4
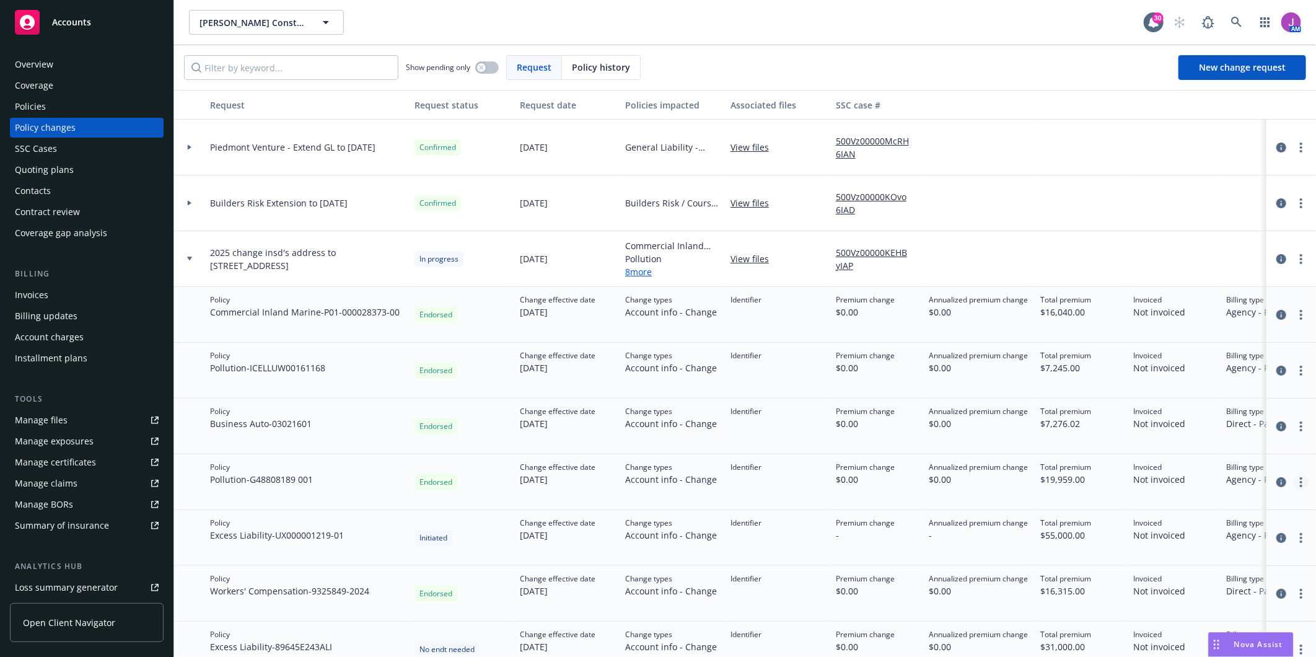
click at [1295, 480] on link "more" at bounding box center [1300, 482] width 15 height 15
click at [410, 561] on div "Initiated" at bounding box center [461, 538] width 105 height 56
click at [31, 102] on div "Policies" at bounding box center [30, 107] width 31 height 20
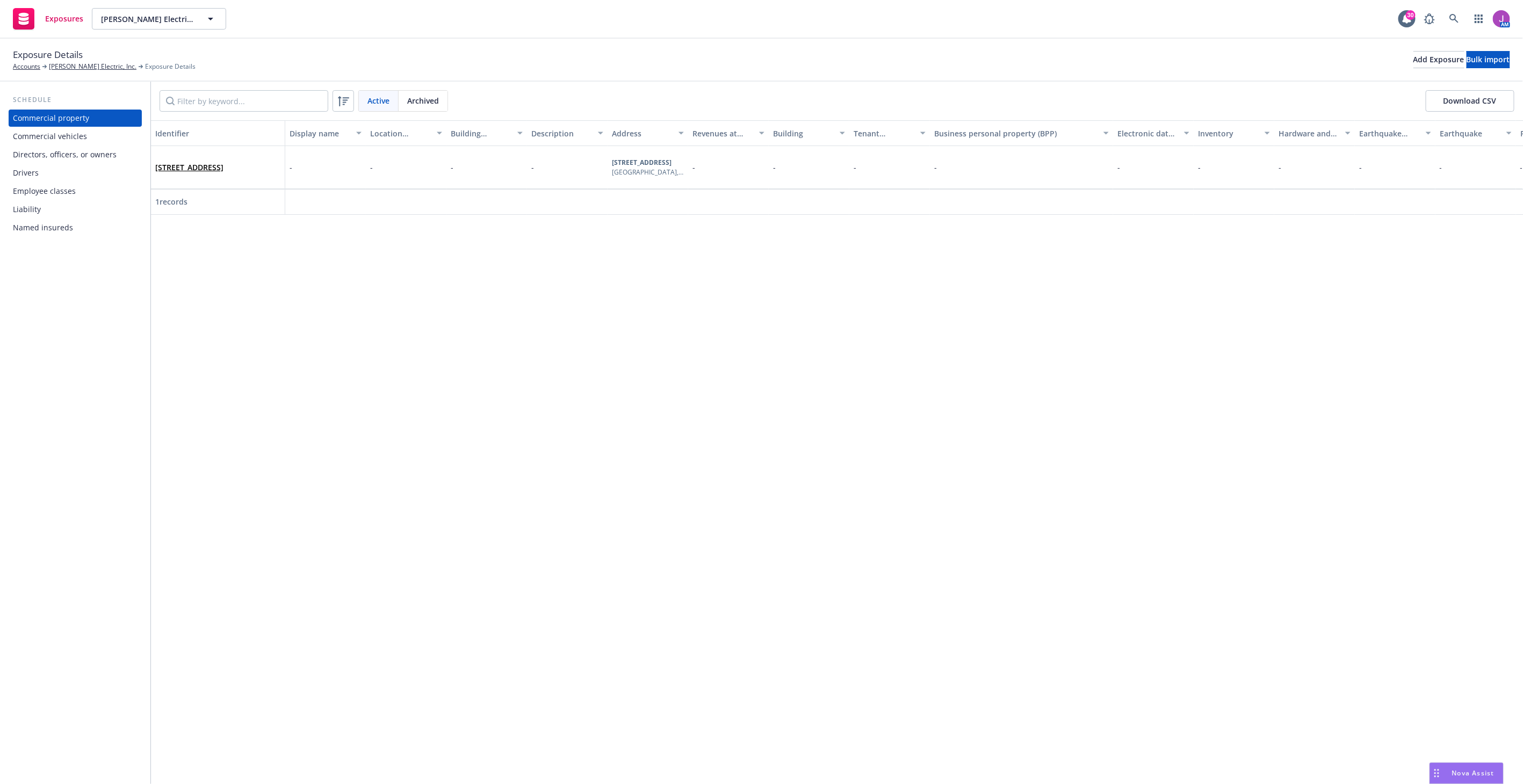
click at [418, 99] on span "Archived" at bounding box center [423, 101] width 32 height 11
click at [250, 180] on div "[STREET_ADDRESS]" at bounding box center [218, 167] width 125 height 29
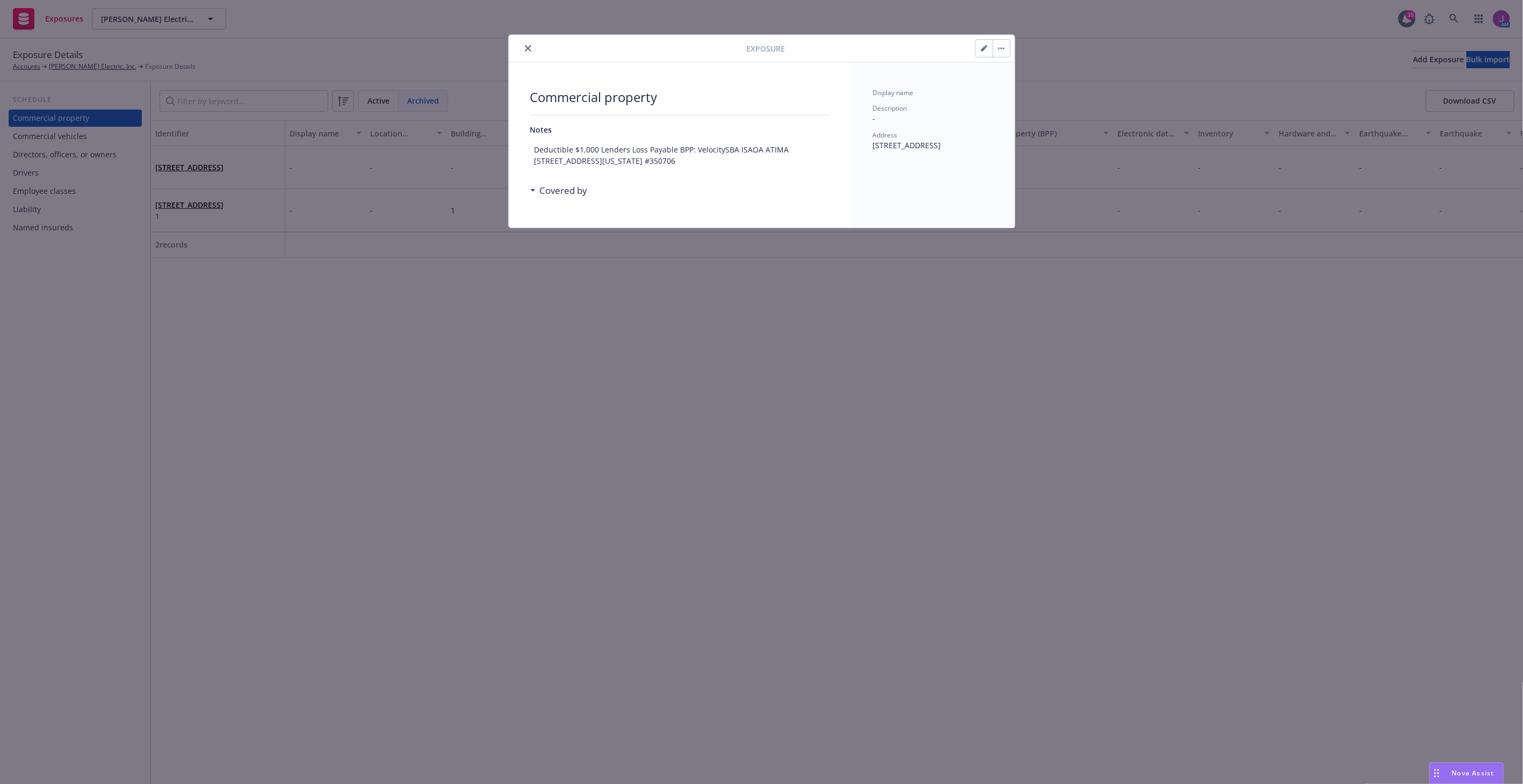
click at [984, 50] on icon "button" at bounding box center [984, 48] width 6 height 6
select select "NO"
select select "FIRE_RESISTIVE"
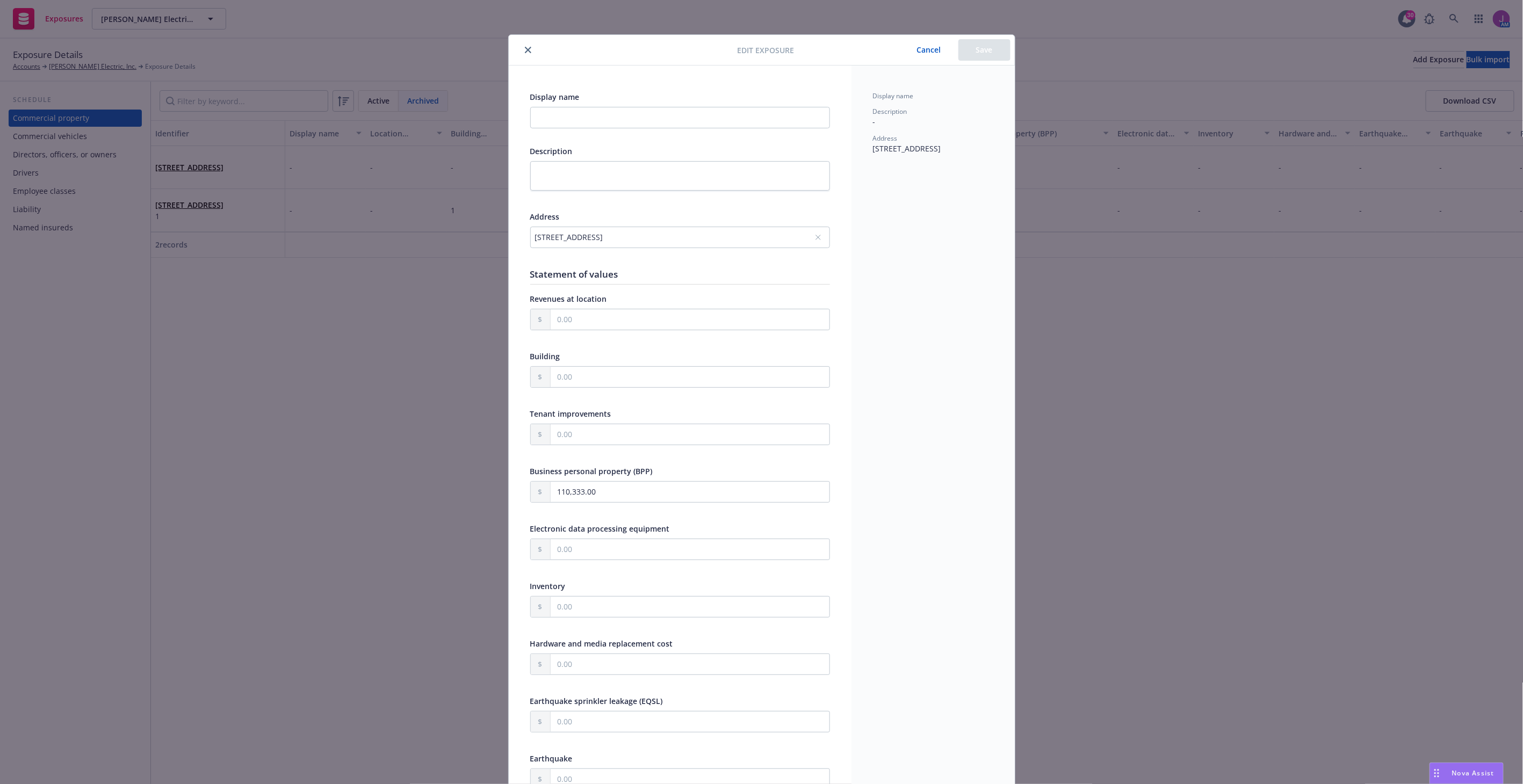
click at [525, 49] on icon "close" at bounding box center [527, 49] width 6 height 6
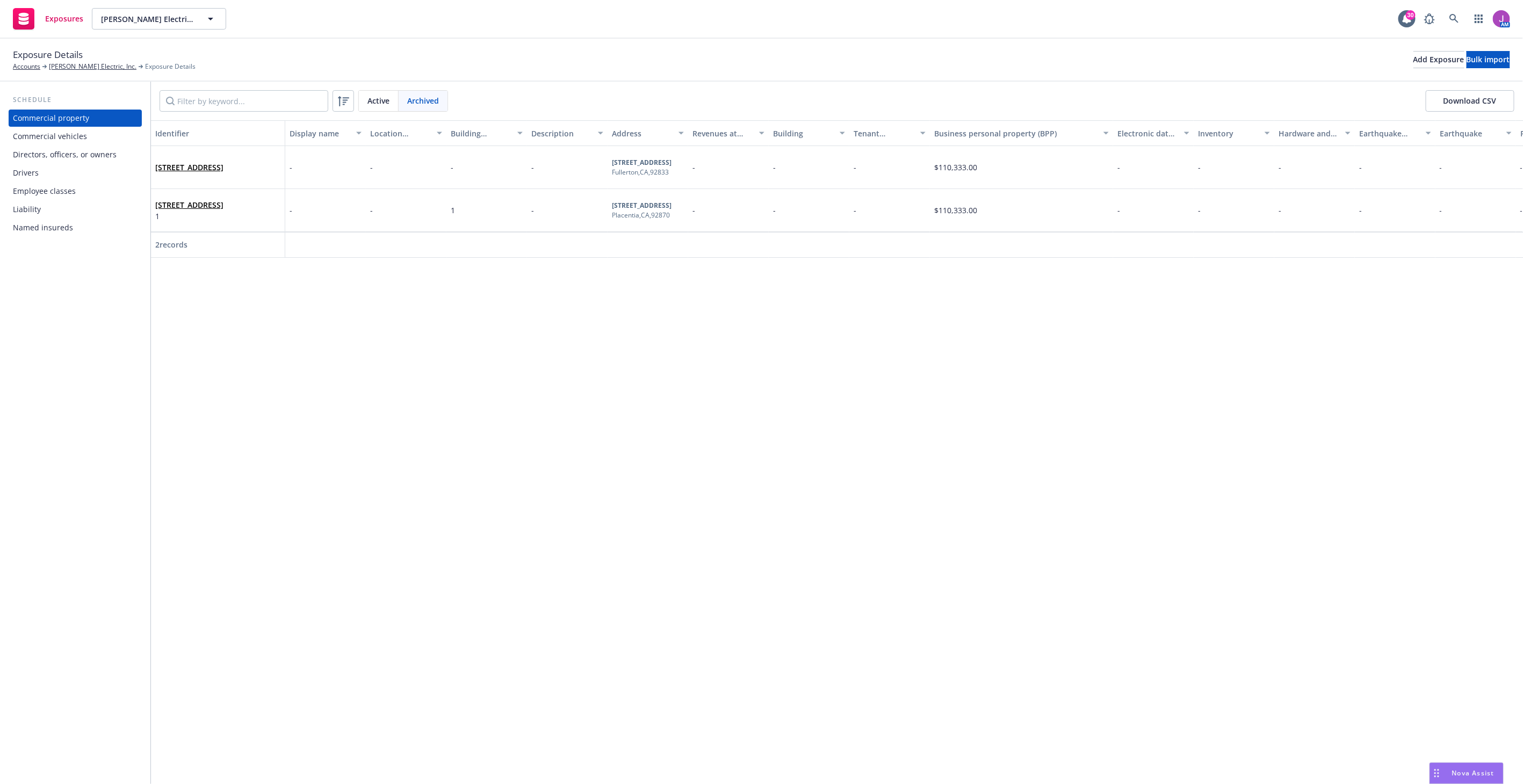
click at [375, 103] on span "Active" at bounding box center [378, 101] width 22 height 11
click at [444, 103] on div "Archived" at bounding box center [423, 101] width 49 height 21
click at [258, 180] on div "[STREET_ADDRESS]" at bounding box center [218, 167] width 125 height 29
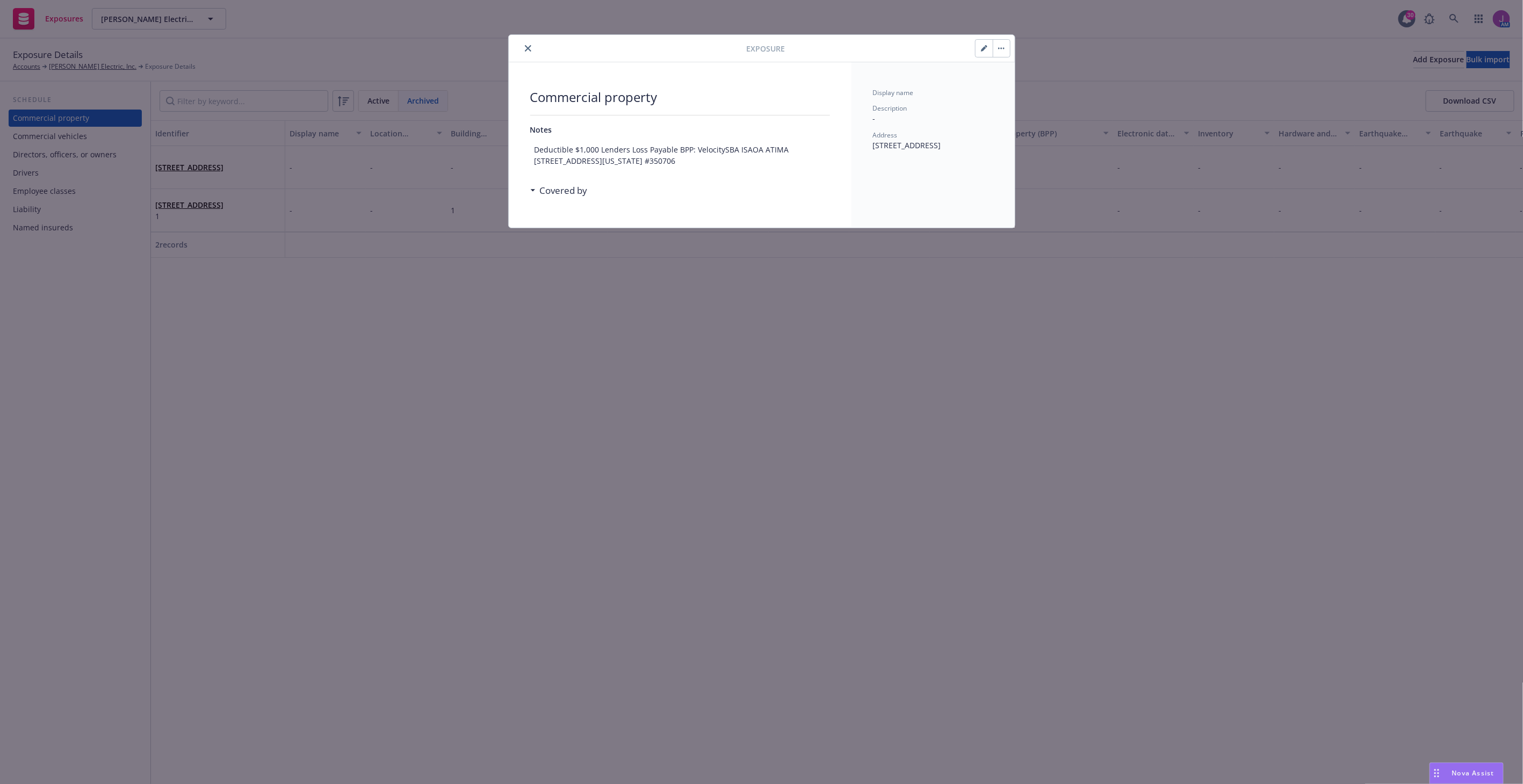
click at [976, 47] on button "button" at bounding box center [984, 49] width 17 height 17
type textarea "x"
select select "NO"
select select "FIRE_RESISTIVE"
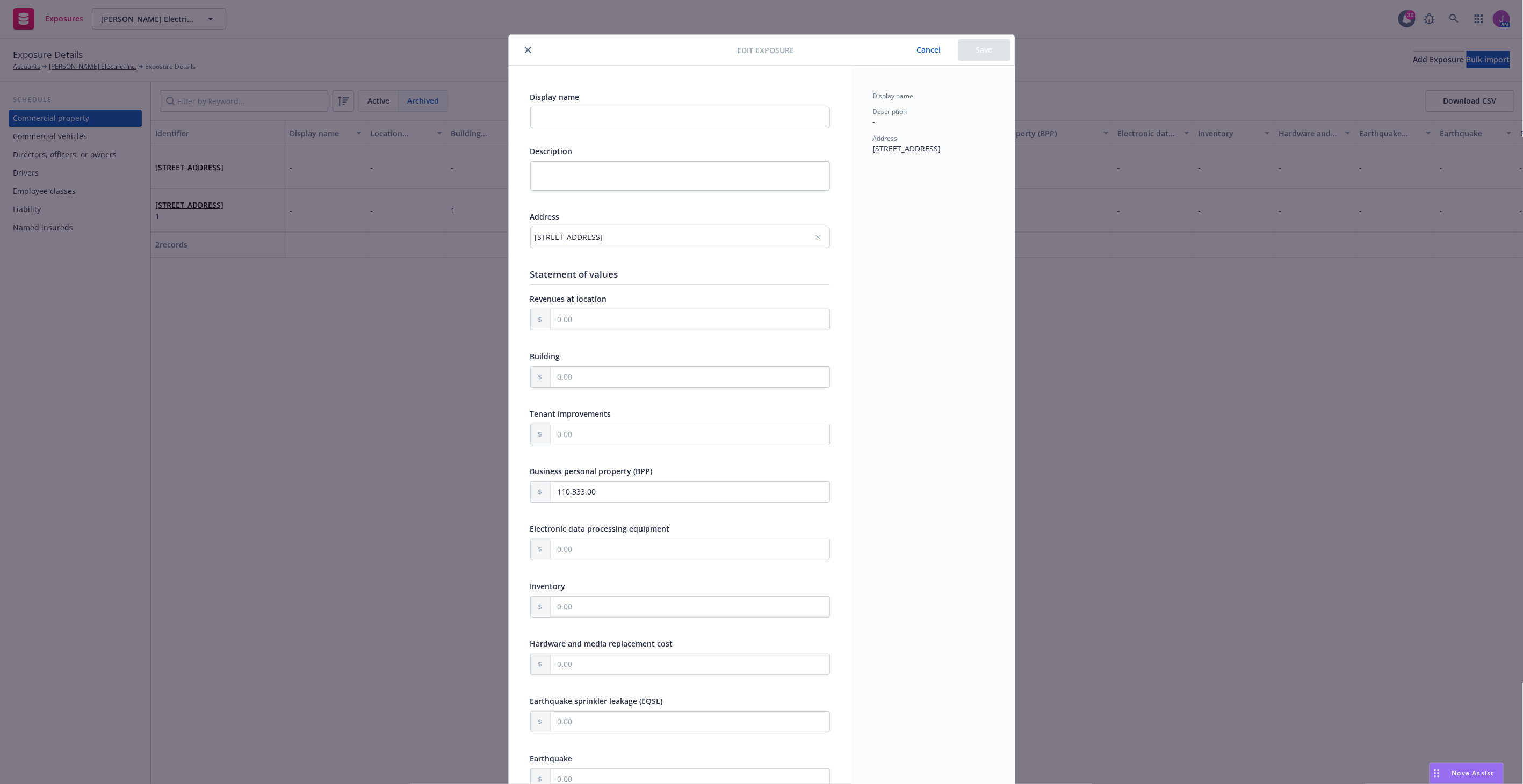
click at [925, 55] on button "Cancel" at bounding box center [930, 49] width 59 height 22
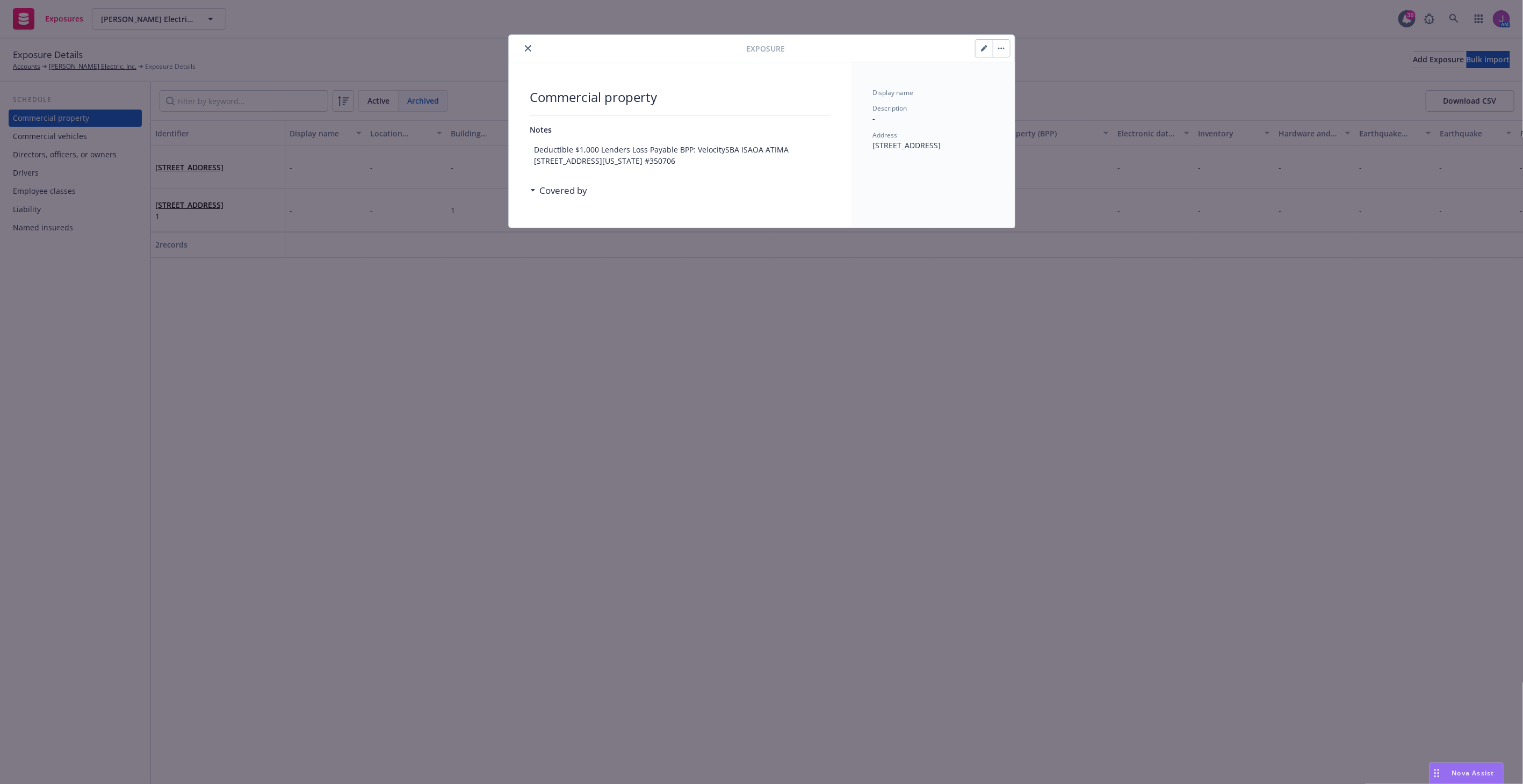
click at [1003, 50] on button "button" at bounding box center [1002, 49] width 17 height 17
click at [917, 102] on div "Display name Description - Address 1415 W Commonwealth Ave, Fullerton, CA, 9283…" at bounding box center [933, 120] width 121 height 62
click at [525, 45] on button "close" at bounding box center [528, 48] width 13 height 13
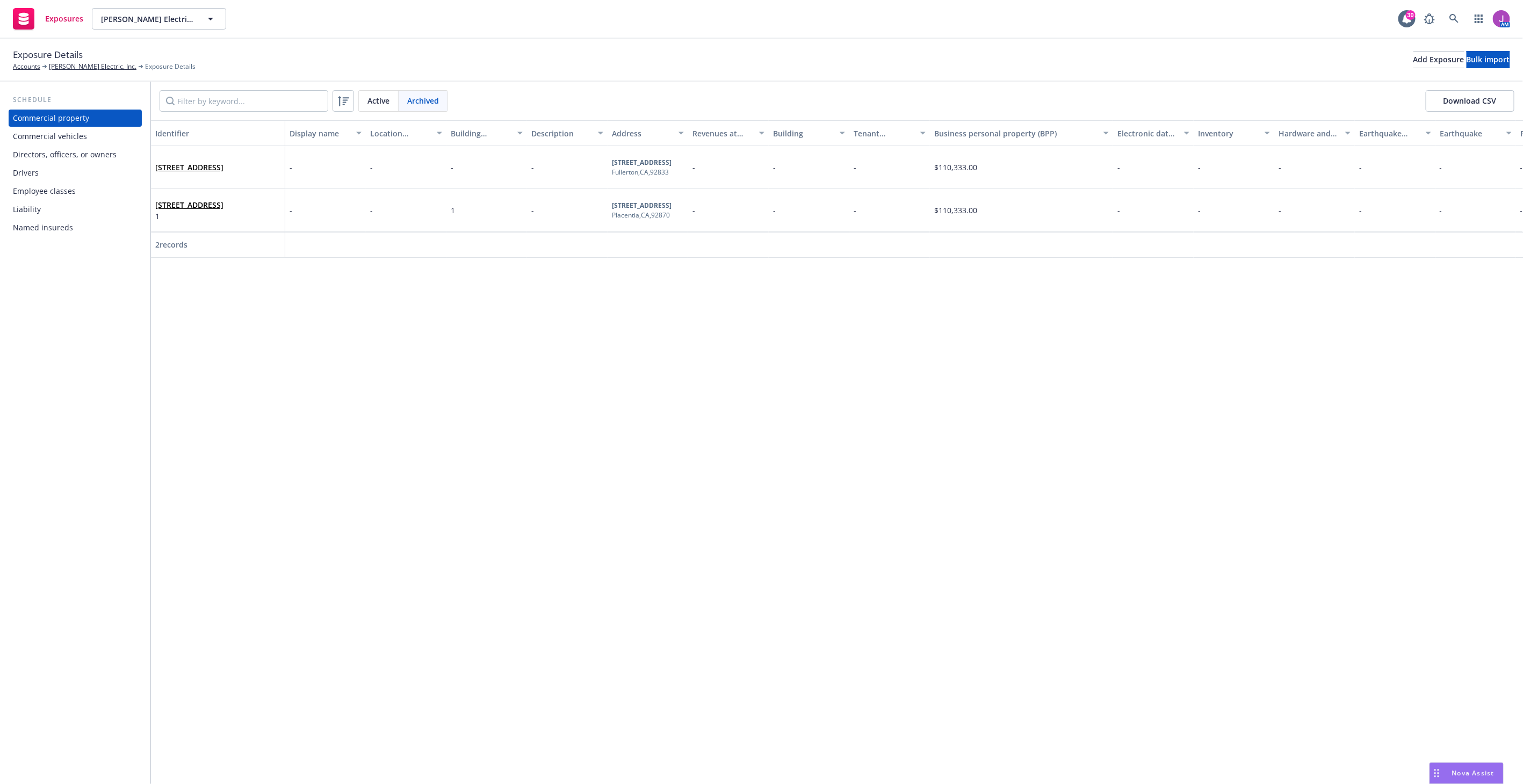
click at [380, 104] on span "Active" at bounding box center [378, 101] width 22 height 11
click at [226, 183] on div "2108 N St Ste 6169, Sacramento, CA, 95816, USA" at bounding box center [218, 167] width 134 height 43
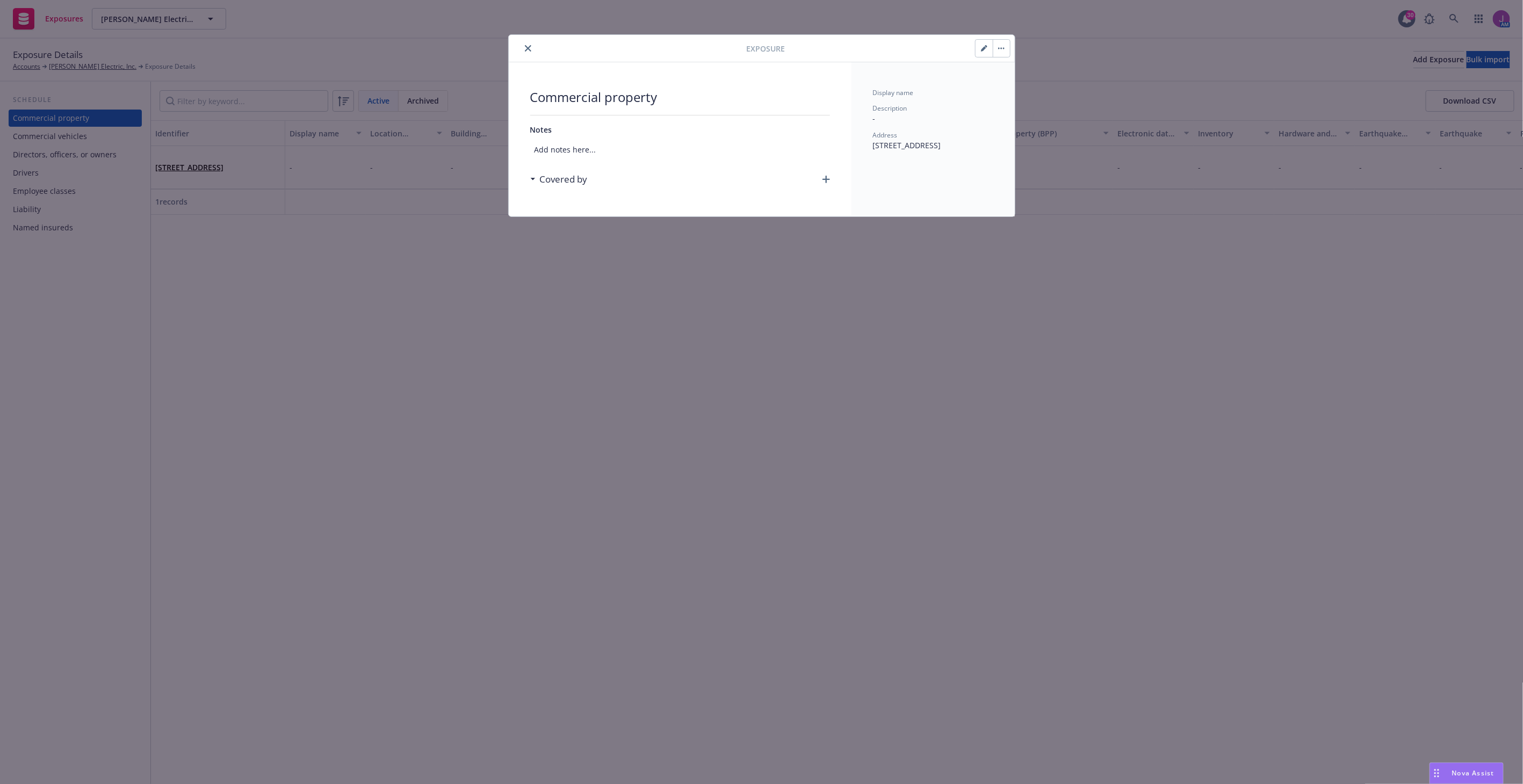
click at [1002, 43] on button "button" at bounding box center [1002, 49] width 17 height 17
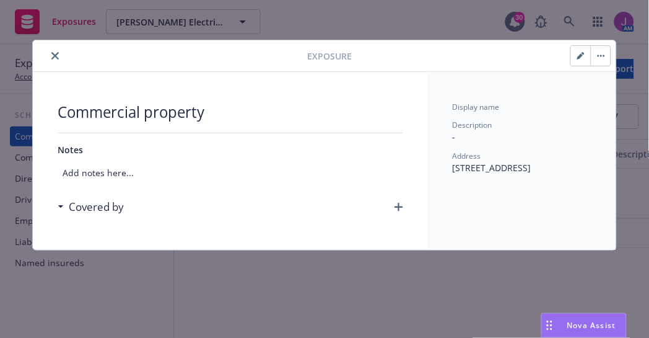
drag, startPoint x: 646, startPoint y: 335, endPoint x: 696, endPoint y: 401, distance: 83.3
click at [649, 338] on html "Exposures RBT Electric, Inc. RBT Electric, Inc. 30 AM Exposure Details Accounts…" at bounding box center [324, 169] width 649 height 338
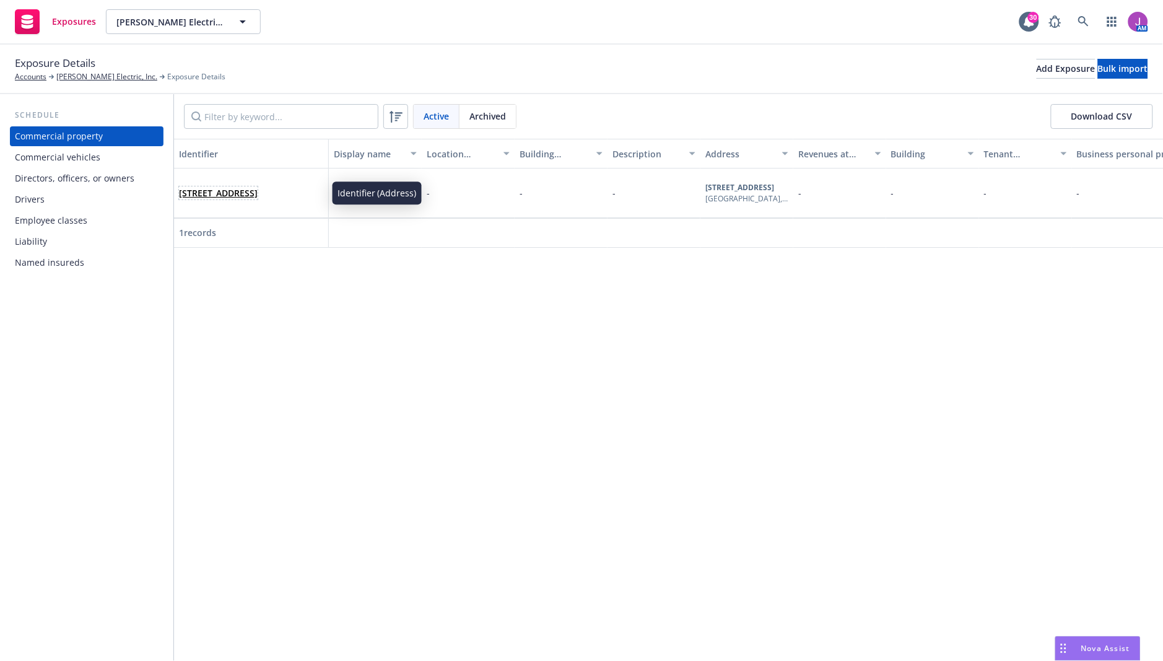
click at [258, 199] on span "2108 N St Ste 6169, Sacramento, CA, 95816, USA" at bounding box center [218, 192] width 79 height 13
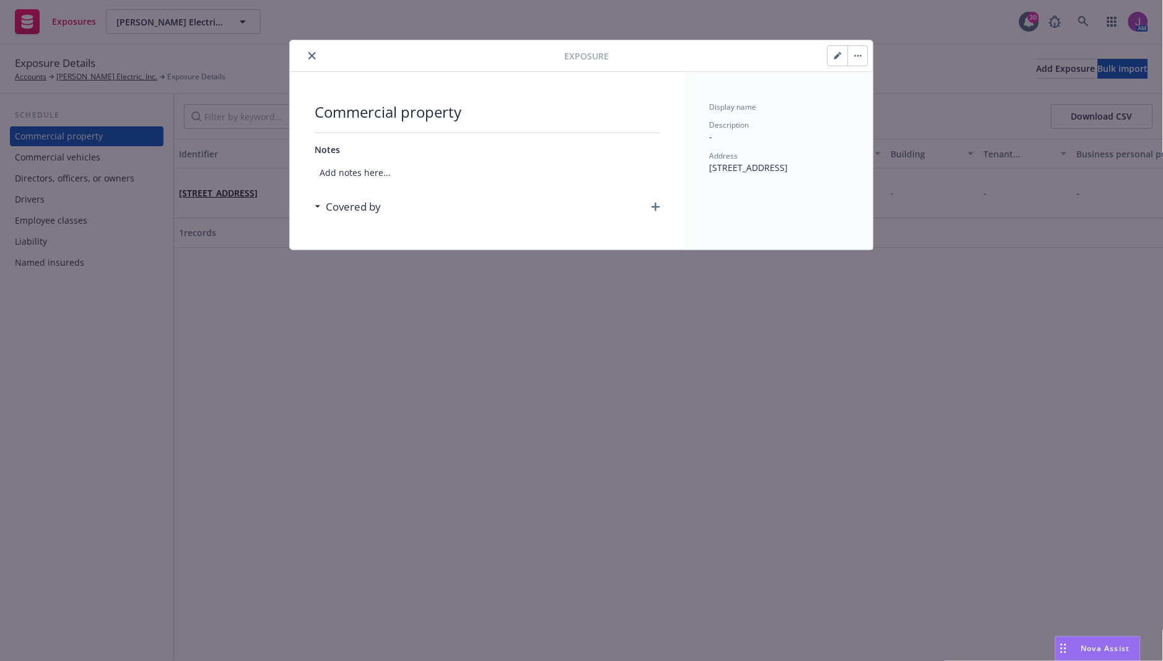
click at [861, 60] on button "button" at bounding box center [858, 56] width 20 height 20
click at [834, 60] on button "button" at bounding box center [838, 56] width 20 height 20
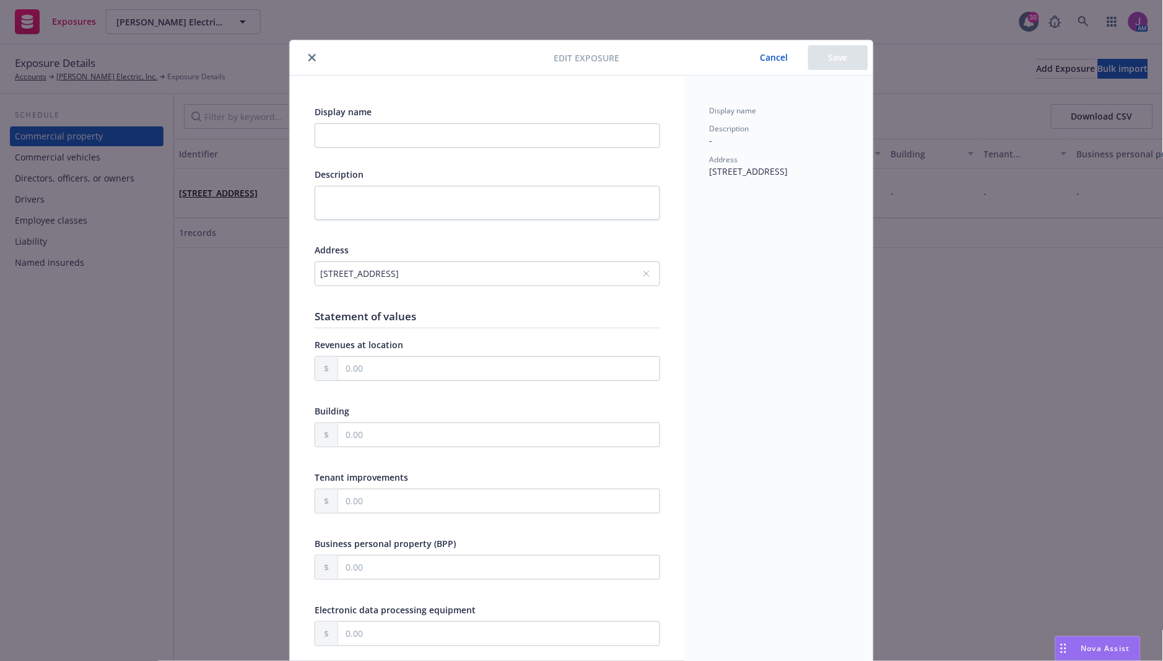
click at [307, 52] on button "close" at bounding box center [312, 57] width 15 height 15
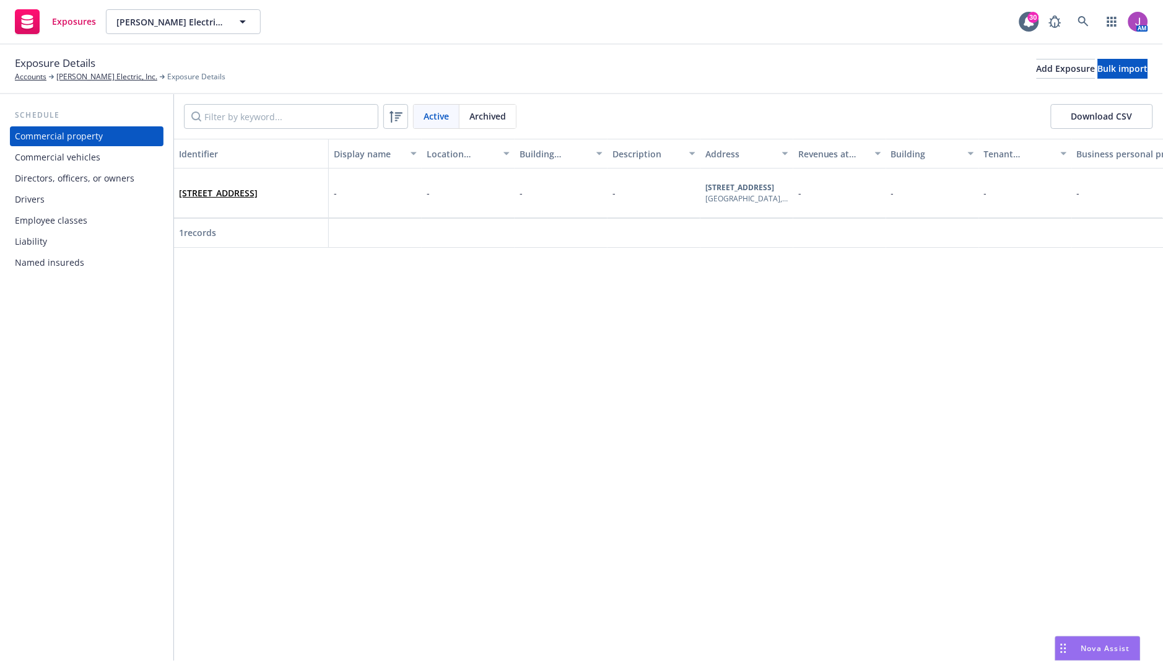
drag, startPoint x: 419, startPoint y: 255, endPoint x: 124, endPoint y: 225, distance: 296.9
click at [90, 219] on div "Employee classes" at bounding box center [87, 221] width 144 height 20
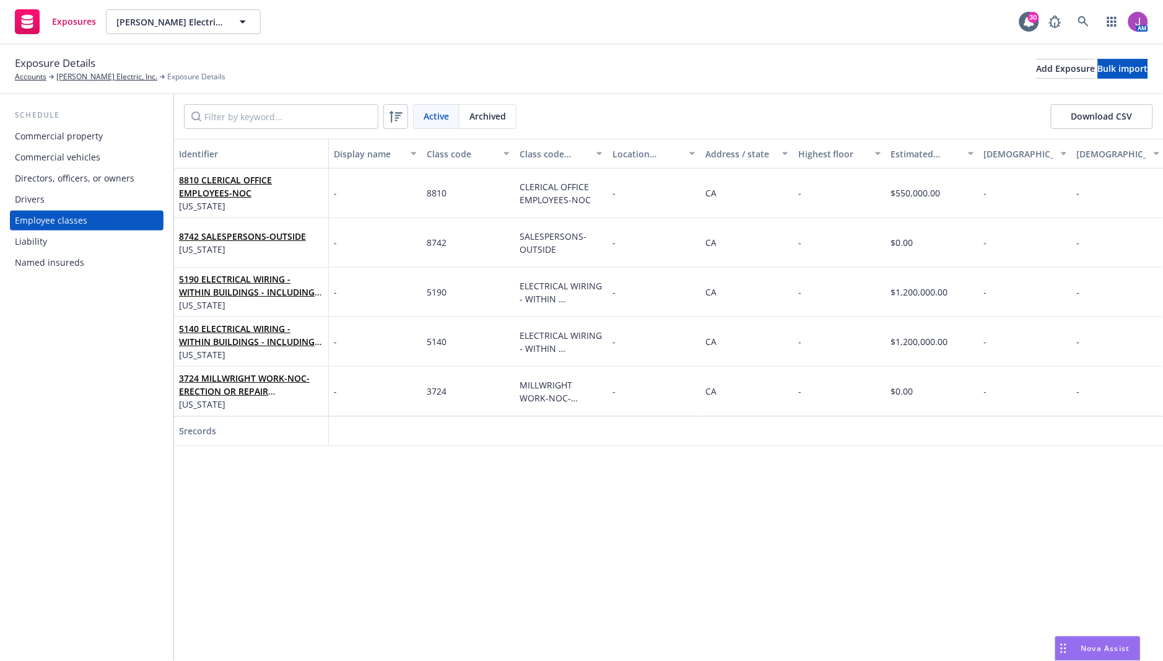
click at [54, 145] on div "Commercial property" at bounding box center [59, 136] width 88 height 20
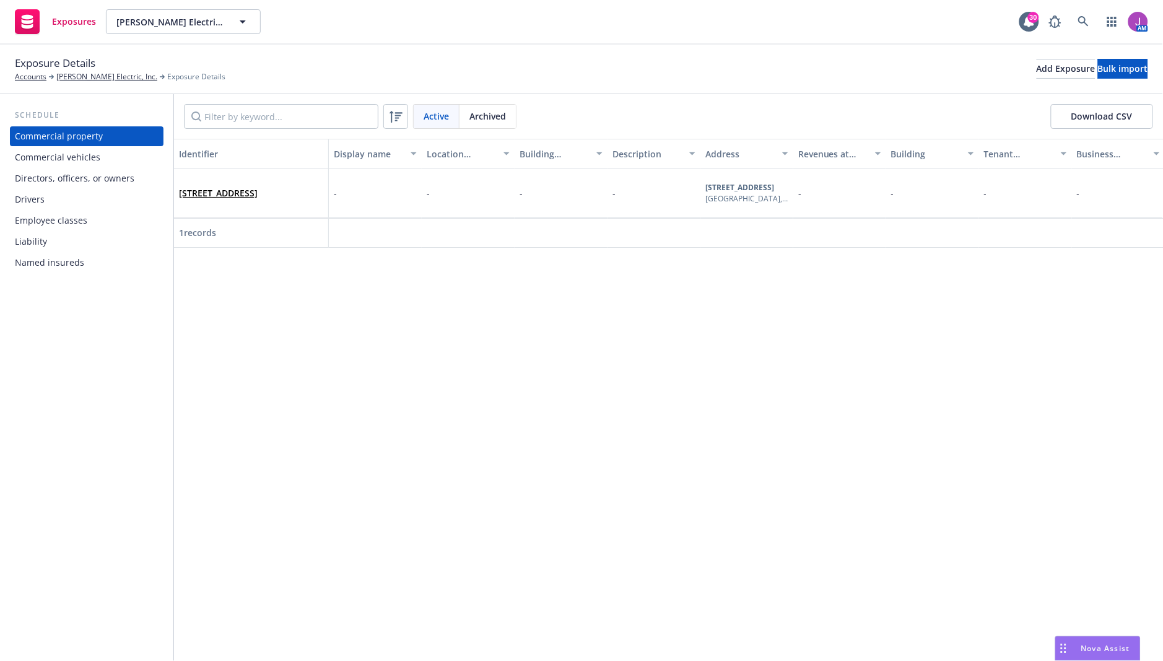
click at [493, 126] on div "Archived" at bounding box center [488, 117] width 56 height 24
click at [253, 206] on div "1415 W Commonwealth Ave, Fullerton, CA, 92833, USA" at bounding box center [251, 193] width 144 height 34
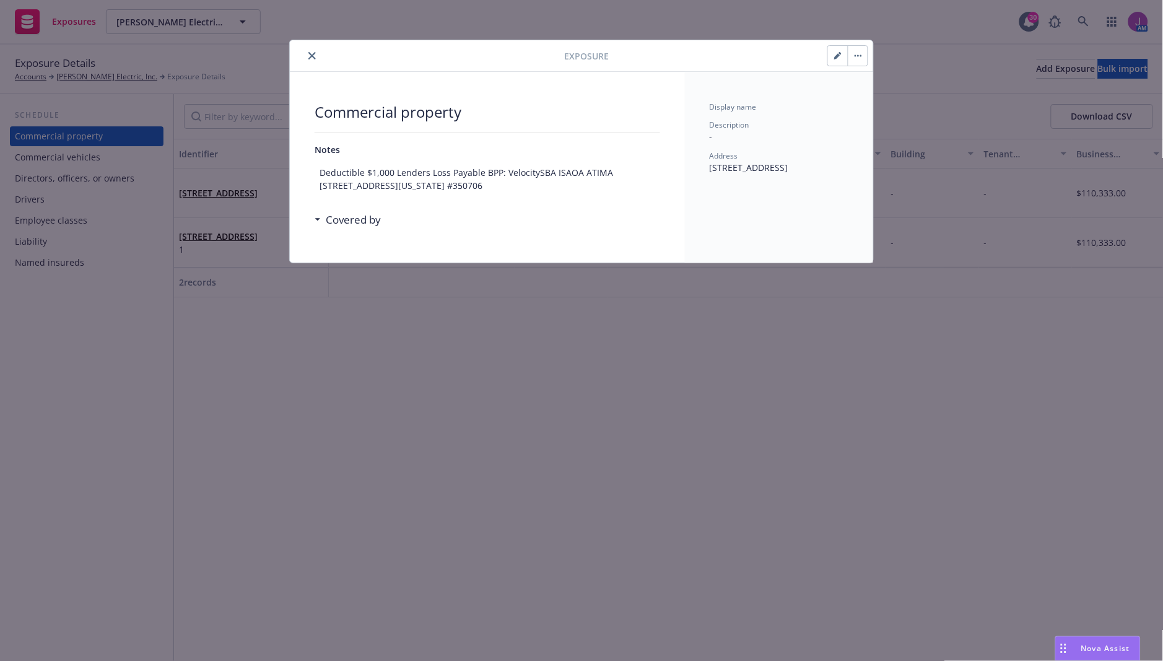
click at [865, 56] on button "button" at bounding box center [858, 56] width 20 height 20
click at [830, 58] on button "button" at bounding box center [838, 56] width 20 height 20
type textarea "x"
select select "NO"
select select "FIRE_RESISTIVE"
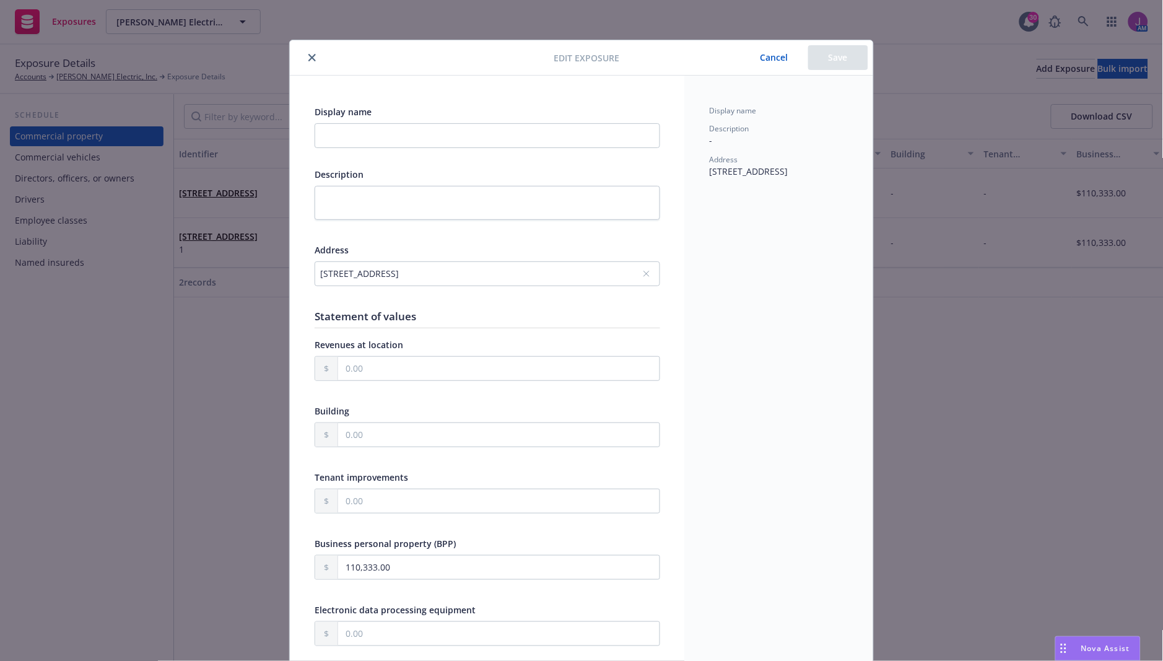
click at [775, 61] on button "Cancel" at bounding box center [775, 57] width 68 height 25
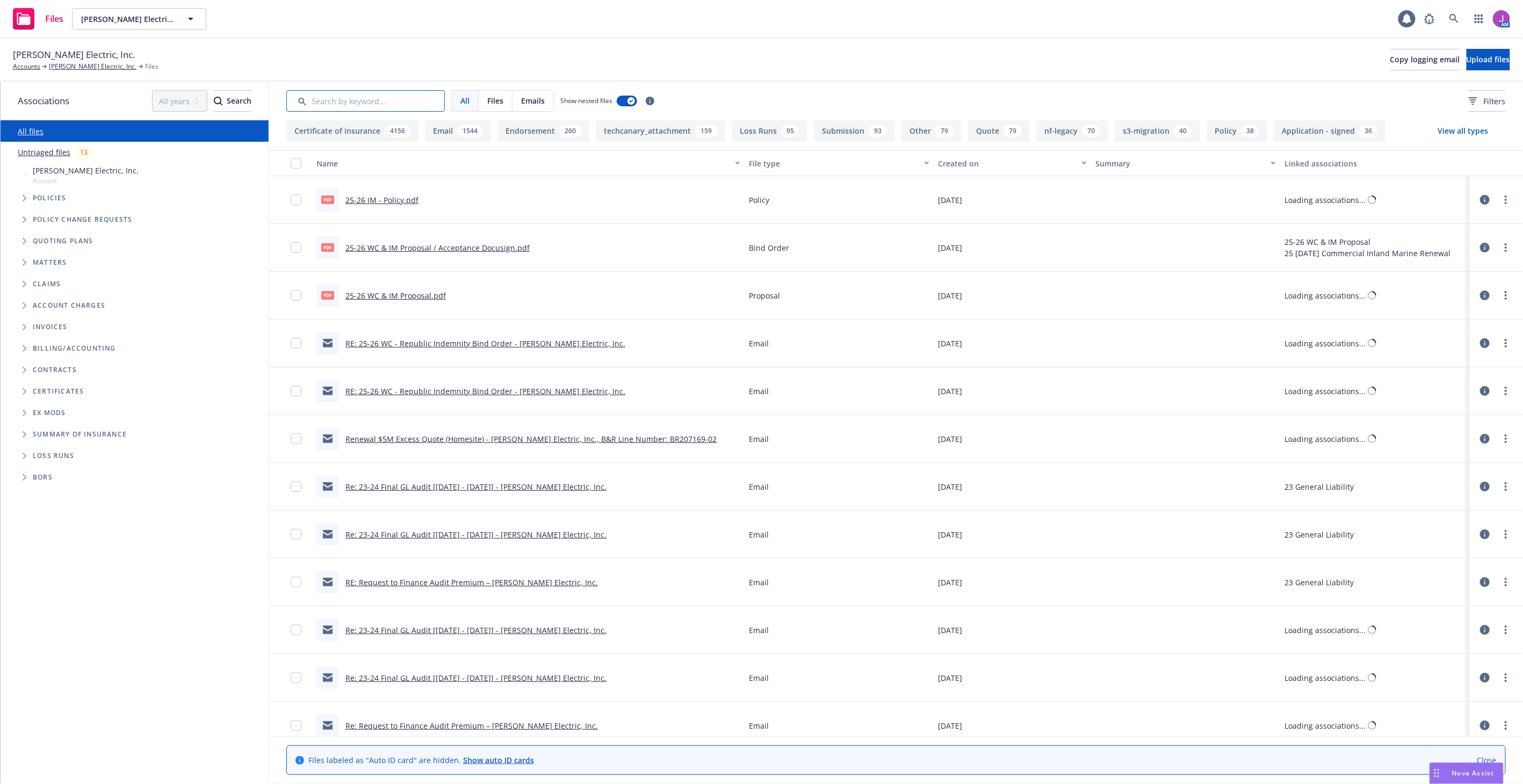
click at [375, 97] on input "Search by keyword..." at bounding box center [365, 101] width 159 height 22
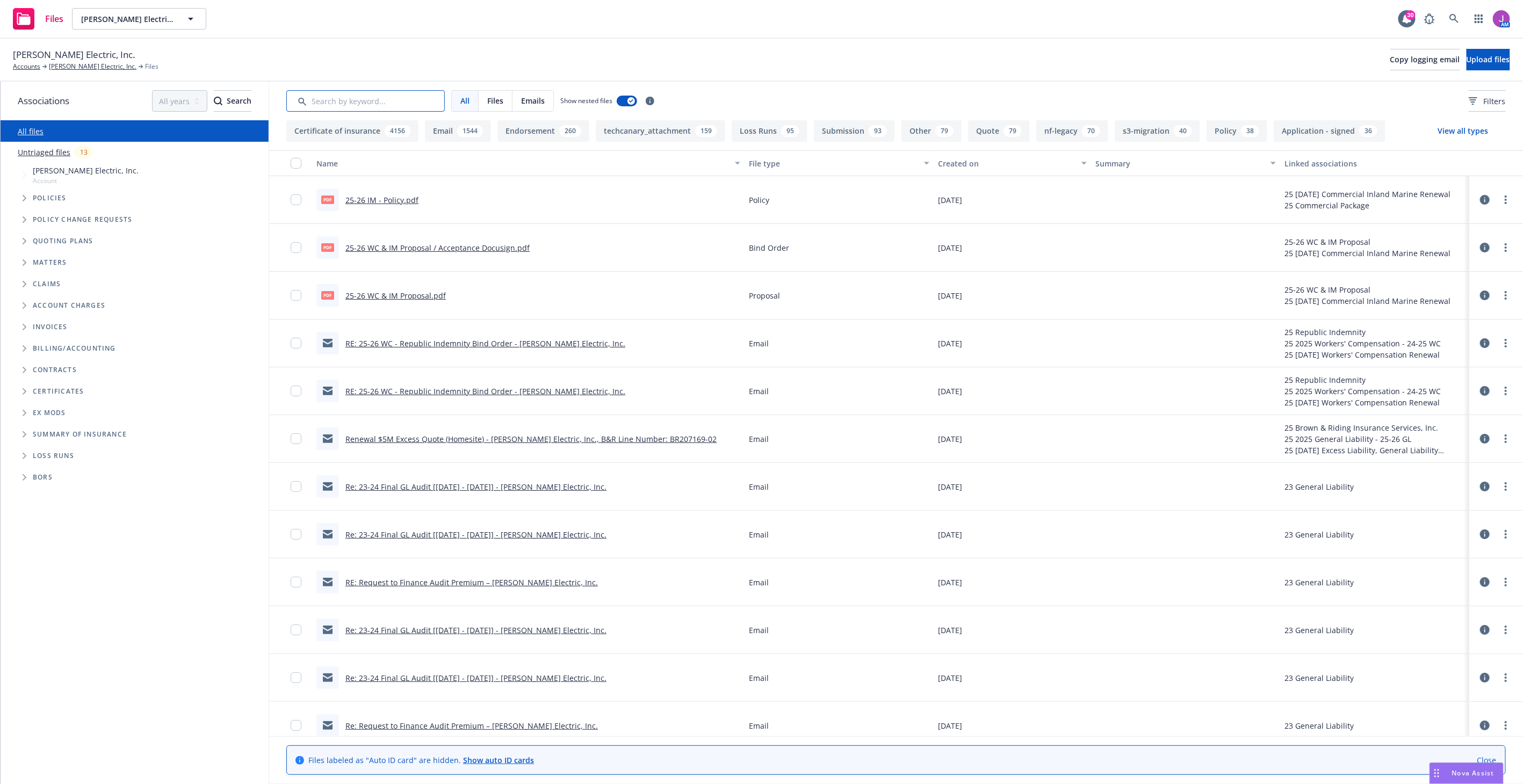
click at [332, 101] on input "Search by keyword..." at bounding box center [365, 101] width 159 height 22
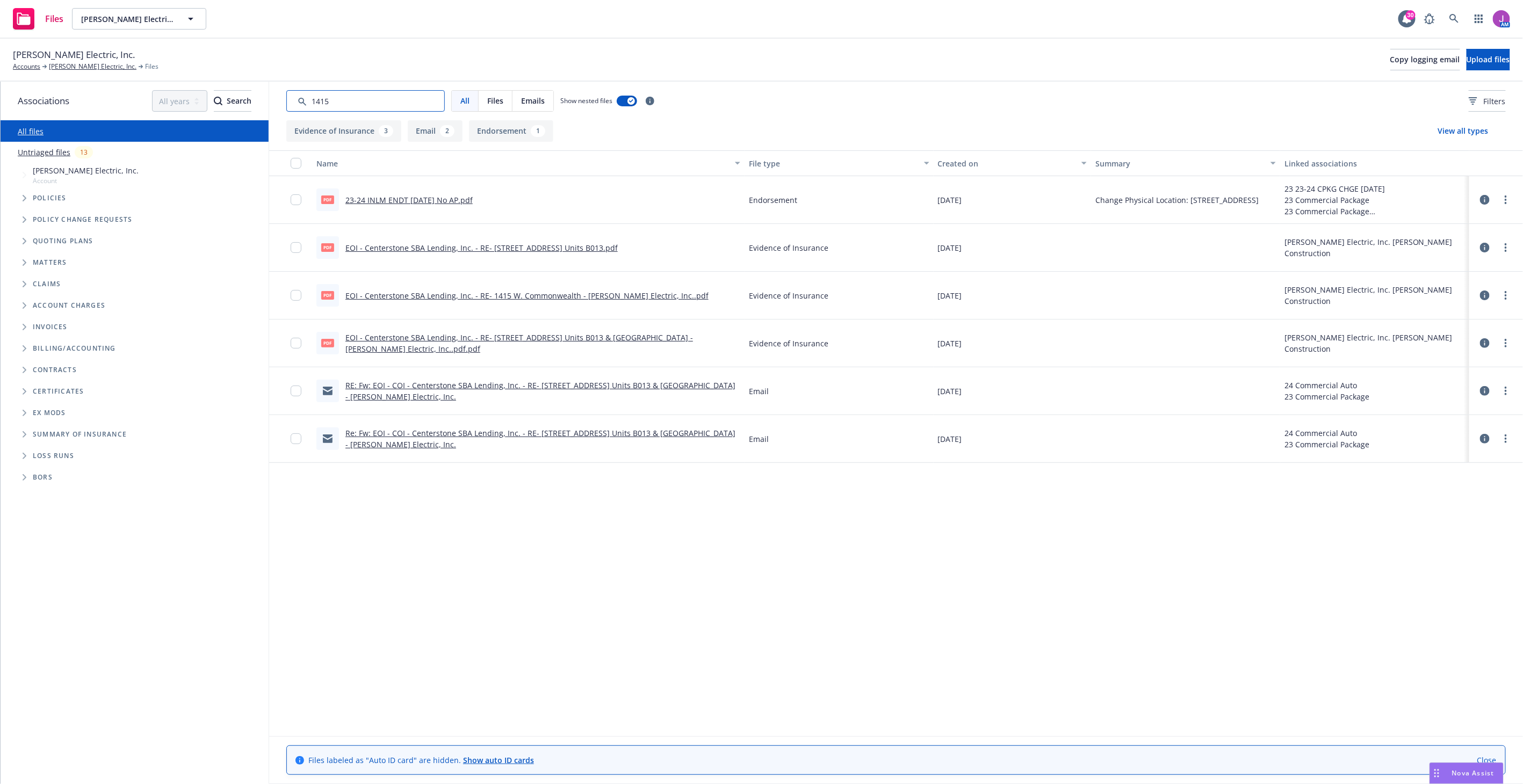
type input "1415"
click at [513, 251] on link "EOI - Centerstone SBA Lending, Inc. - RE- [STREET_ADDRESS] Units B013.pdf" at bounding box center [481, 248] width 272 height 10
click at [497, 388] on link "RE: Fw: EOI - COI - Centerstone SBA Lending, Inc. - RE- [STREET_ADDRESS] Units …" at bounding box center [540, 391] width 390 height 22
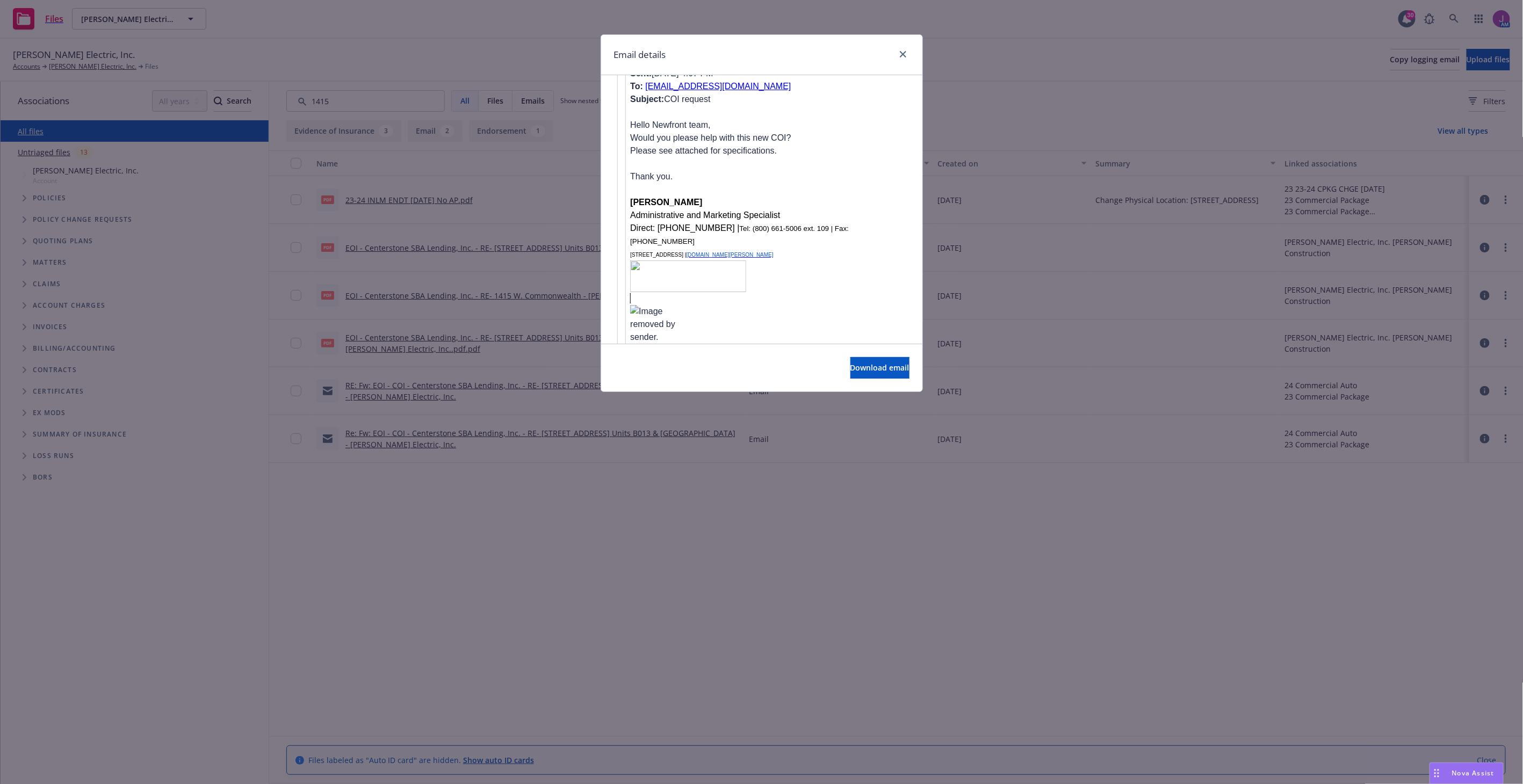
scroll to position [2203, 0]
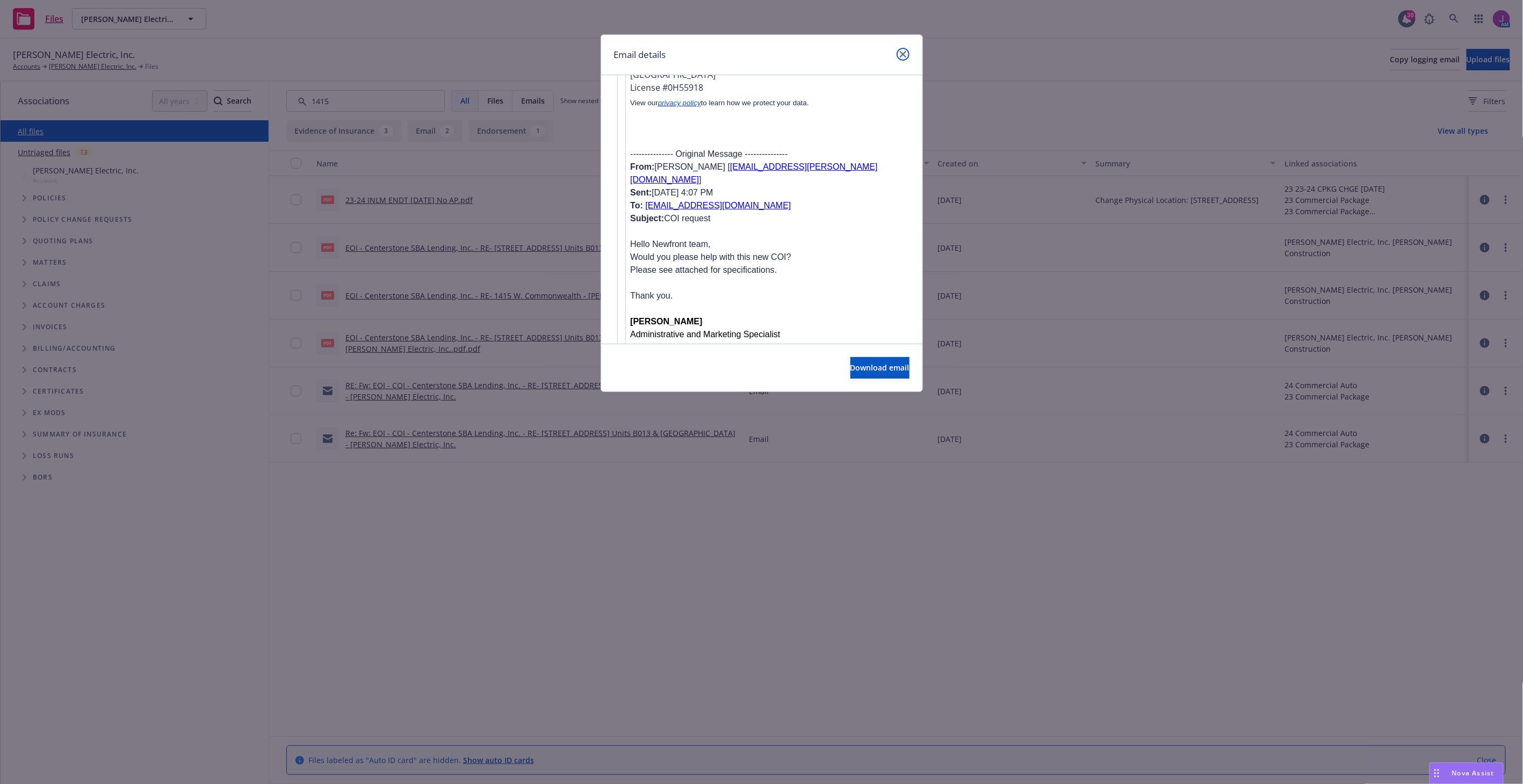
click at [905, 53] on link "close" at bounding box center [903, 54] width 13 height 13
